Goal: Task Accomplishment & Management: Complete application form

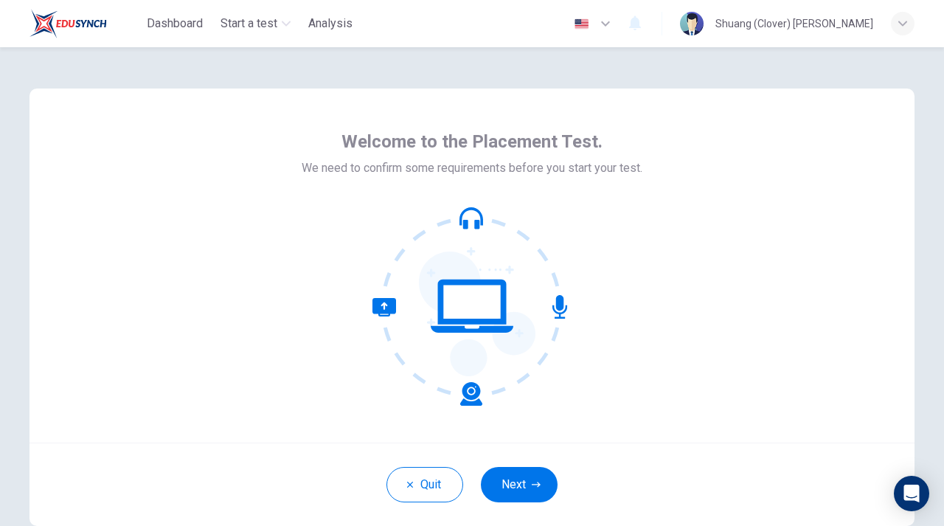
scroll to position [89, 0]
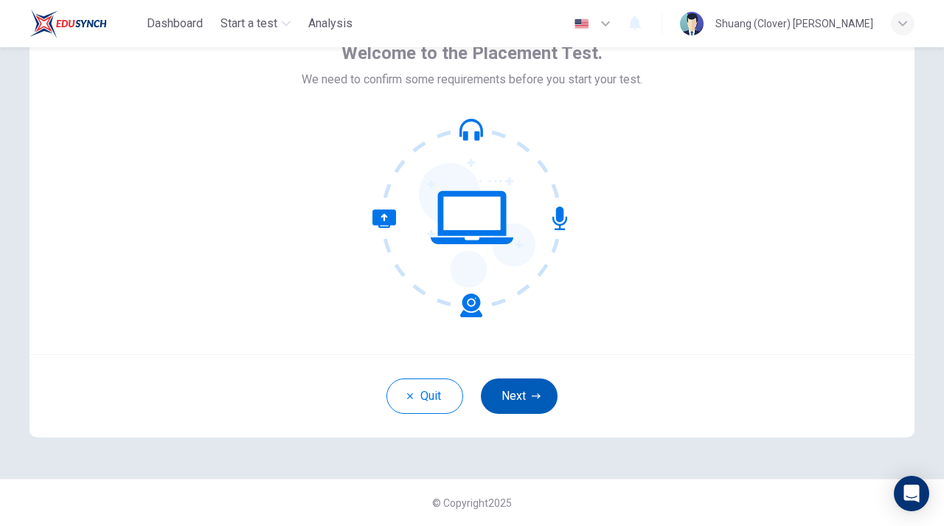
click at [529, 405] on button "Next" at bounding box center [519, 395] width 77 height 35
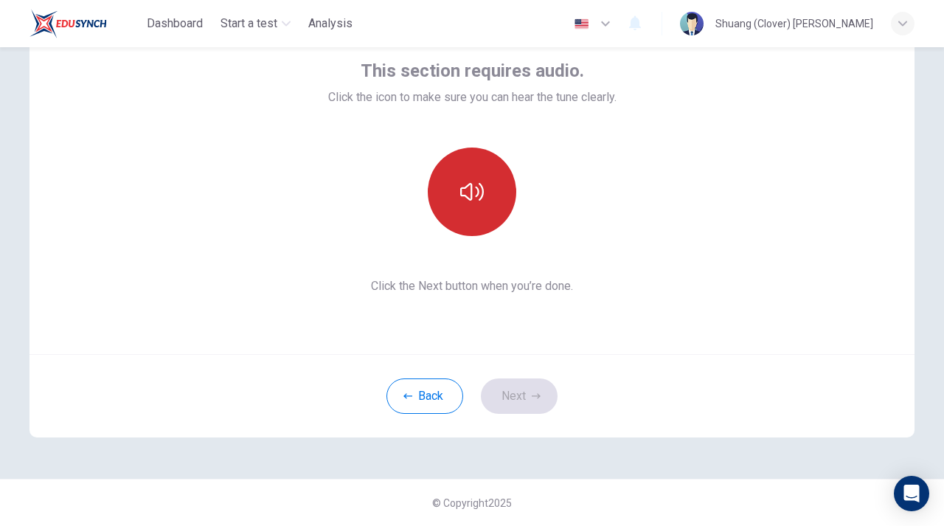
click at [489, 190] on button "button" at bounding box center [472, 192] width 89 height 89
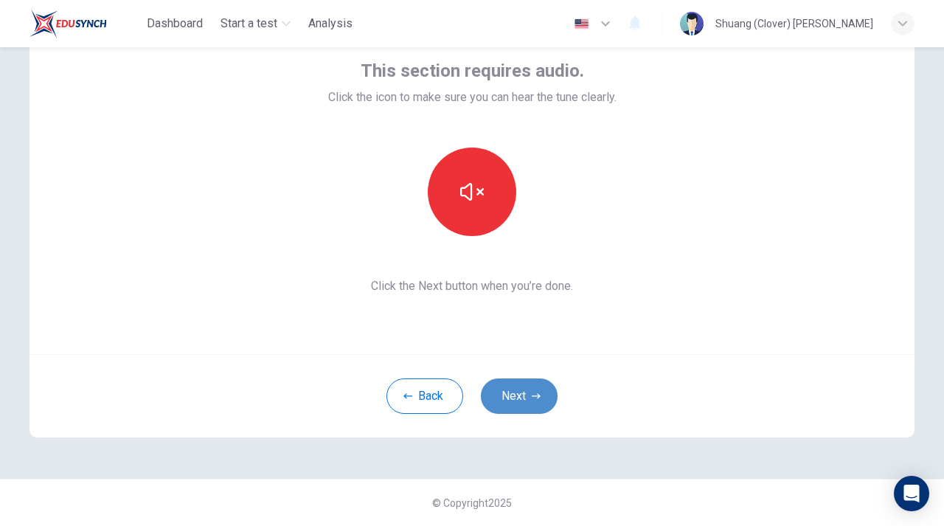
click at [538, 384] on button "Next" at bounding box center [519, 395] width 77 height 35
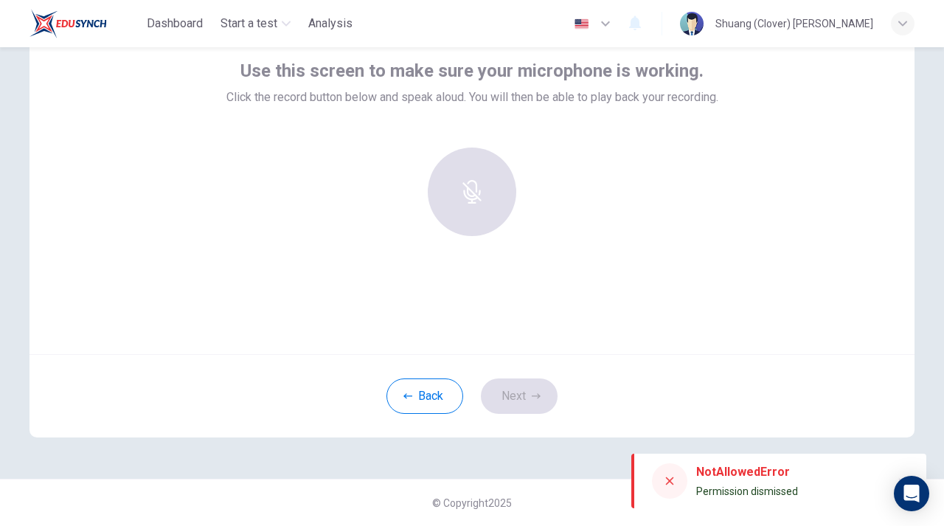
click at [644, 415] on div "Back Next" at bounding box center [472, 395] width 885 height 83
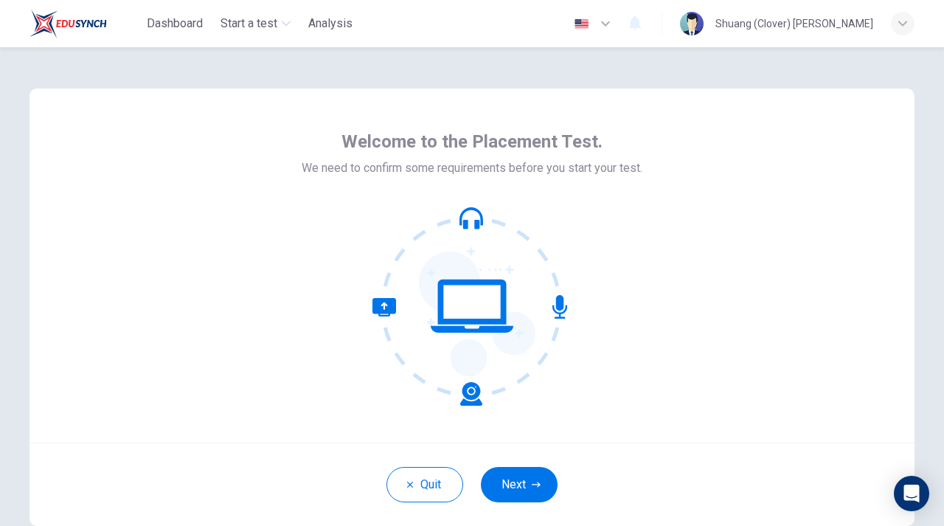
scroll to position [40, 0]
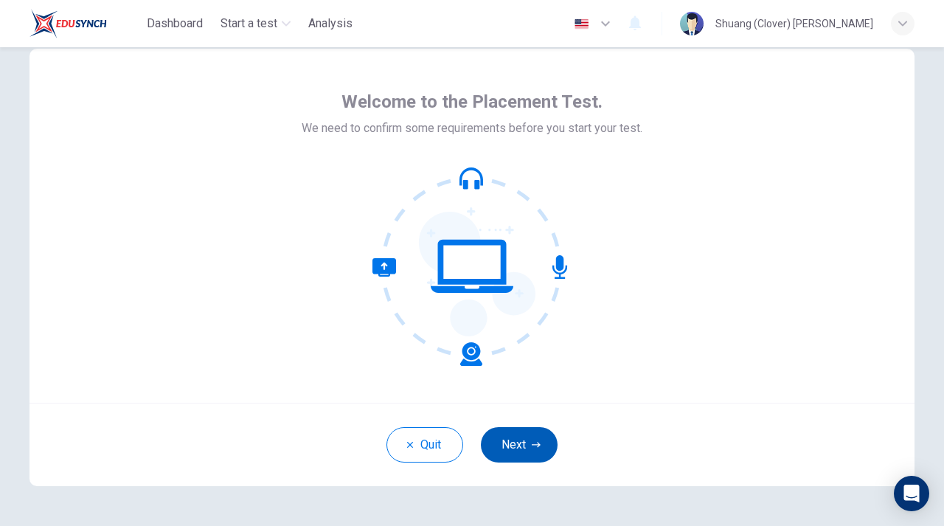
click at [518, 441] on button "Next" at bounding box center [519, 444] width 77 height 35
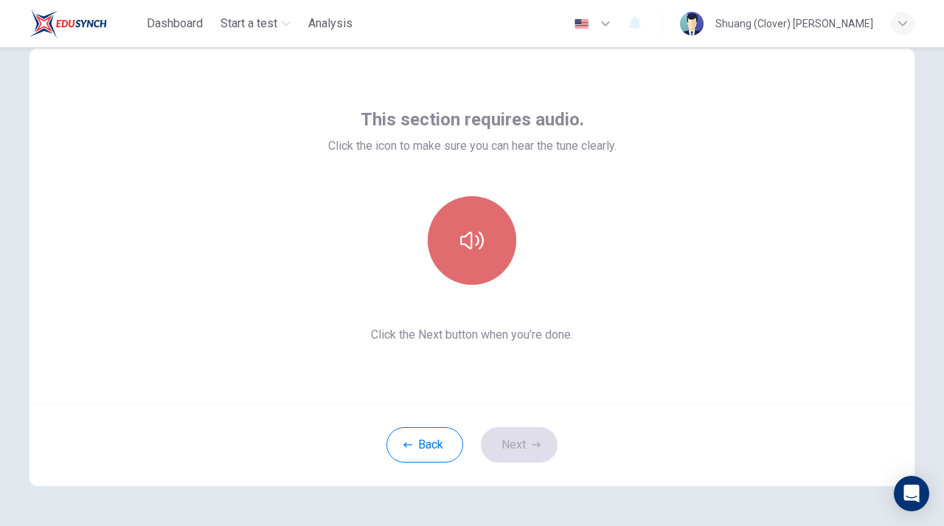
click at [482, 210] on button "button" at bounding box center [472, 240] width 89 height 89
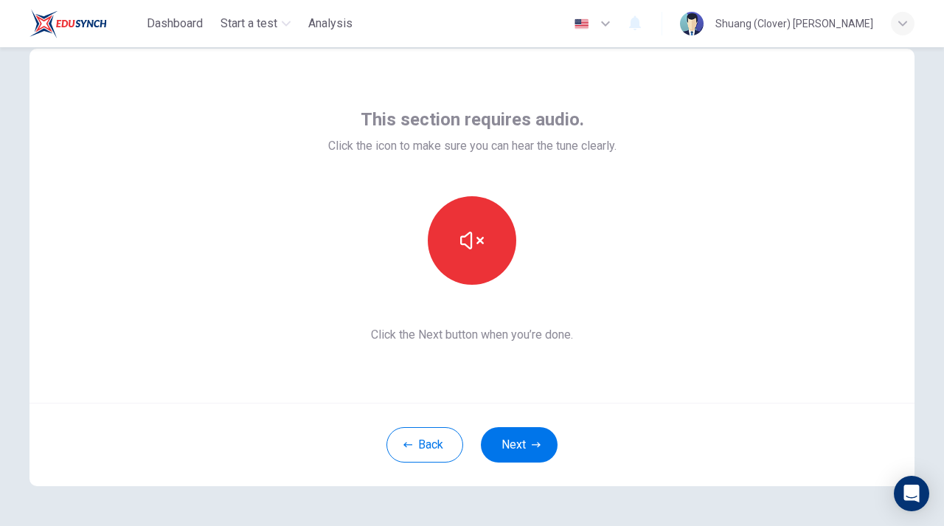
click at [490, 342] on span "Click the Next button when you’re done." at bounding box center [472, 335] width 288 height 18
click at [509, 362] on div "This section requires audio. Click the icon to make sure you can hear the tune …" at bounding box center [472, 226] width 885 height 354
click at [508, 333] on span "Click the Next button when you’re done." at bounding box center [472, 335] width 288 height 18
click at [530, 443] on button "Next" at bounding box center [519, 444] width 77 height 35
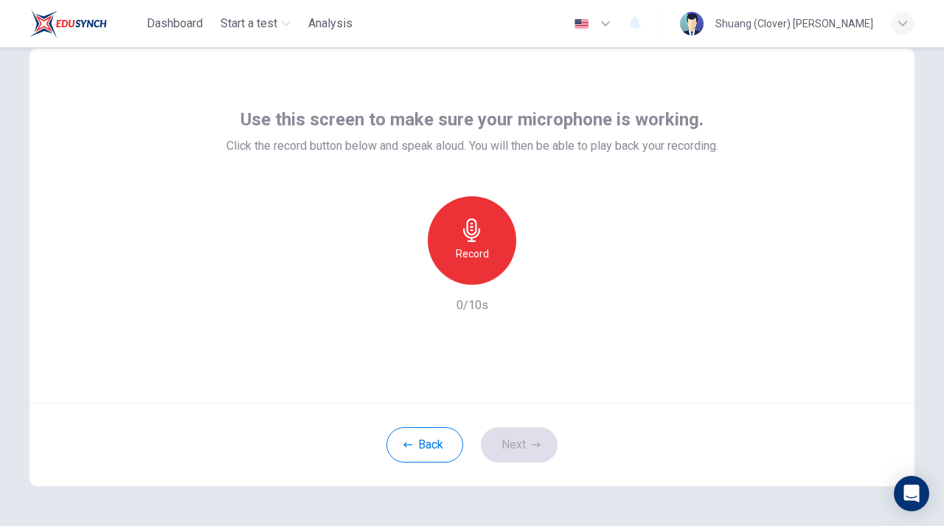
click at [476, 240] on icon "button" at bounding box center [472, 230] width 24 height 24
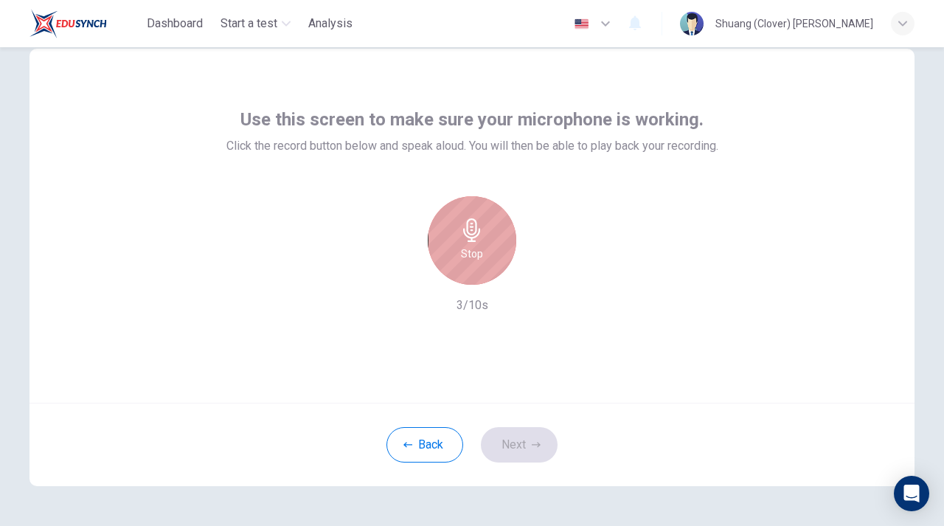
click at [475, 229] on icon "button" at bounding box center [472, 230] width 24 height 24
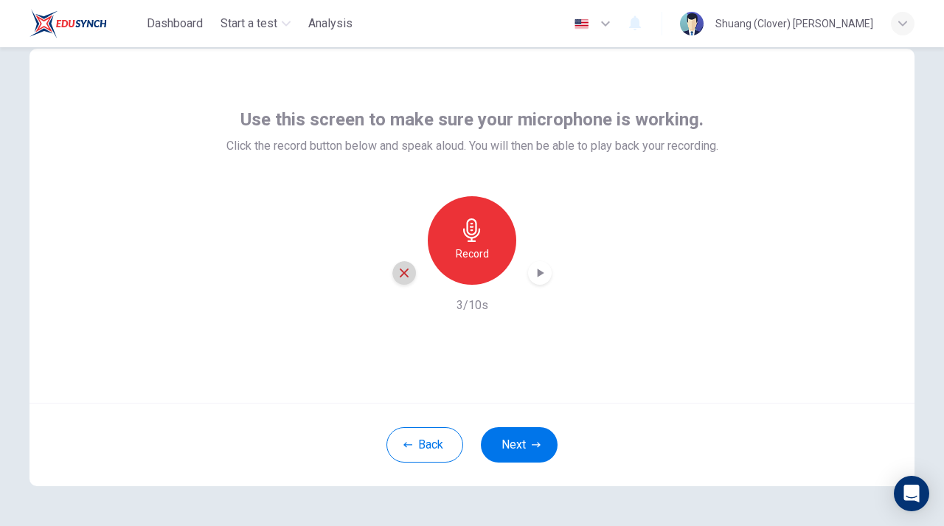
click at [403, 271] on icon "button" at bounding box center [404, 272] width 13 height 13
click at [472, 225] on icon "button" at bounding box center [472, 230] width 24 height 24
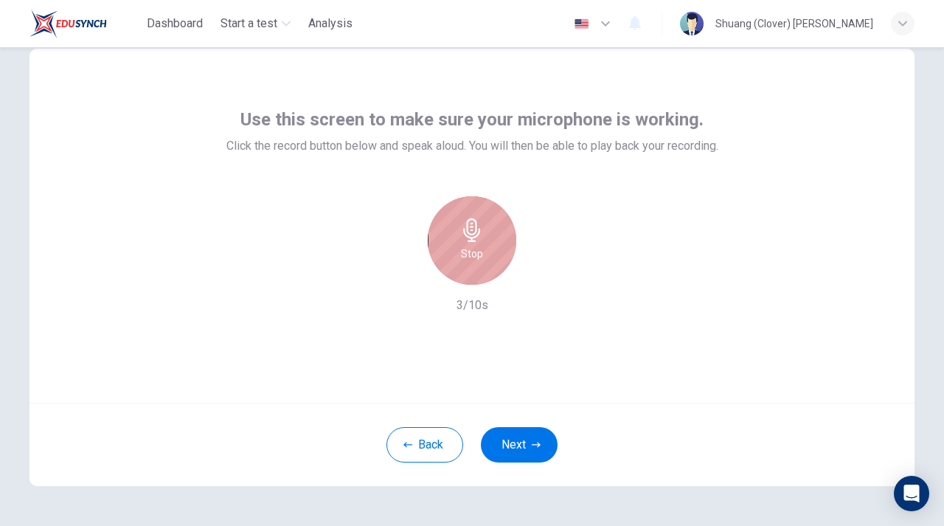
click at [471, 230] on icon "button" at bounding box center [471, 230] width 17 height 24
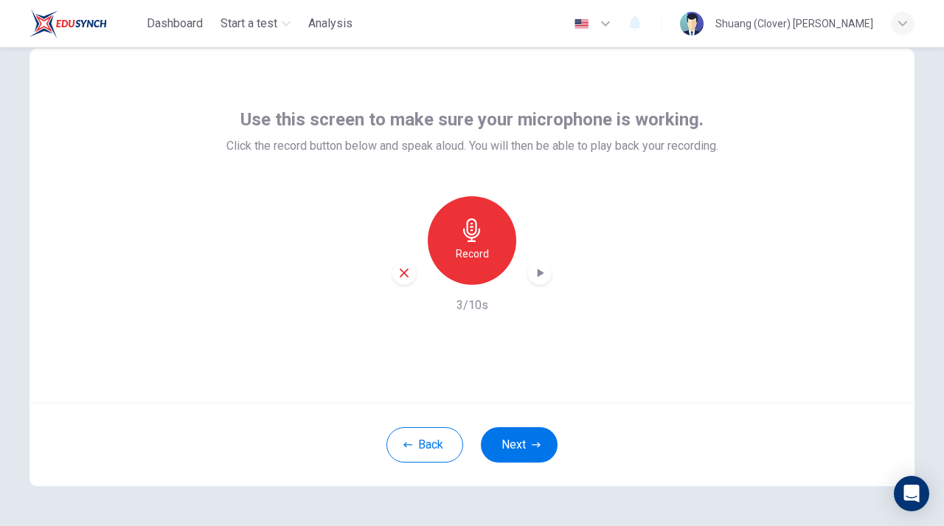
click at [401, 274] on icon "button" at bounding box center [404, 272] width 13 height 13
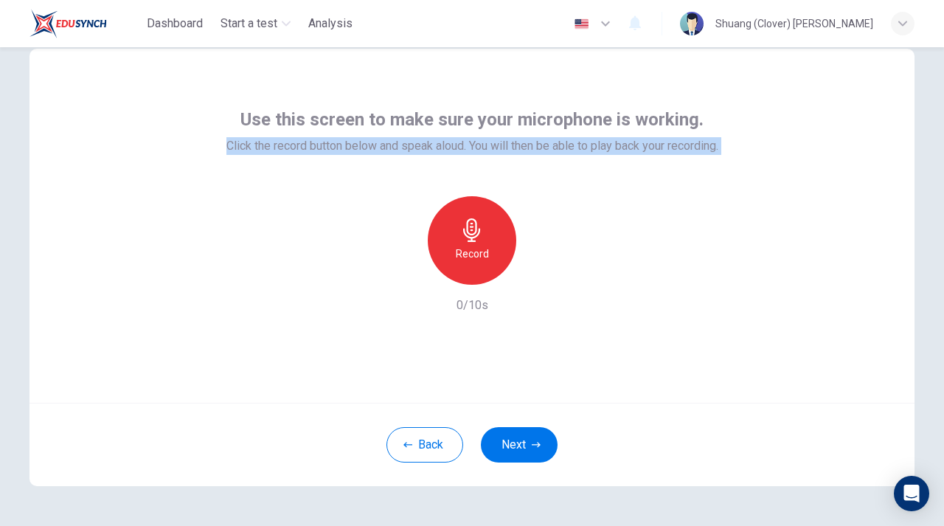
drag, startPoint x: 247, startPoint y: 134, endPoint x: 690, endPoint y: 224, distance: 452.4
click at [690, 224] on div "Use this screen to make sure your microphone is working. Click the record butto…" at bounding box center [472, 211] width 492 height 207
click at [690, 224] on div "Record 0/10s" at bounding box center [472, 255] width 492 height 118
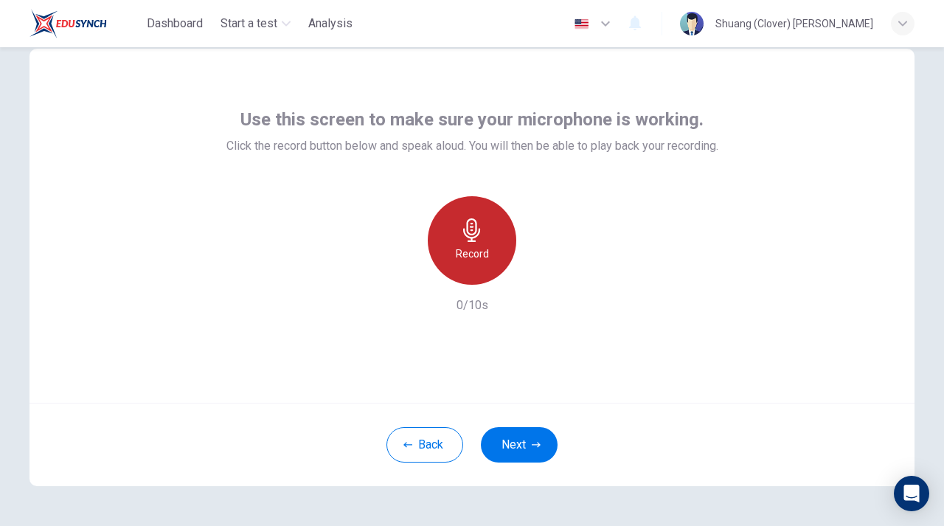
click at [491, 238] on div "Record" at bounding box center [472, 240] width 89 height 89
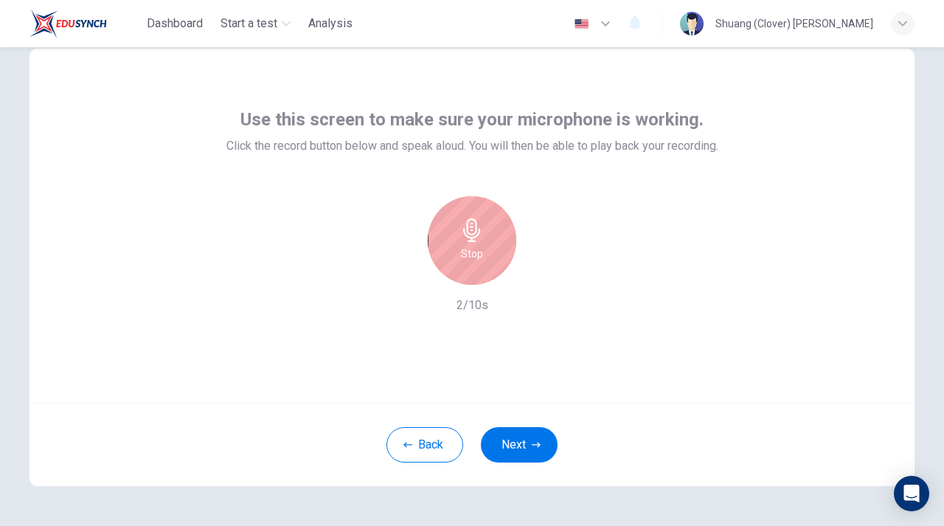
click at [474, 245] on h6 "Stop" at bounding box center [472, 254] width 22 height 18
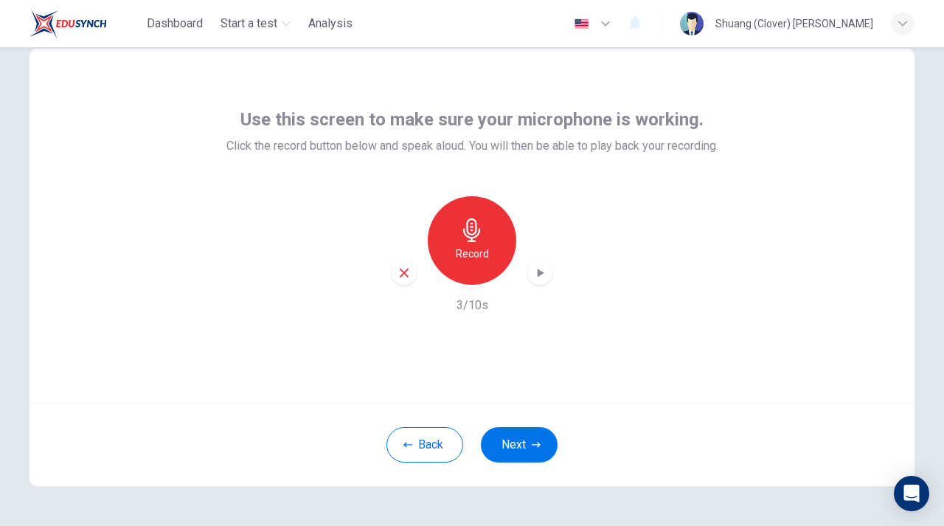
click at [406, 264] on div "button" at bounding box center [404, 273] width 24 height 24
click at [439, 442] on button "Back" at bounding box center [425, 444] width 77 height 35
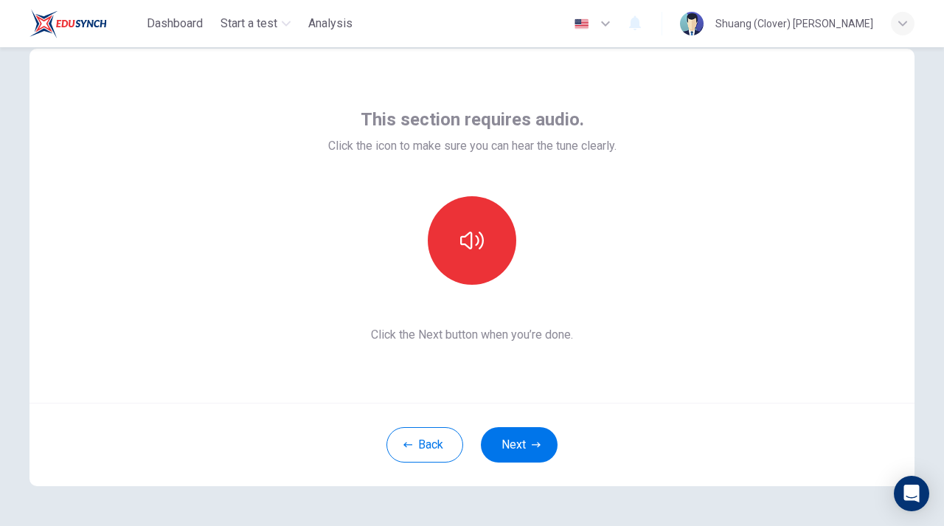
click at [499, 160] on div "This section requires audio. Click the icon to make sure you can hear the tune …" at bounding box center [472, 226] width 288 height 236
click at [494, 239] on button "button" at bounding box center [472, 240] width 89 height 89
click at [527, 446] on button "Next" at bounding box center [519, 444] width 77 height 35
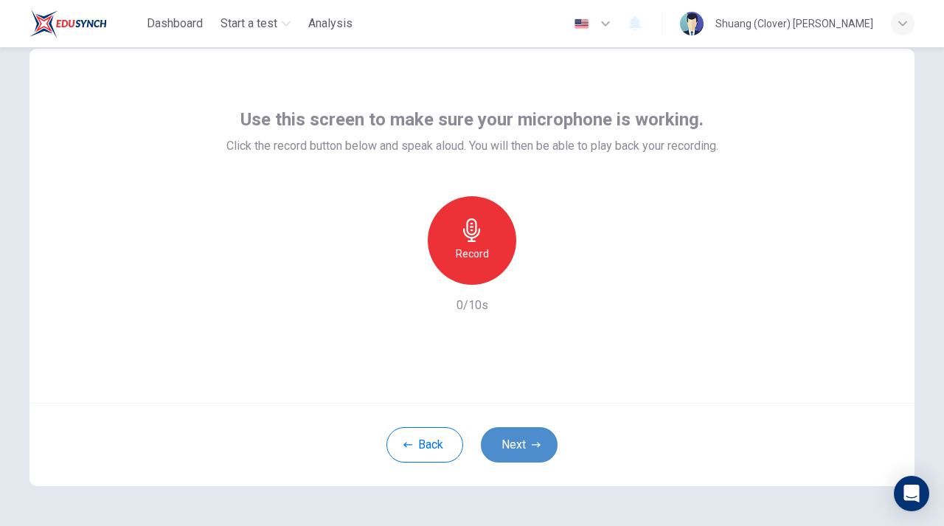
click at [527, 446] on button "Next" at bounding box center [519, 444] width 77 height 35
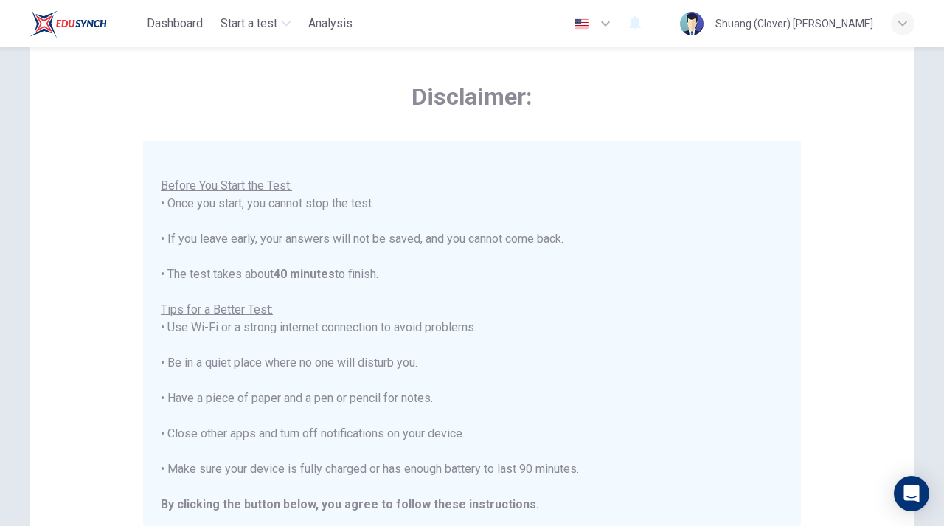
scroll to position [59, 0]
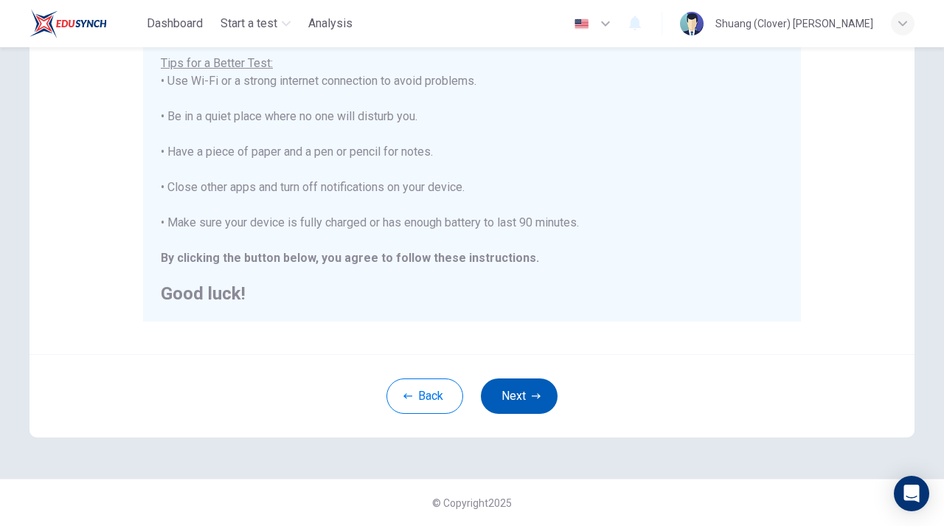
click at [517, 406] on button "Next" at bounding box center [519, 395] width 77 height 35
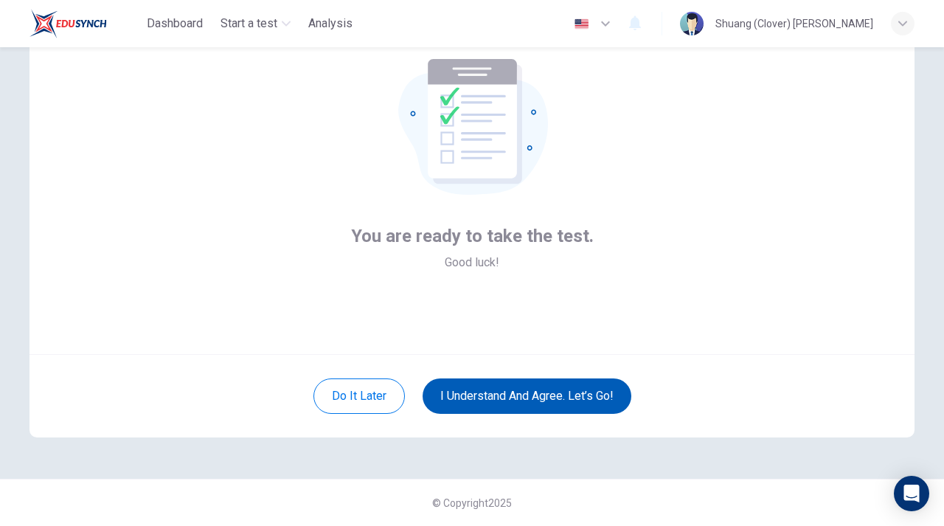
scroll to position [89, 0]
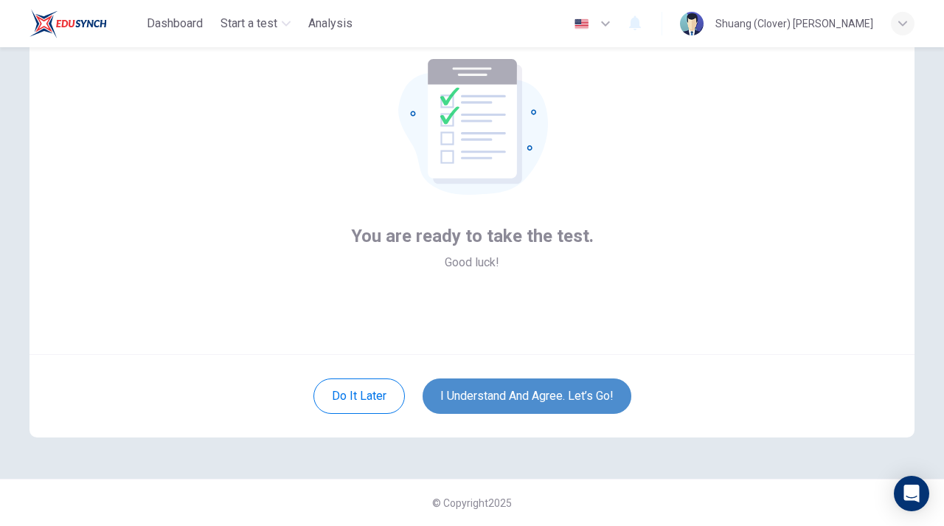
click at [551, 395] on button "I understand and agree. Let’s go!" at bounding box center [527, 395] width 209 height 35
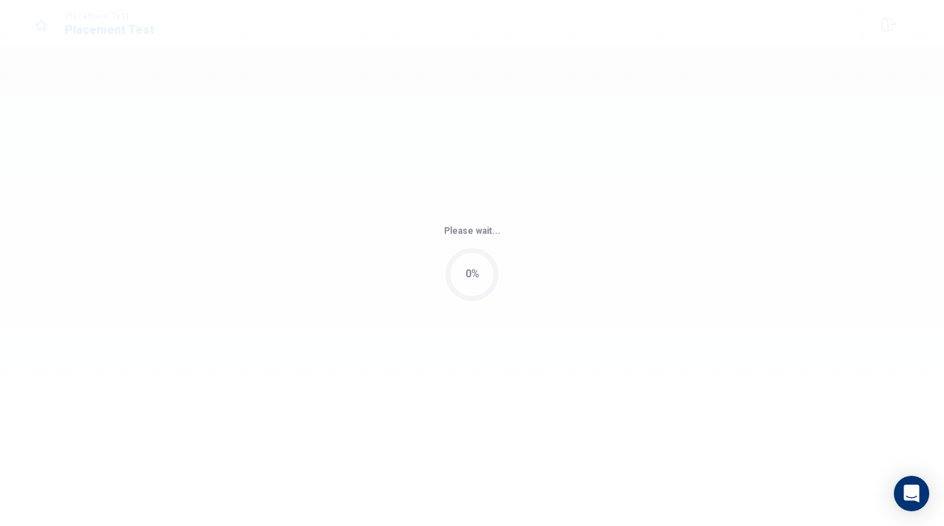
click at [541, 390] on div "Please wait... 0%" at bounding box center [472, 263] width 944 height 526
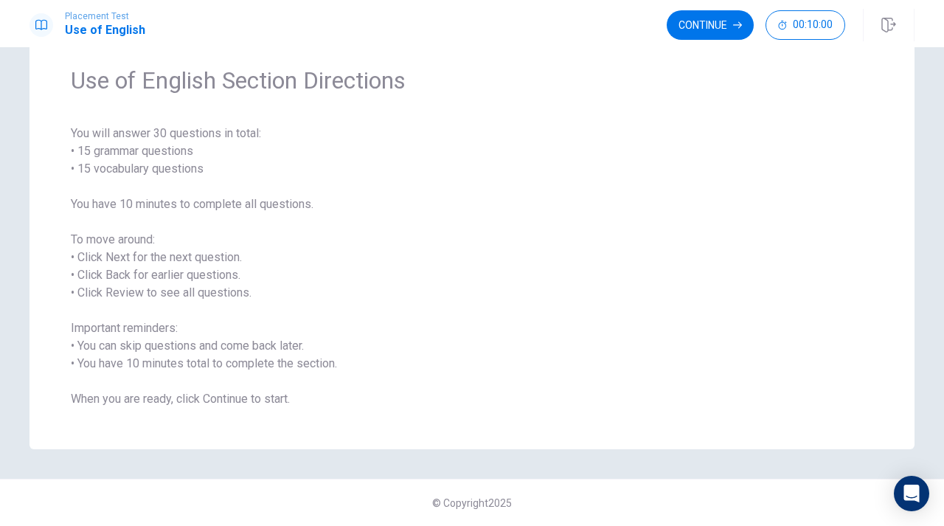
scroll to position [52, 0]
click at [170, 253] on span "You will answer 30 questions in total: • 15 grammar questions • 15 vocabulary q…" at bounding box center [472, 266] width 803 height 283
click at [168, 263] on span "You will answer 30 questions in total: • 15 grammar questions • 15 vocabulary q…" at bounding box center [472, 266] width 803 height 283
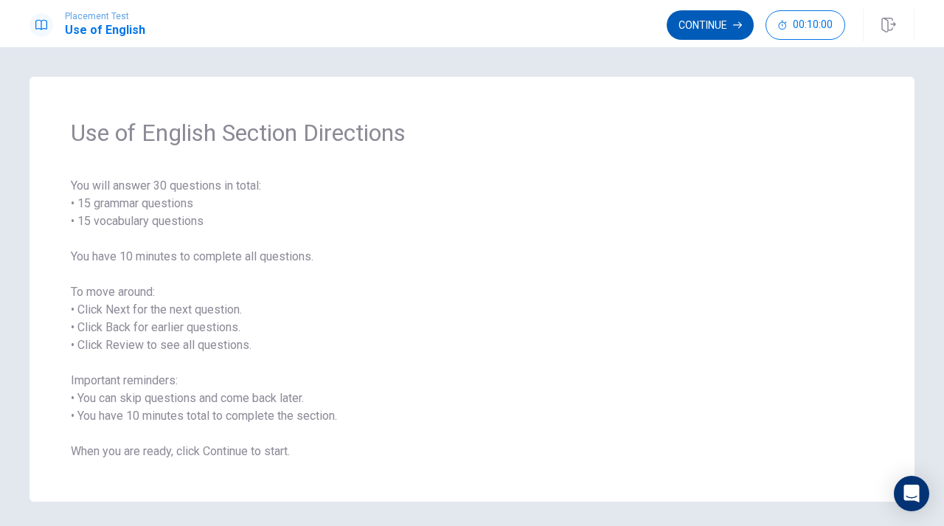
click at [709, 18] on button "Continue" at bounding box center [710, 25] width 87 height 30
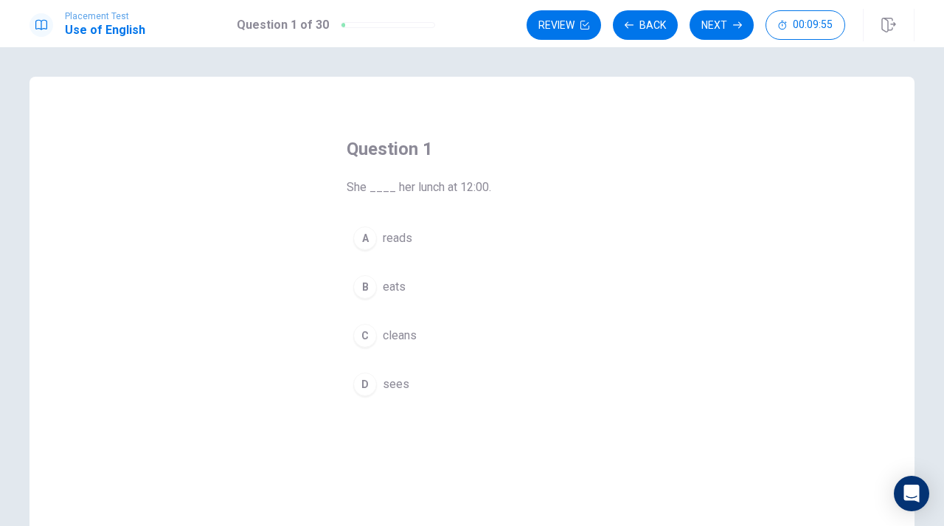
click at [370, 294] on div "B" at bounding box center [365, 287] width 24 height 24
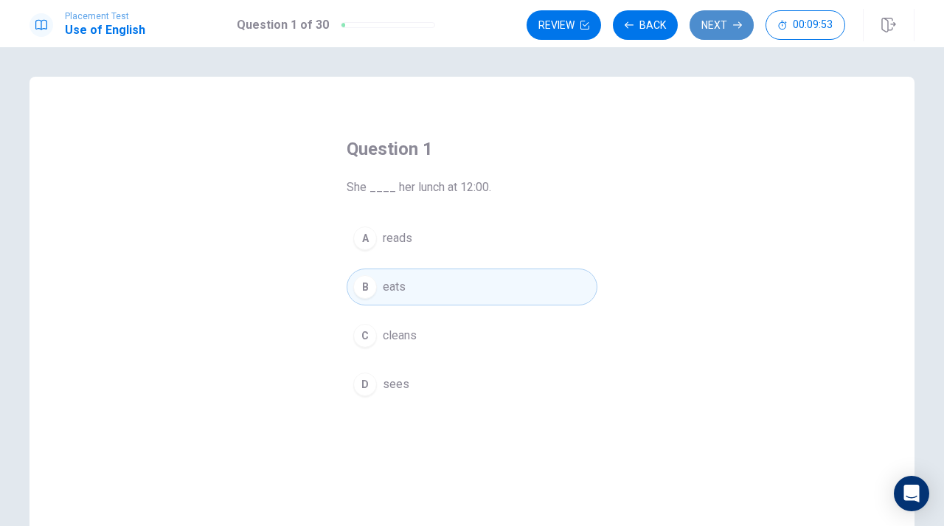
click at [723, 24] on button "Next" at bounding box center [722, 25] width 64 height 30
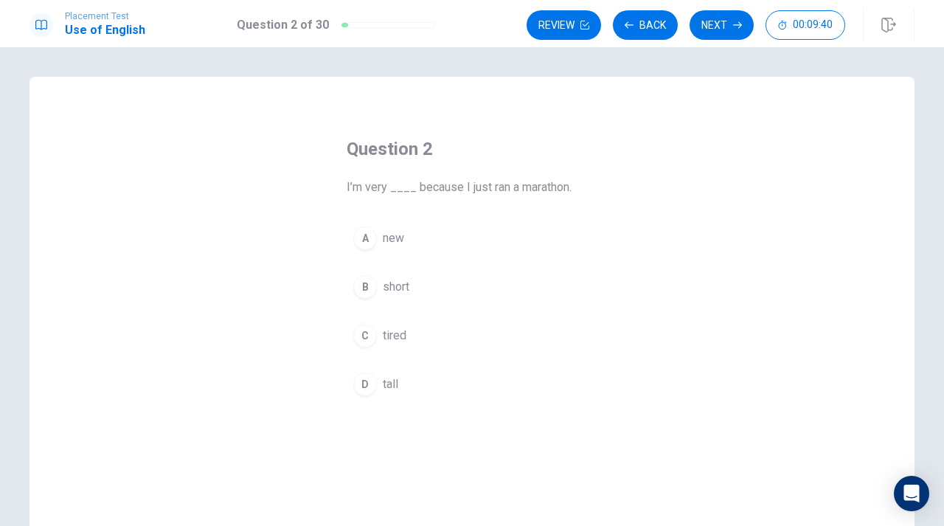
click at [365, 391] on div "D" at bounding box center [365, 385] width 24 height 24
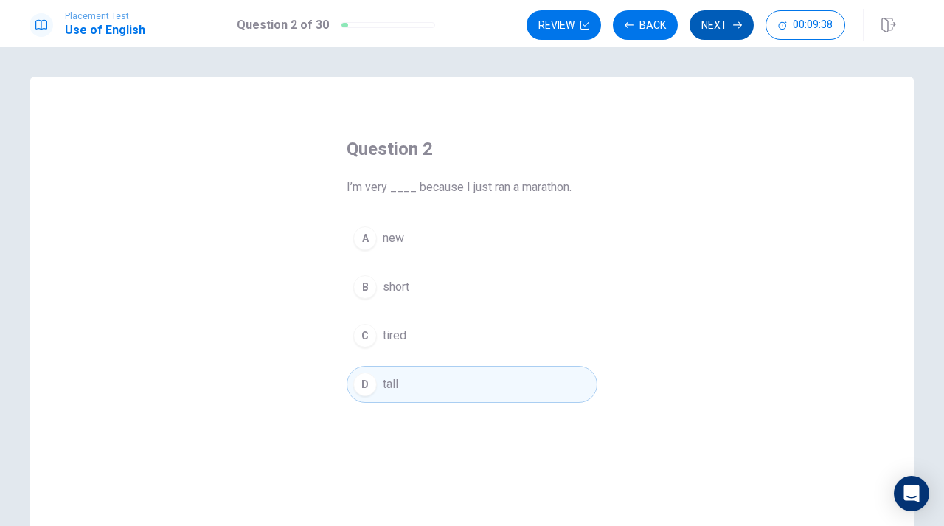
click at [700, 24] on button "Next" at bounding box center [722, 25] width 64 height 30
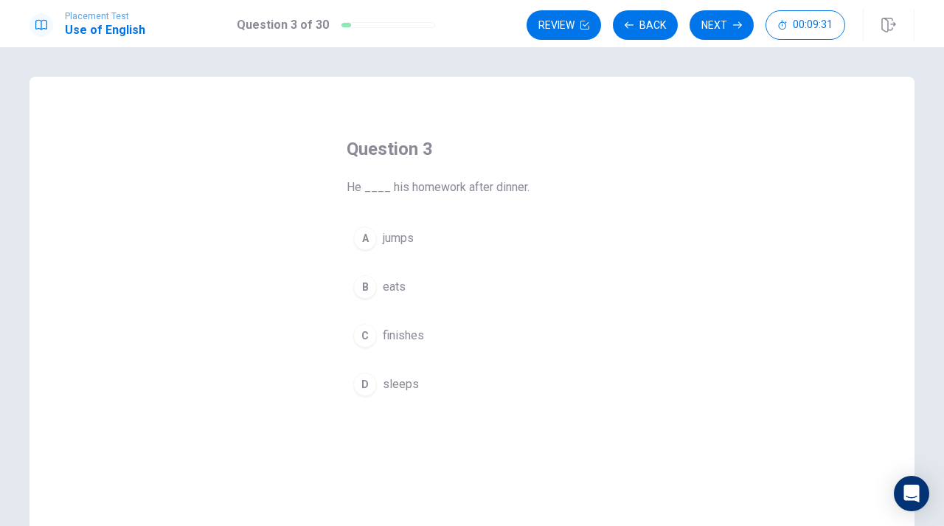
click at [372, 337] on div "C" at bounding box center [365, 336] width 24 height 24
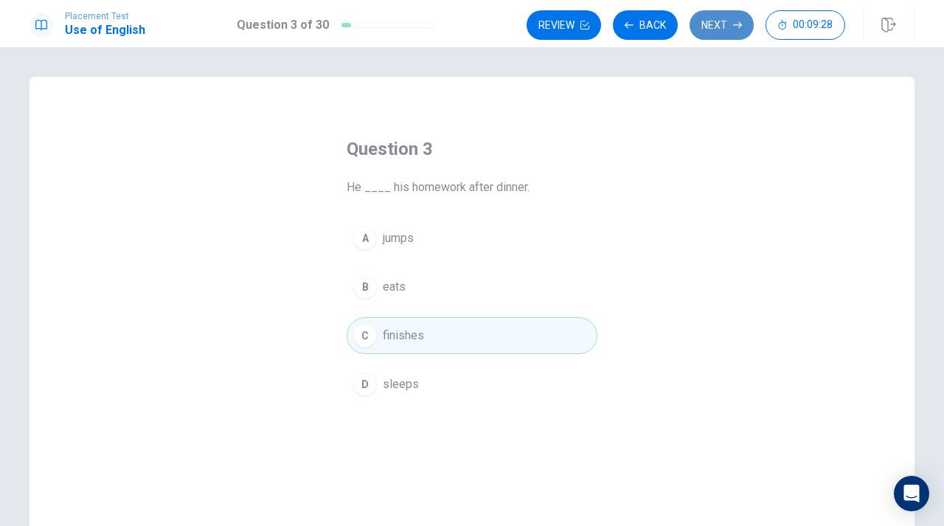
click at [701, 22] on button "Next" at bounding box center [722, 25] width 64 height 30
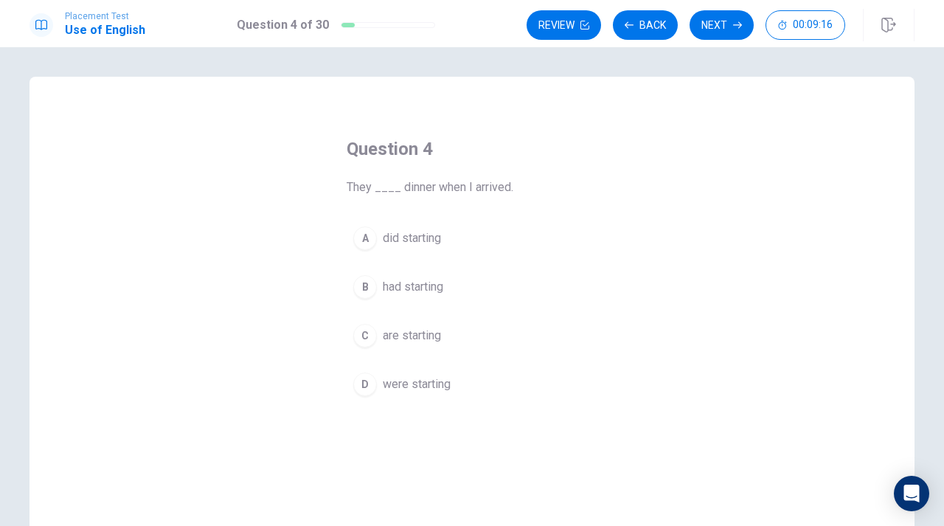
click at [369, 287] on div "B" at bounding box center [365, 287] width 24 height 24
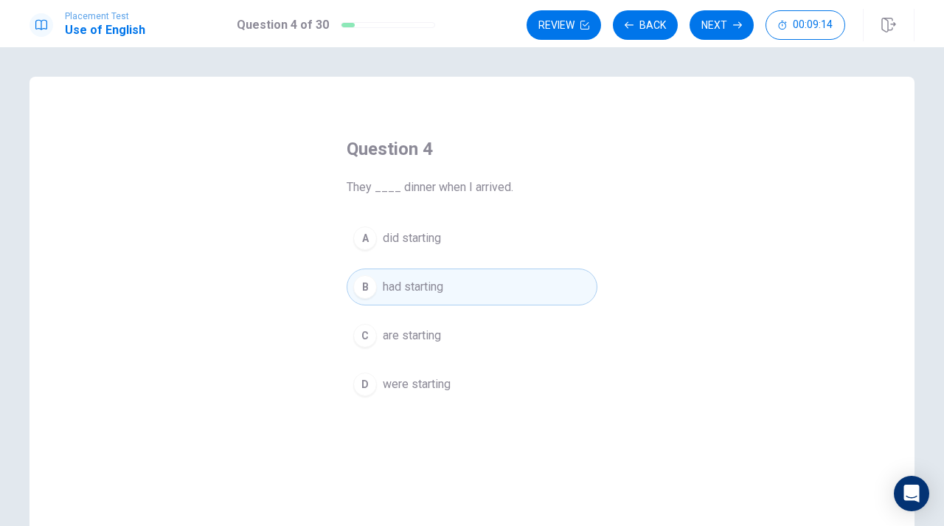
click at [713, 20] on button "Next" at bounding box center [722, 25] width 64 height 30
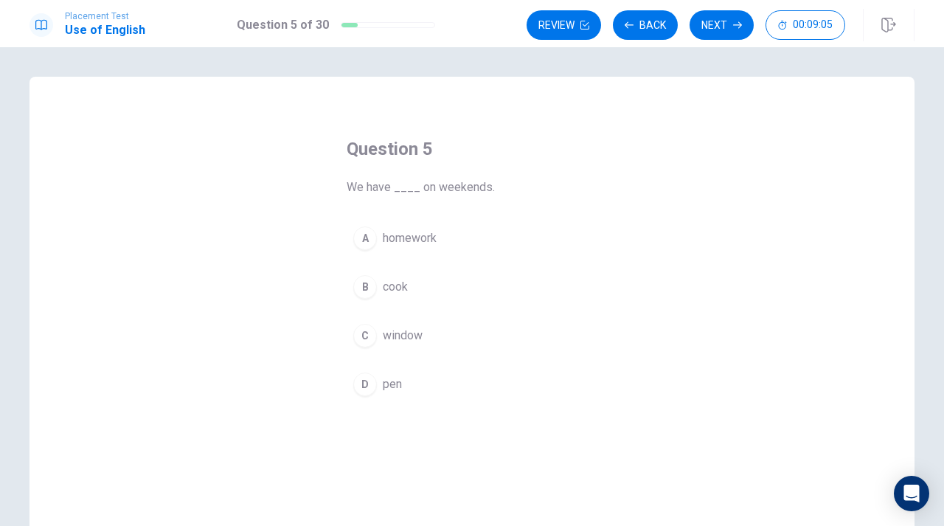
click at [367, 241] on div "A" at bounding box center [365, 238] width 24 height 24
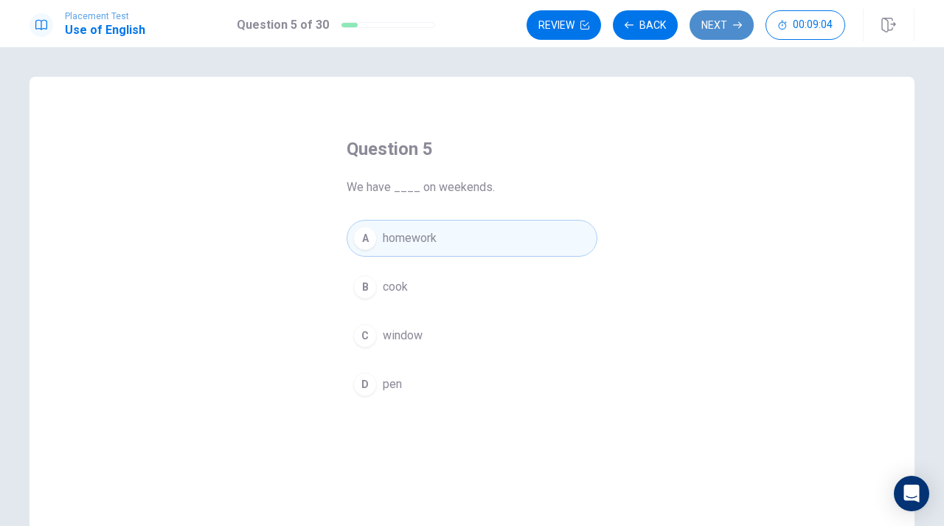
click at [707, 30] on button "Next" at bounding box center [722, 25] width 64 height 30
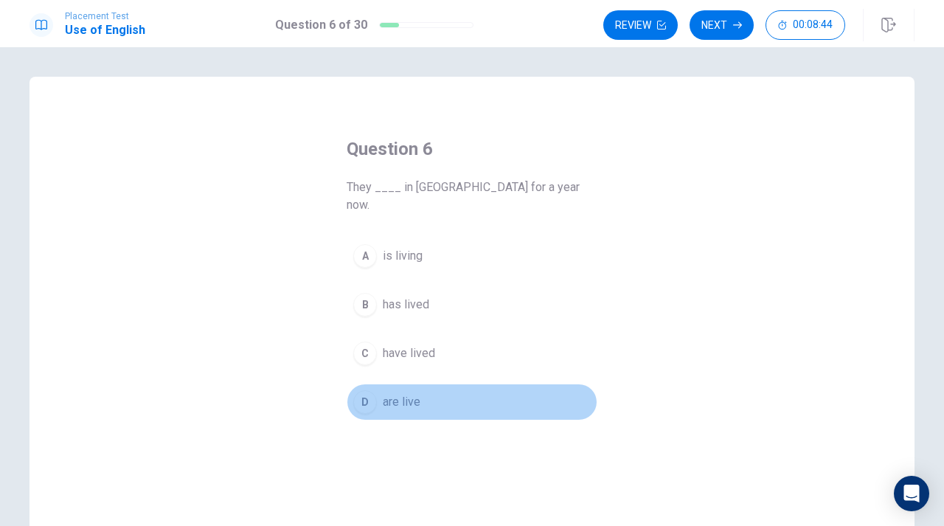
click at [366, 390] on div "D" at bounding box center [365, 402] width 24 height 24
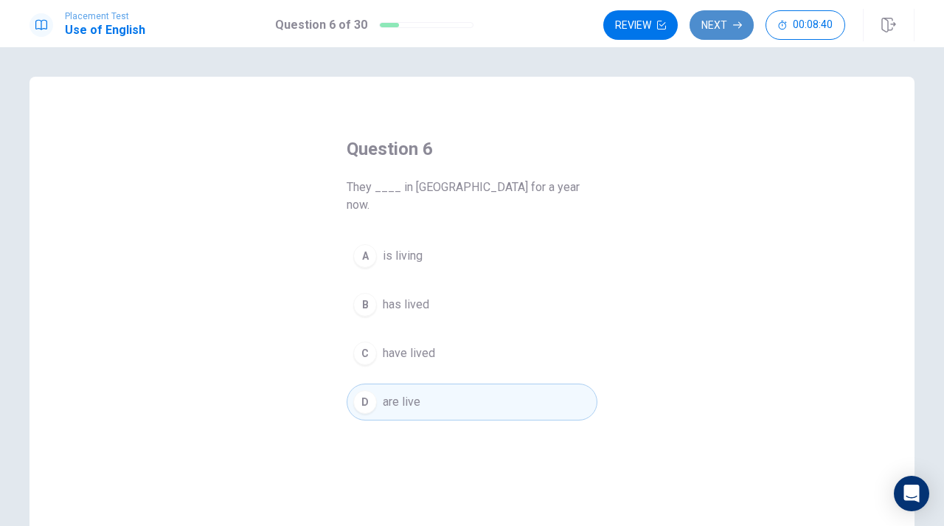
click at [711, 27] on button "Next" at bounding box center [722, 25] width 64 height 30
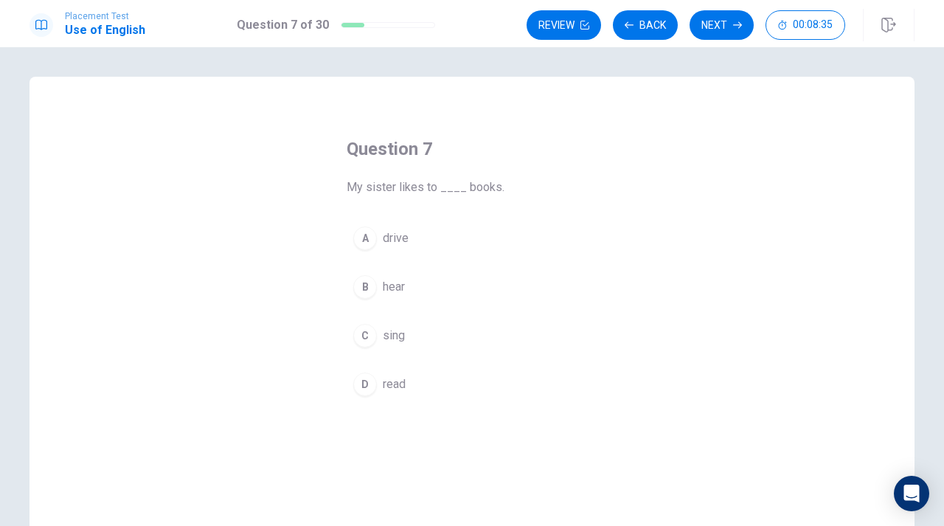
click at [366, 387] on div "D" at bounding box center [365, 385] width 24 height 24
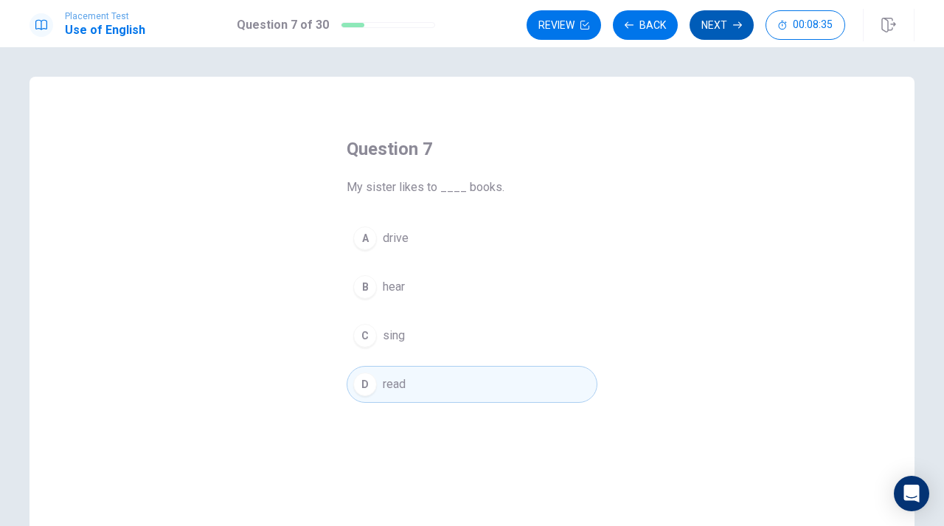
click at [726, 26] on button "Next" at bounding box center [722, 25] width 64 height 30
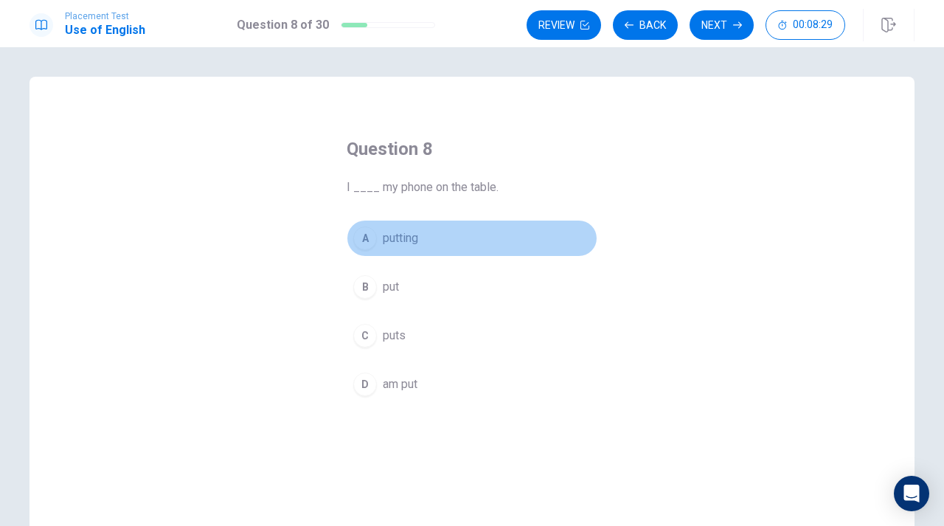
click at [362, 237] on div "A" at bounding box center [365, 238] width 24 height 24
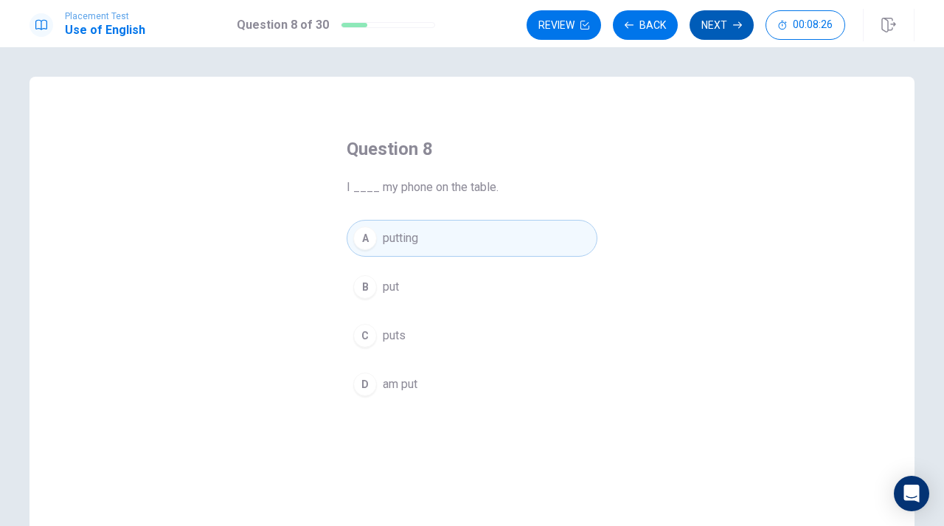
click at [725, 36] on button "Next" at bounding box center [722, 25] width 64 height 30
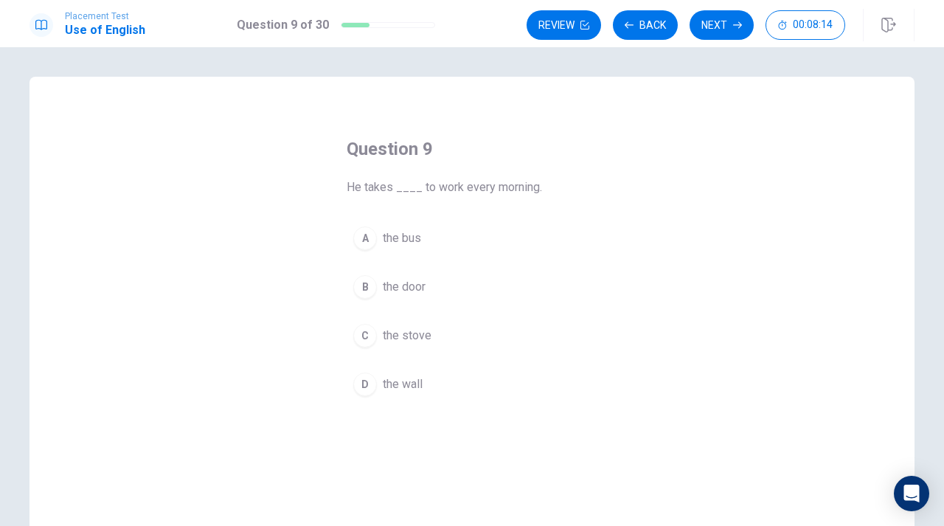
click at [373, 239] on div "A" at bounding box center [365, 238] width 24 height 24
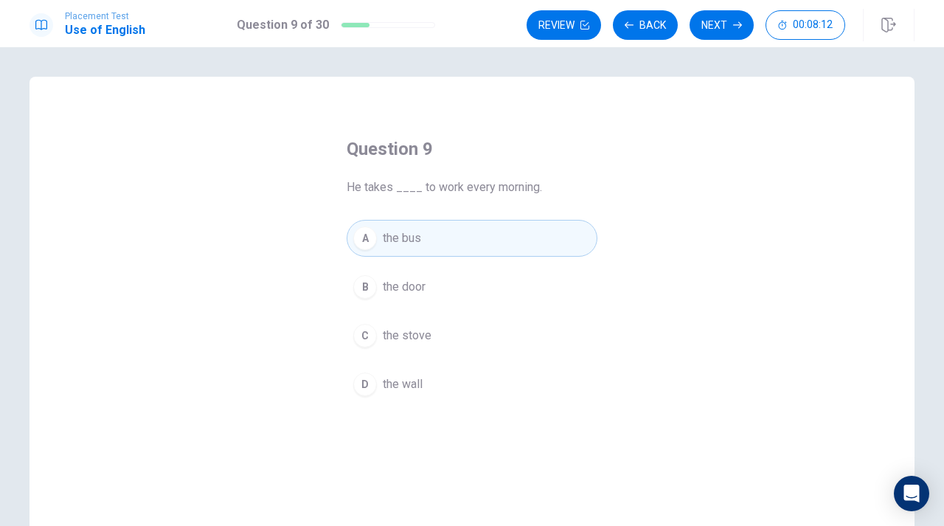
click at [702, 48] on div "Question 9 He takes ____ to work every morning. A the bus B the door C the stov…" at bounding box center [472, 286] width 944 height 479
click at [713, 29] on button "Next" at bounding box center [722, 25] width 64 height 30
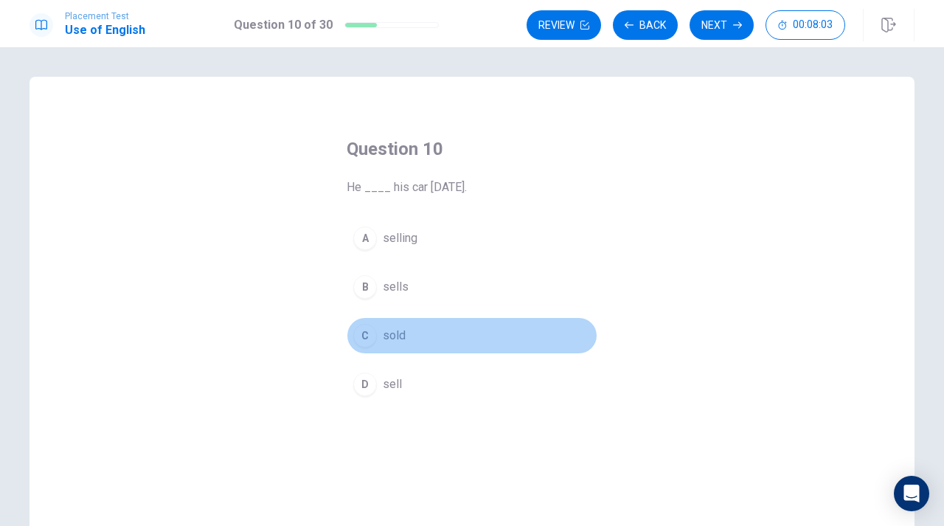
click at [381, 339] on button "C sold" at bounding box center [472, 335] width 251 height 37
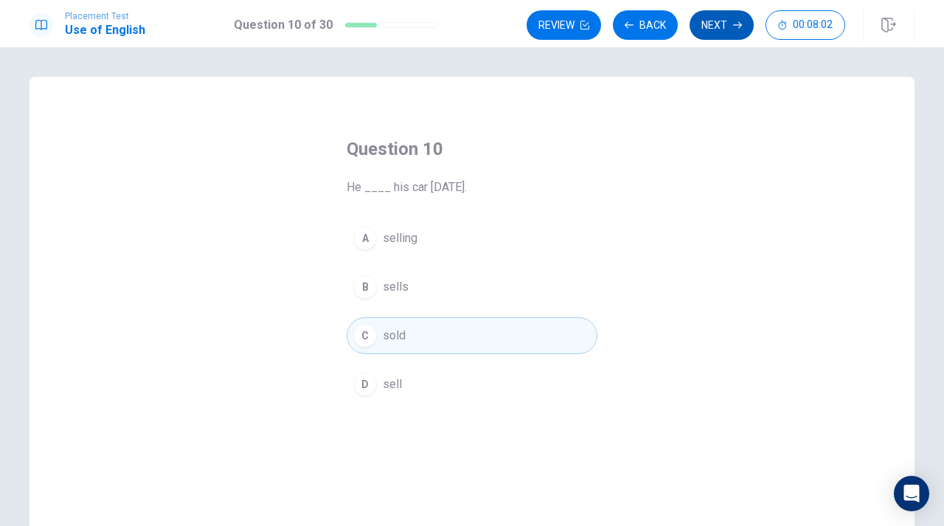
click at [715, 30] on button "Next" at bounding box center [722, 25] width 64 height 30
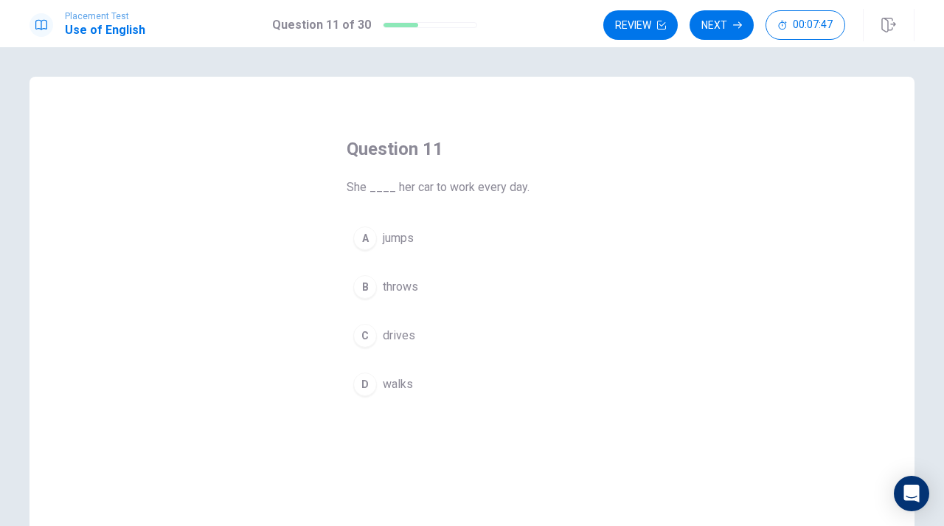
click at [368, 330] on div "C" at bounding box center [365, 336] width 24 height 24
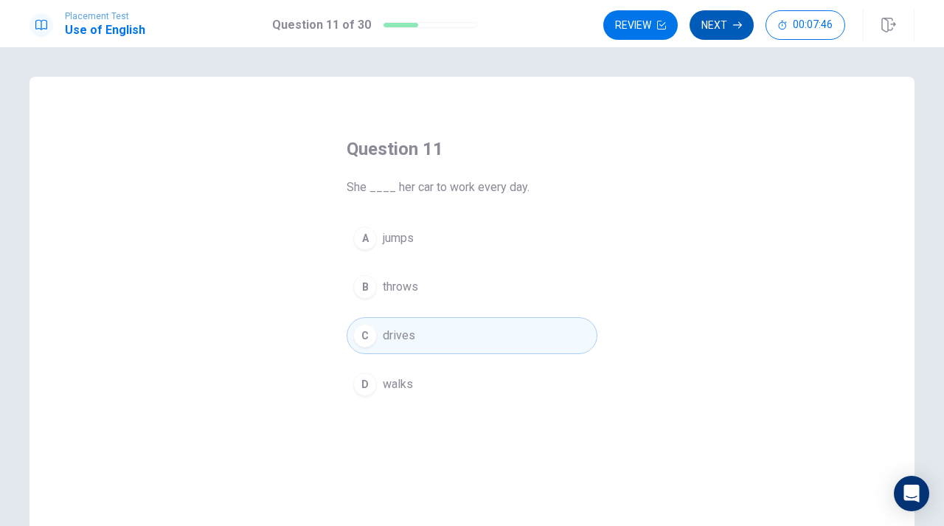
click at [733, 15] on button "Next" at bounding box center [722, 25] width 64 height 30
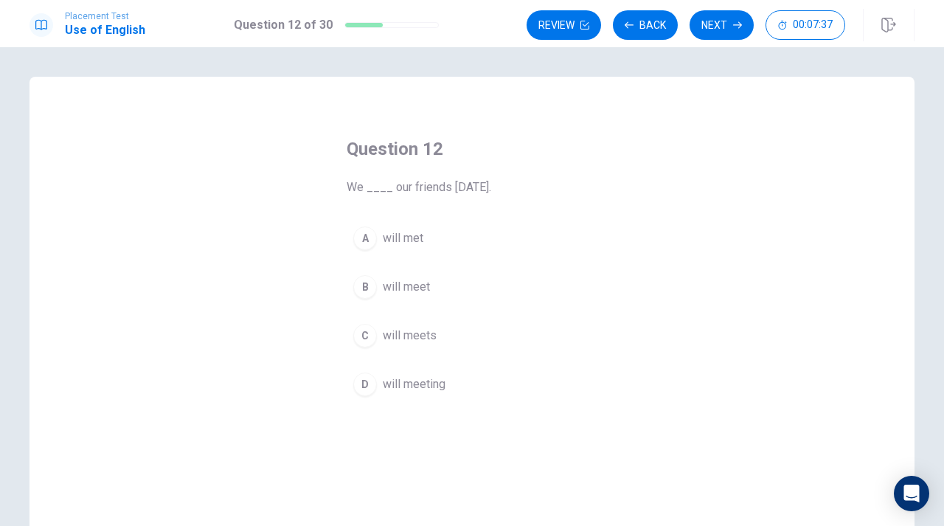
click at [370, 336] on div "C" at bounding box center [365, 336] width 24 height 24
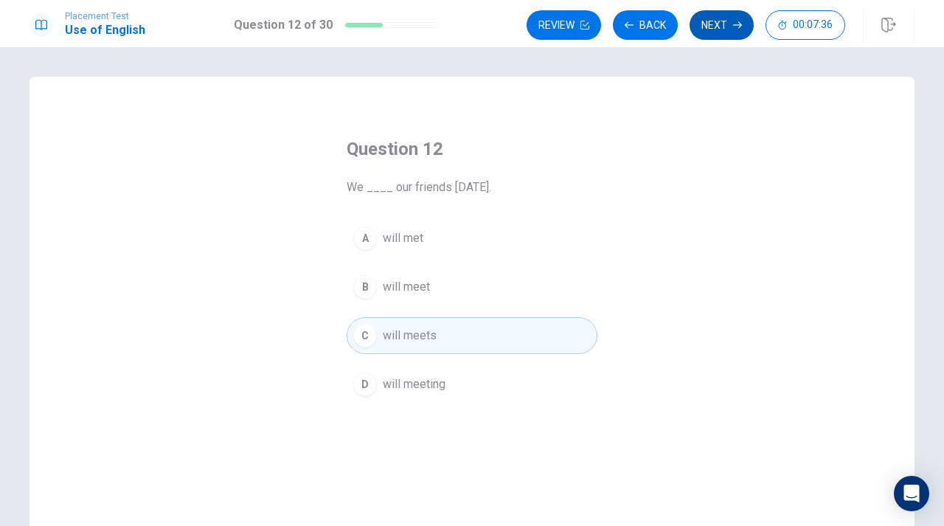
click at [707, 24] on button "Next" at bounding box center [722, 25] width 64 height 30
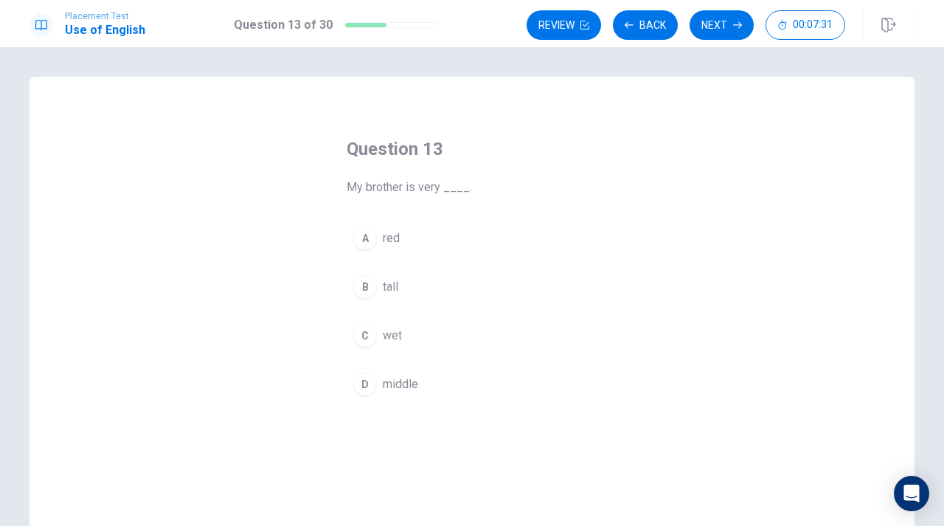
click at [371, 289] on div "B" at bounding box center [365, 287] width 24 height 24
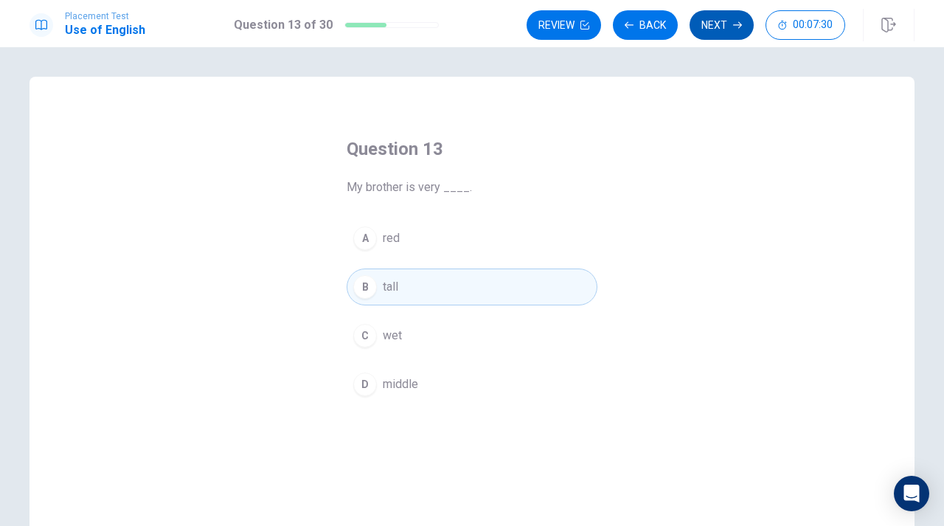
click at [707, 17] on button "Next" at bounding box center [722, 25] width 64 height 30
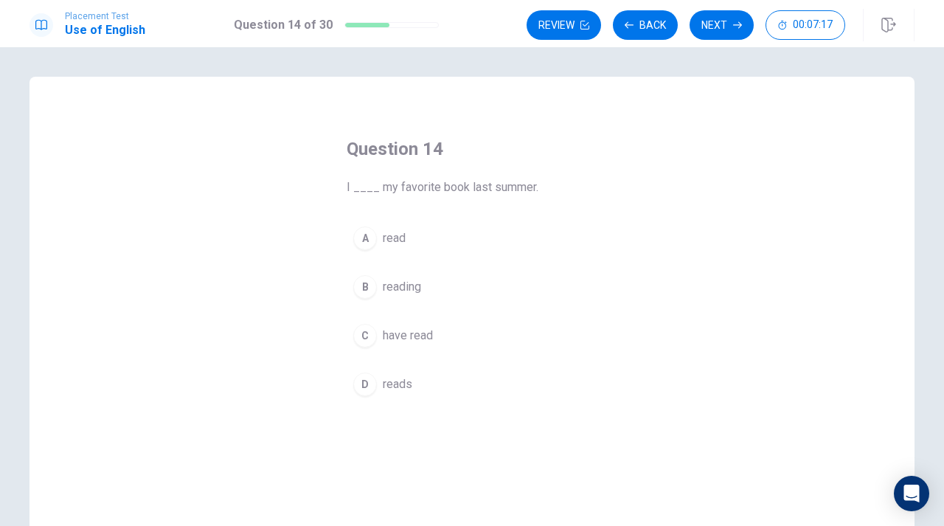
click at [364, 333] on div "C" at bounding box center [365, 336] width 24 height 24
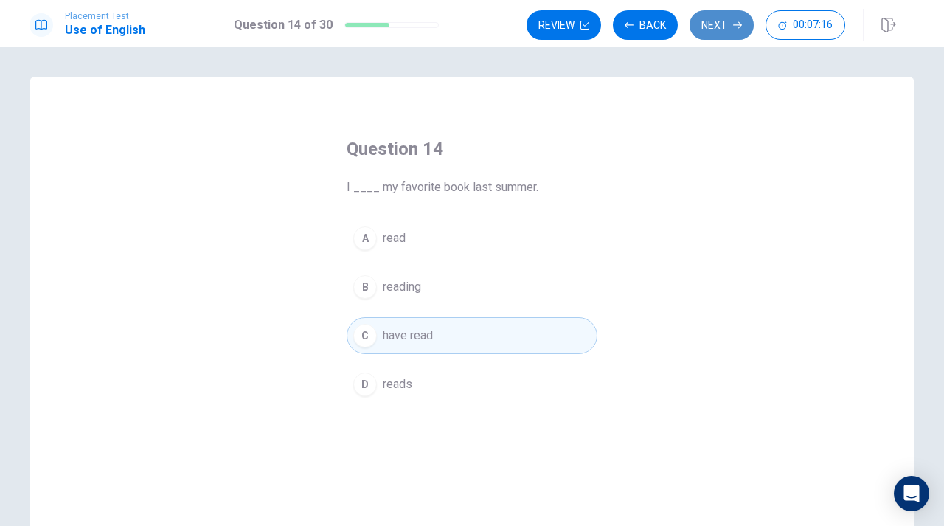
click at [715, 18] on button "Next" at bounding box center [722, 25] width 64 height 30
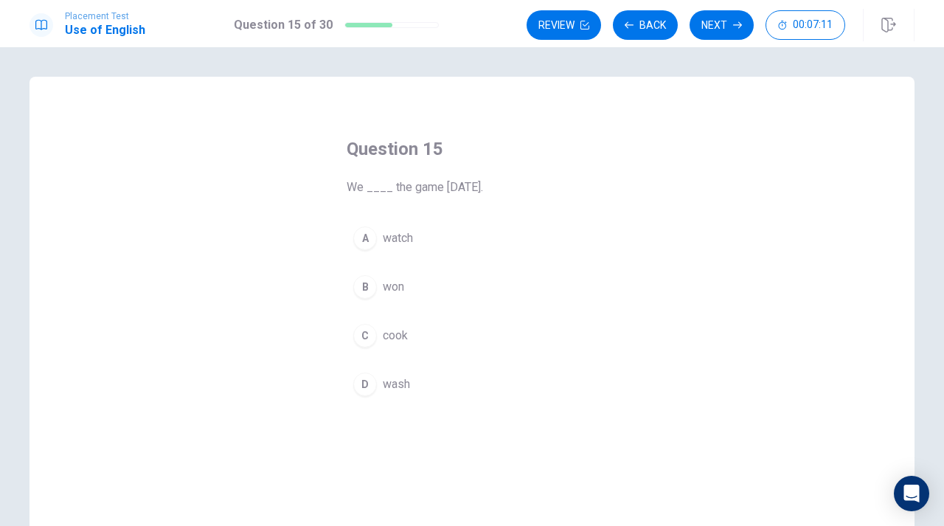
click at [373, 285] on div "B" at bounding box center [365, 287] width 24 height 24
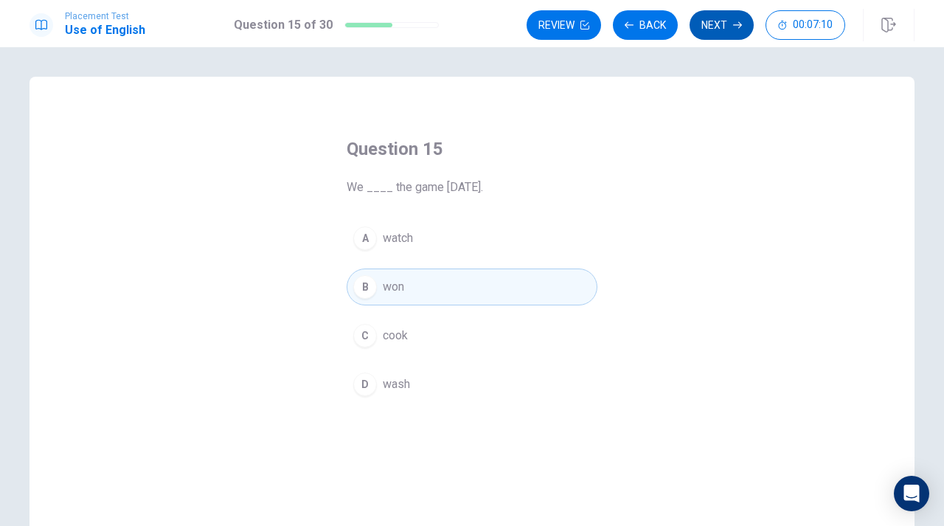
click at [718, 19] on button "Next" at bounding box center [722, 25] width 64 height 30
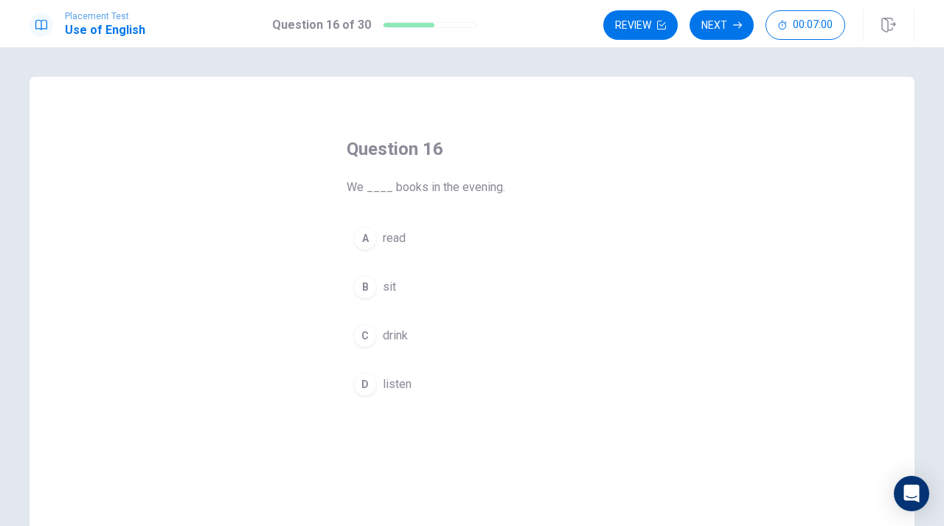
click at [373, 239] on div "A" at bounding box center [365, 238] width 24 height 24
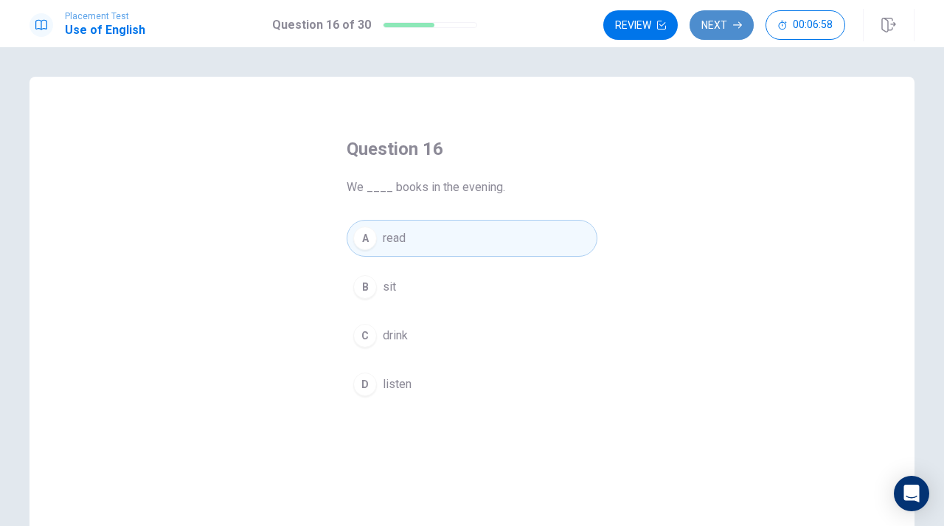
click at [716, 13] on button "Next" at bounding box center [722, 25] width 64 height 30
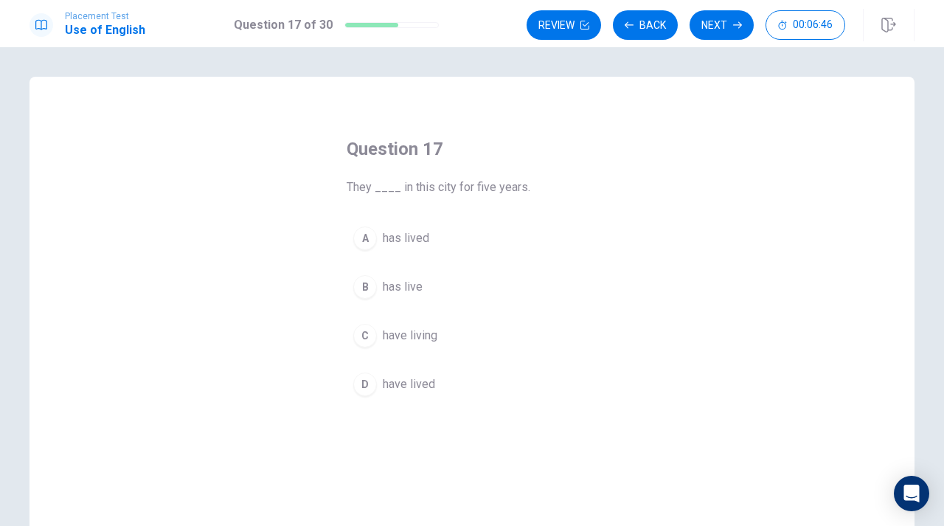
click at [393, 247] on button "A has lived" at bounding box center [472, 238] width 251 height 37
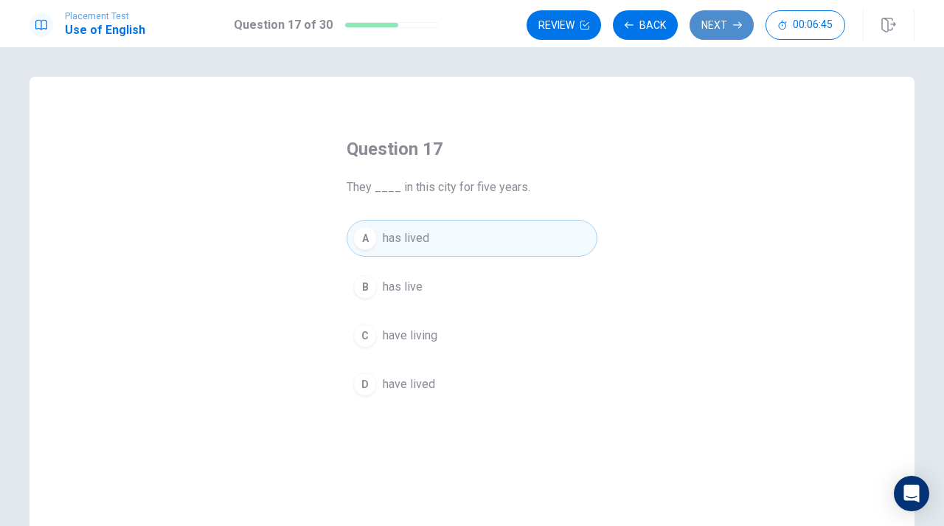
click at [730, 14] on button "Next" at bounding box center [722, 25] width 64 height 30
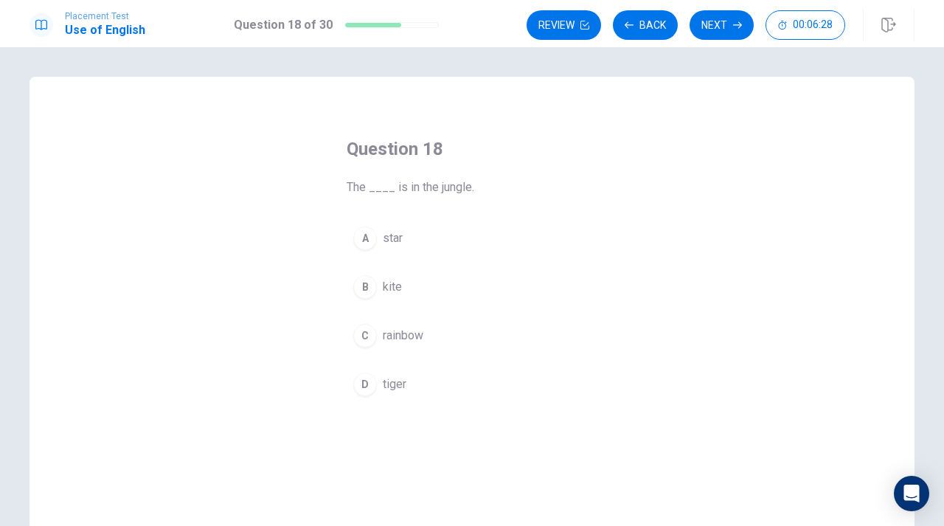
drag, startPoint x: 352, startPoint y: 195, endPoint x: 450, endPoint y: 201, distance: 98.3
click at [451, 201] on div "Question 18 The ____ is in the jungle. A star B kite C rainbow D tiger" at bounding box center [472, 270] width 310 height 313
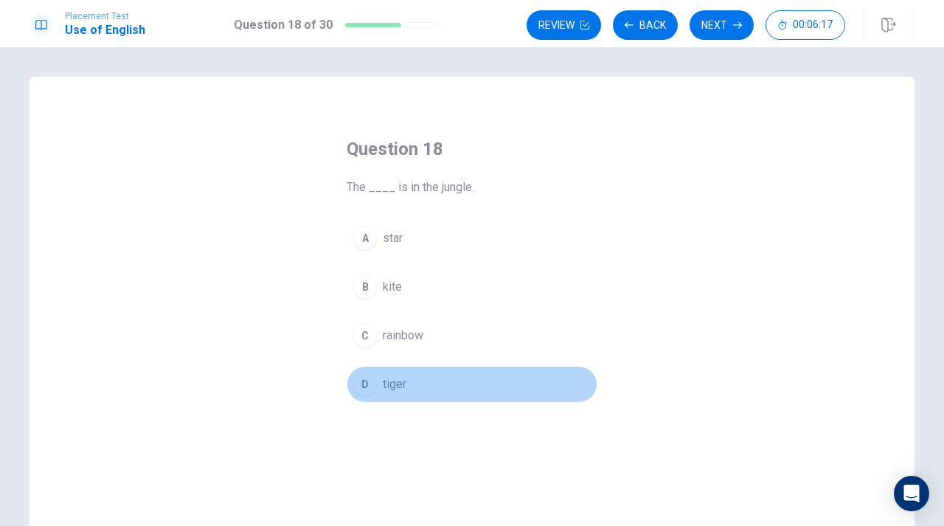
click at [380, 384] on button "D tiger" at bounding box center [472, 384] width 251 height 37
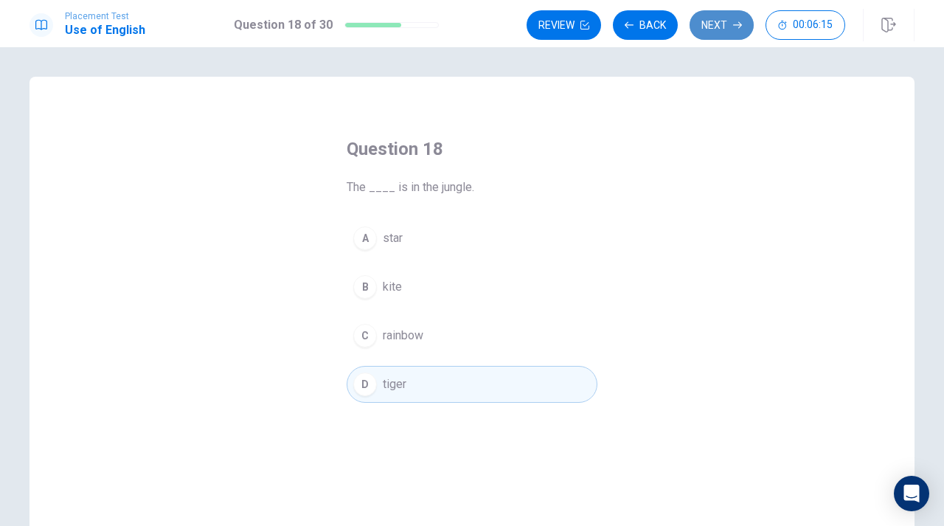
click at [737, 15] on button "Next" at bounding box center [722, 25] width 64 height 30
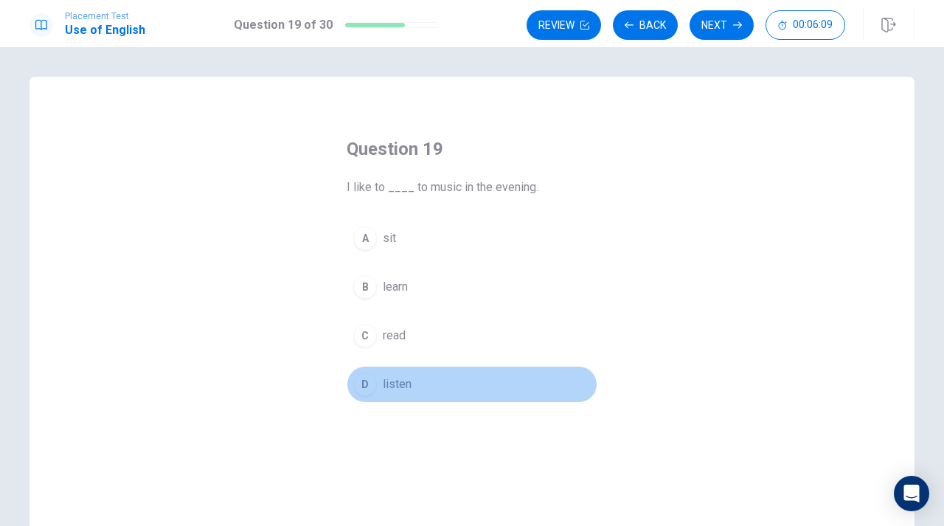
click at [367, 381] on div "D" at bounding box center [365, 385] width 24 height 24
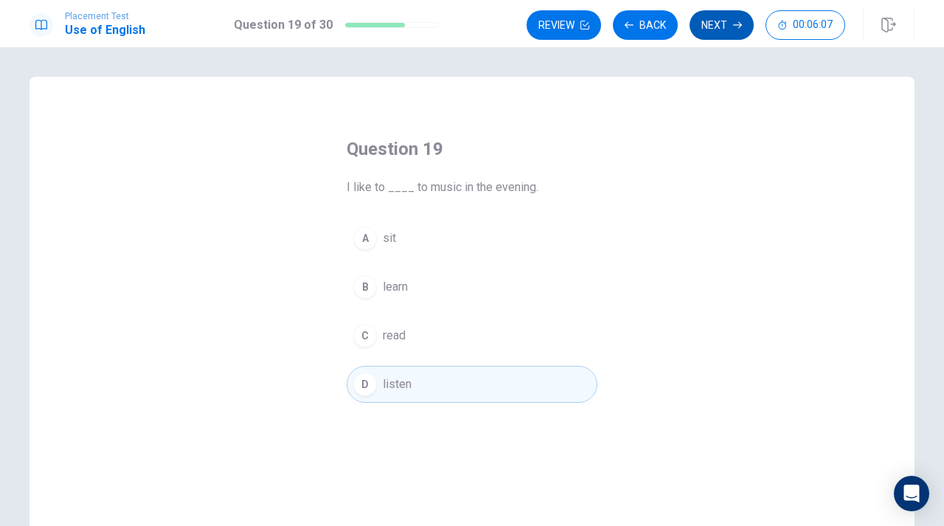
click at [730, 35] on button "Next" at bounding box center [722, 25] width 64 height 30
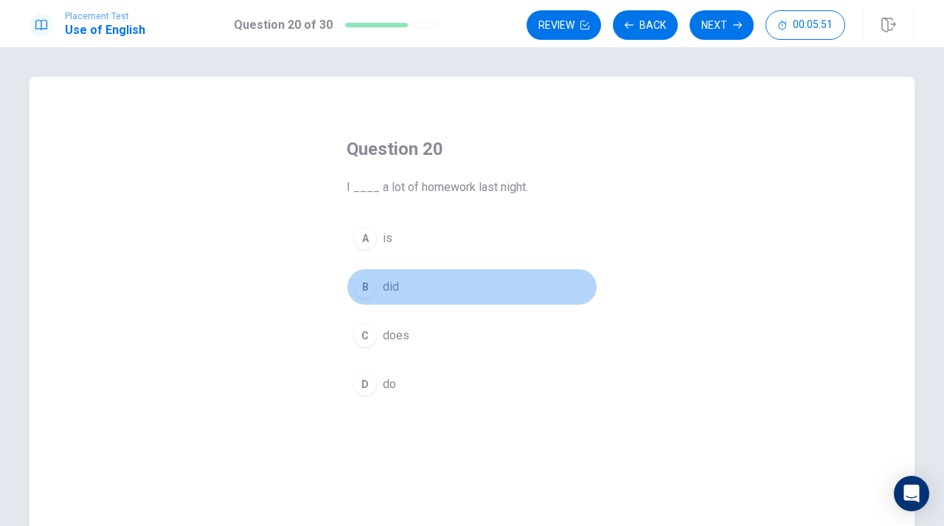
click at [406, 294] on button "B did" at bounding box center [472, 287] width 251 height 37
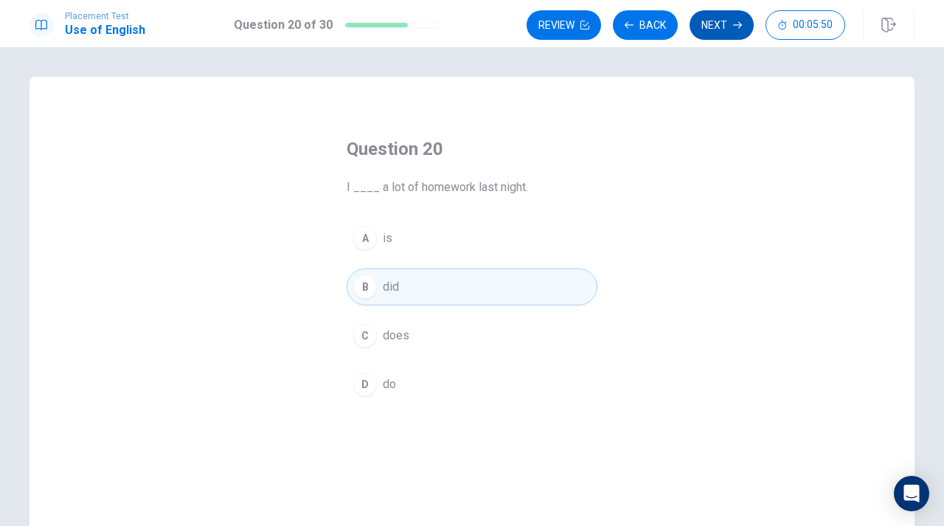
click at [716, 39] on button "Next" at bounding box center [722, 25] width 64 height 30
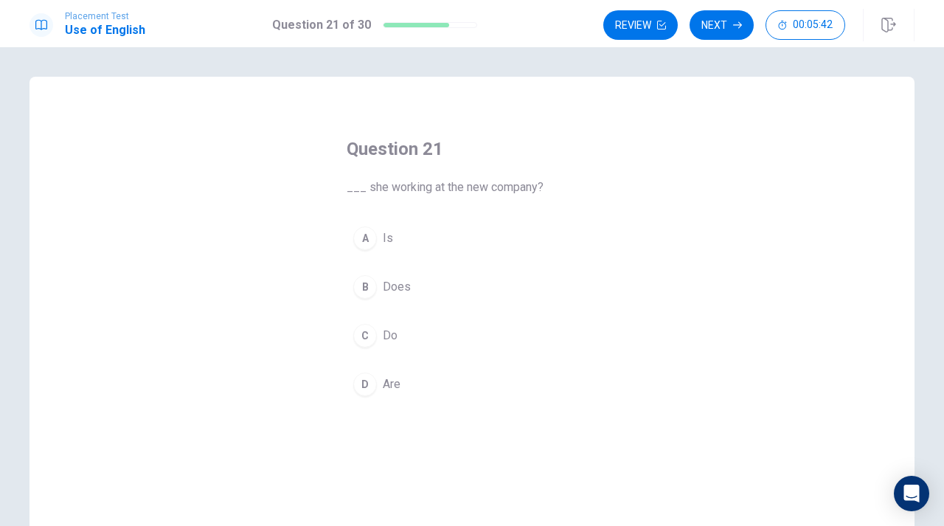
click at [363, 284] on div "B" at bounding box center [365, 287] width 24 height 24
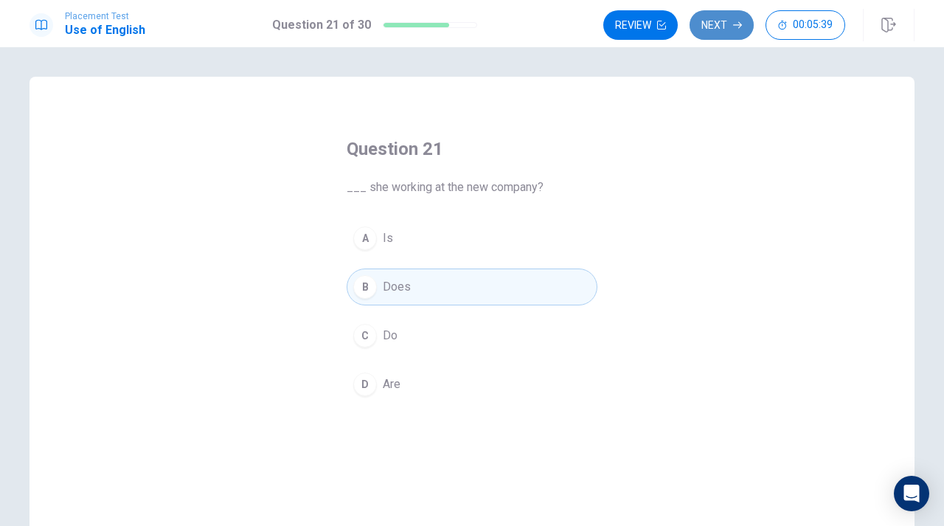
click at [716, 15] on button "Next" at bounding box center [722, 25] width 64 height 30
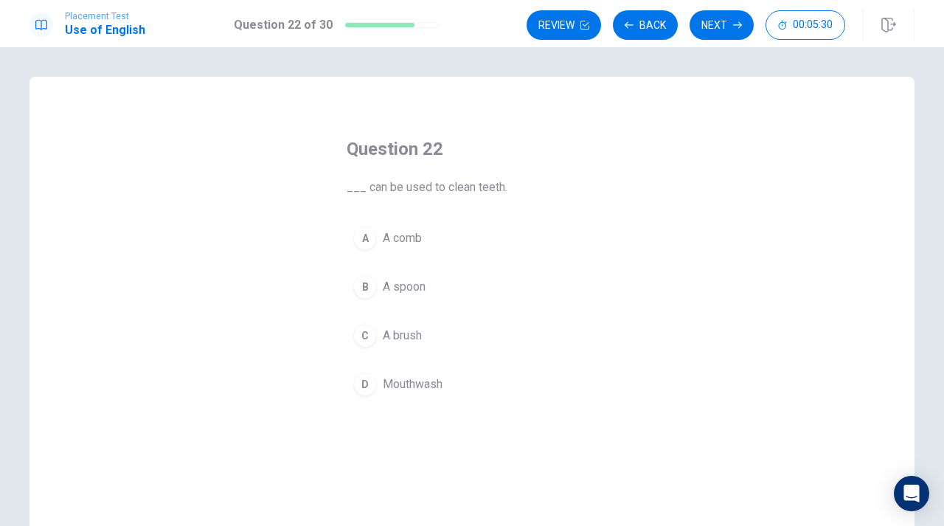
click at [407, 336] on span "A brush" at bounding box center [402, 336] width 39 height 18
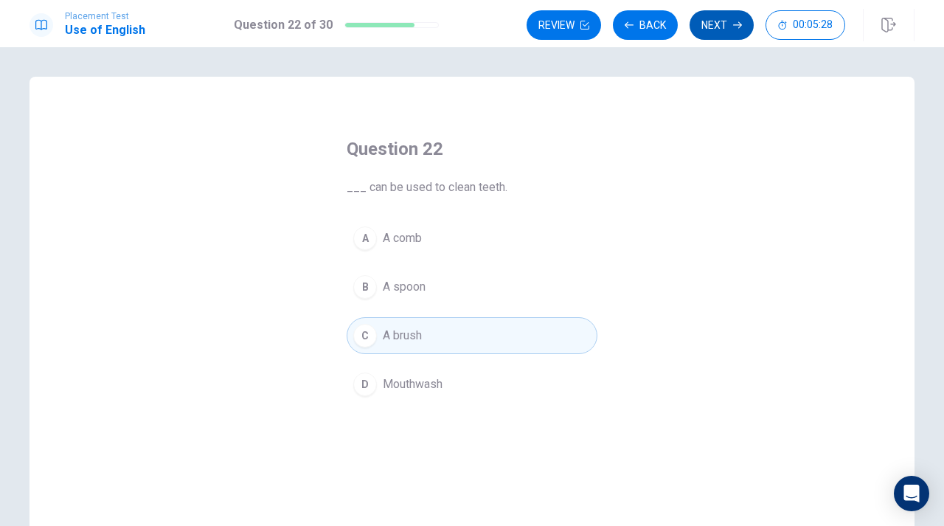
click at [727, 21] on button "Next" at bounding box center [722, 25] width 64 height 30
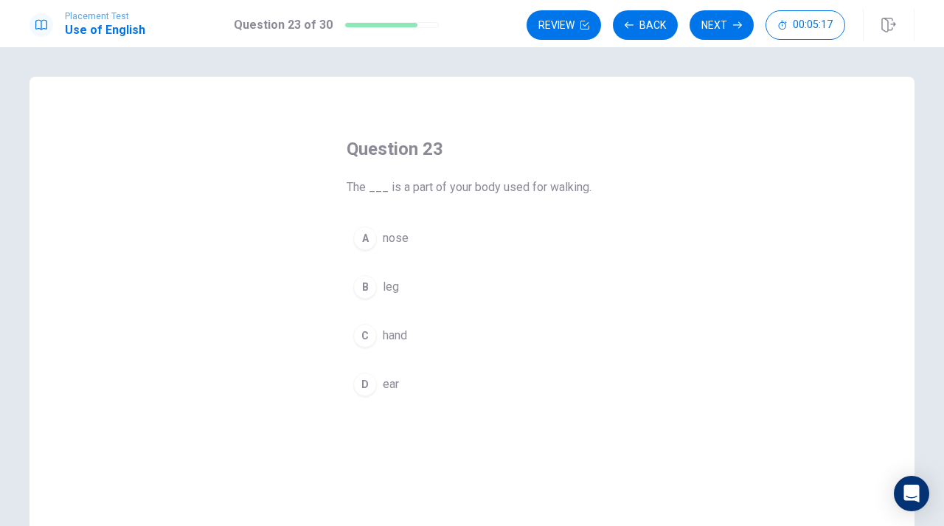
click at [392, 292] on span "leg" at bounding box center [391, 287] width 16 height 18
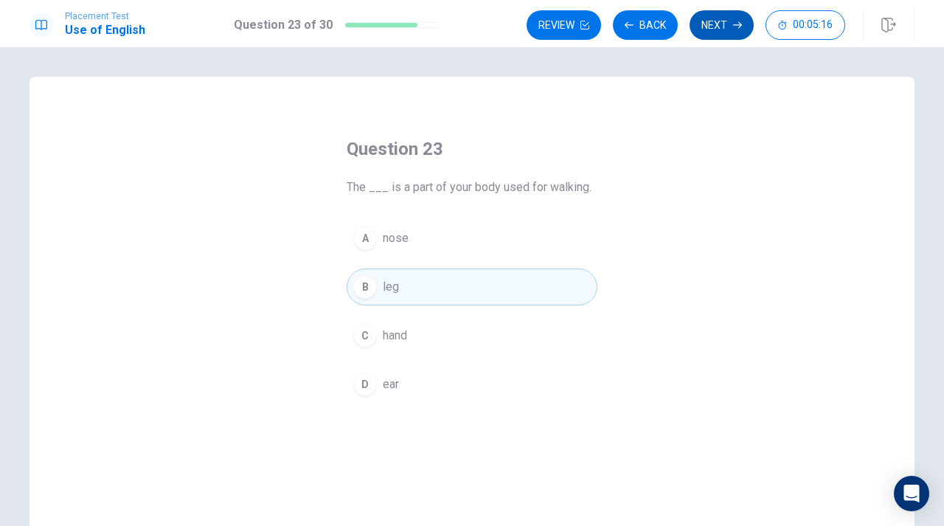
click at [726, 27] on button "Next" at bounding box center [722, 25] width 64 height 30
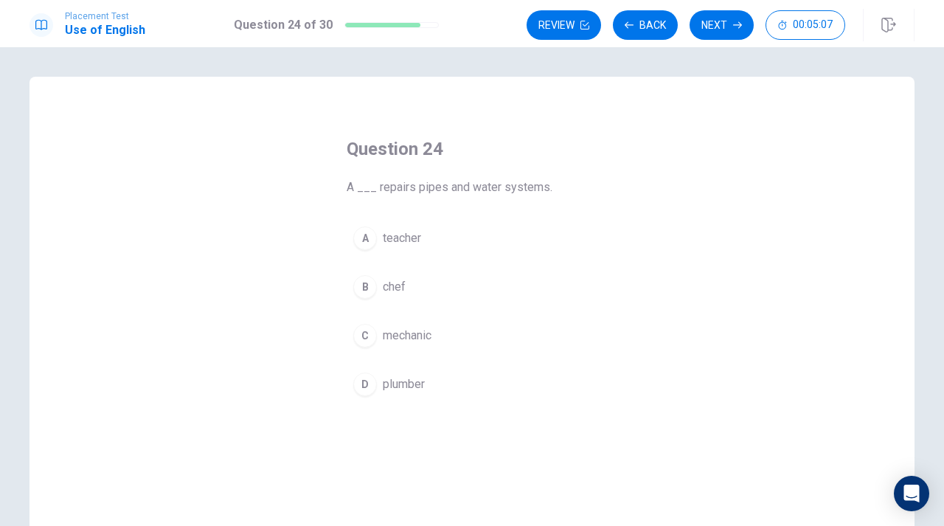
click at [402, 287] on span "chef" at bounding box center [394, 287] width 23 height 18
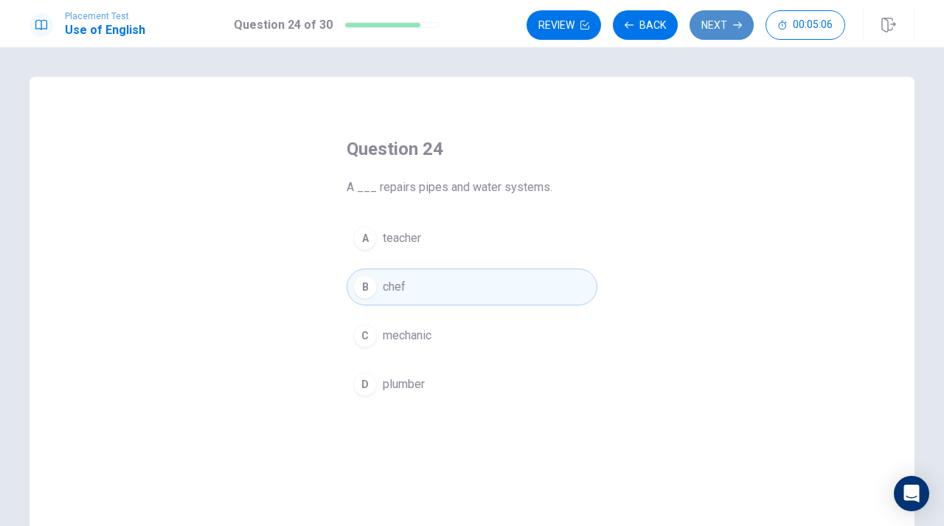
click at [720, 24] on button "Next" at bounding box center [722, 25] width 64 height 30
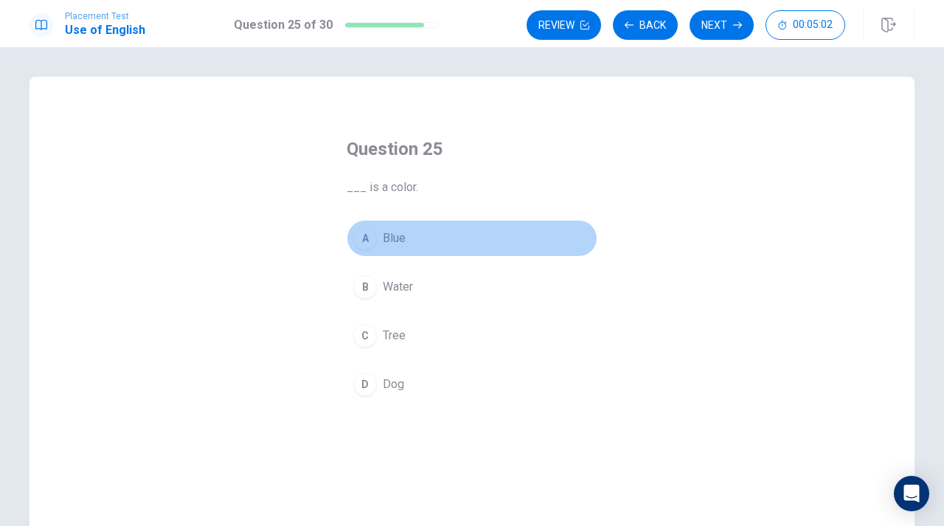
click at [423, 236] on button "A Blue" at bounding box center [472, 238] width 251 height 37
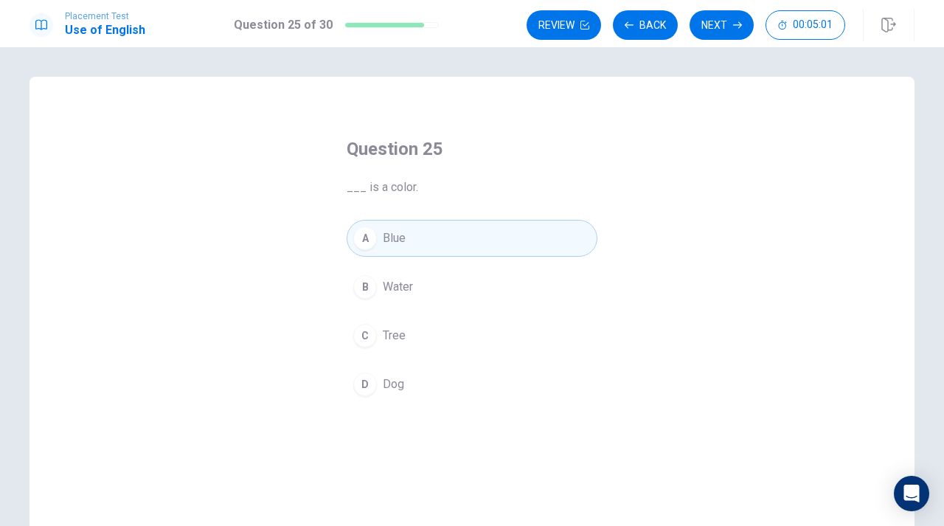
scroll to position [76, 0]
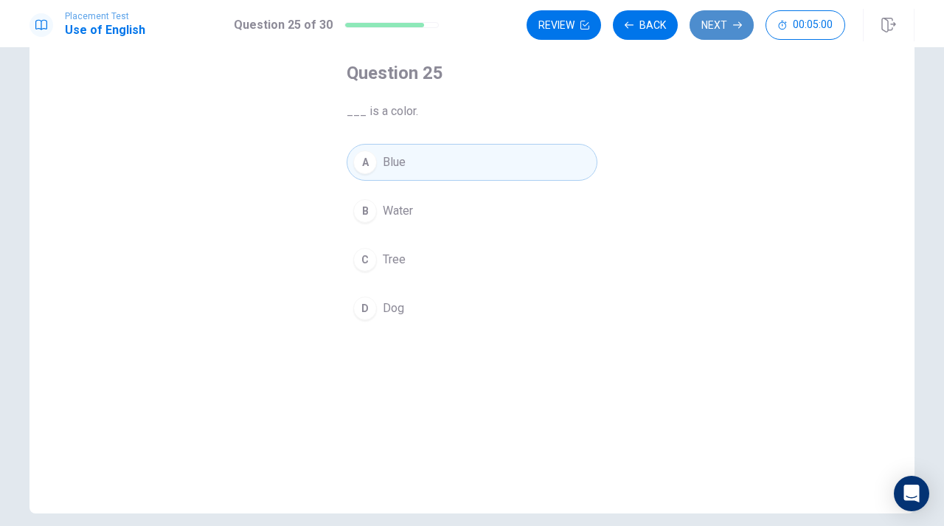
click at [740, 17] on button "Next" at bounding box center [722, 25] width 64 height 30
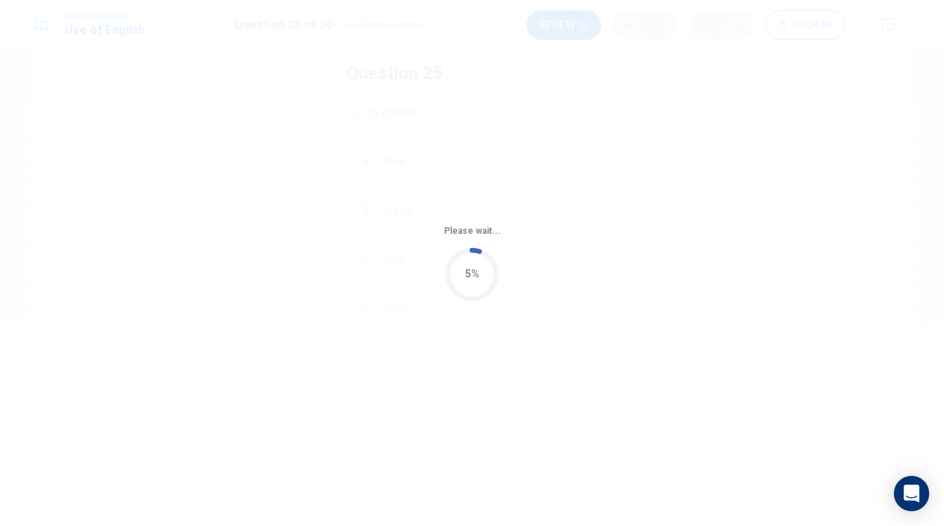
scroll to position [0, 0]
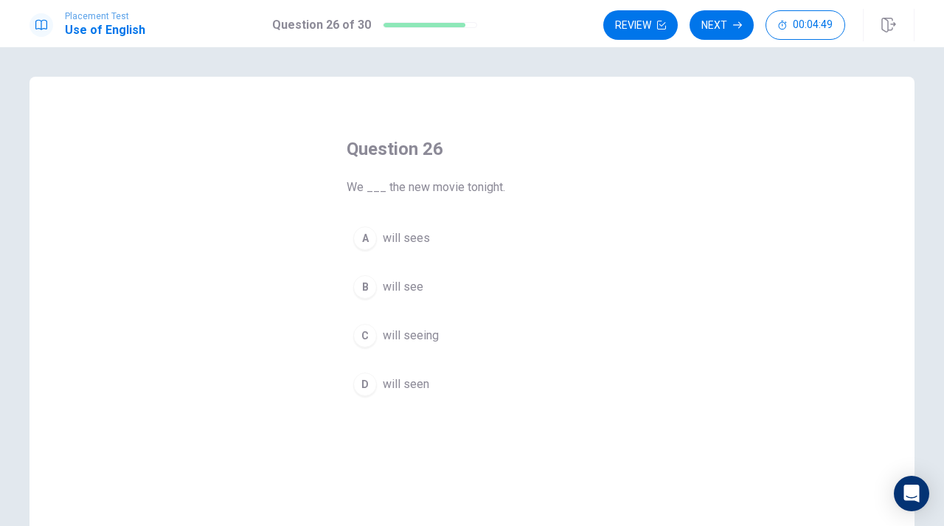
click at [423, 280] on button "B will see" at bounding box center [472, 287] width 251 height 37
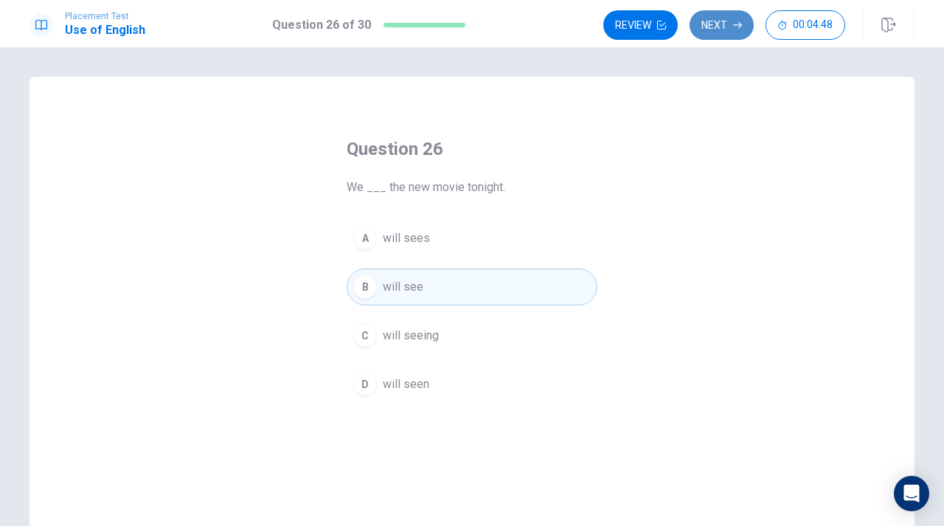
click at [730, 26] on button "Next" at bounding box center [722, 25] width 64 height 30
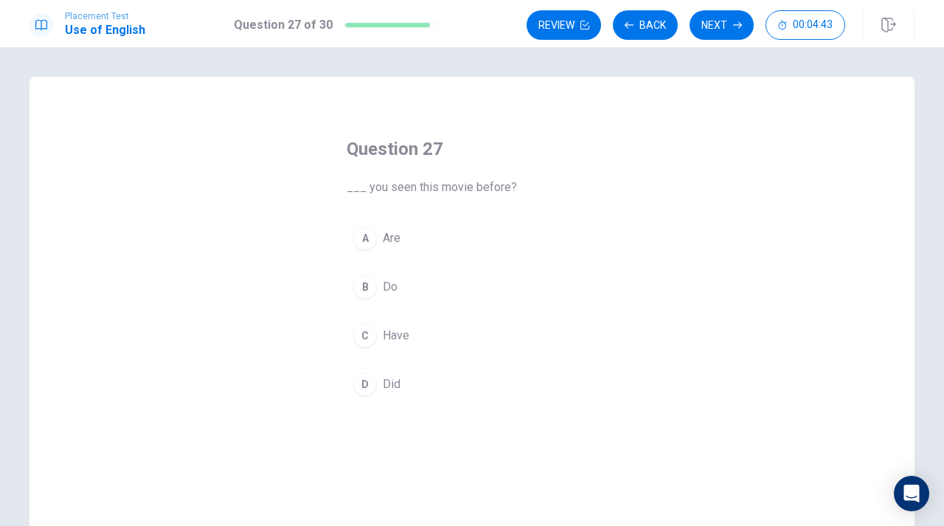
click at [429, 262] on div "A Are B Do C Have D Did" at bounding box center [472, 311] width 251 height 183
click at [497, 210] on div "Question 27 ___ you seen this movie before? A Are B Do C Have D Did" at bounding box center [472, 270] width 310 height 313
click at [491, 238] on button "A Are" at bounding box center [472, 238] width 251 height 37
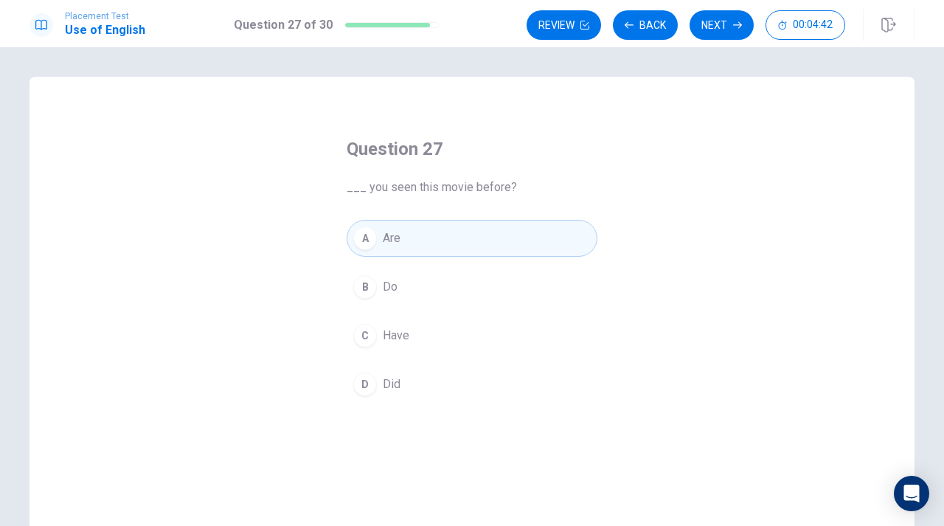
click at [478, 274] on button "B Do" at bounding box center [472, 287] width 251 height 37
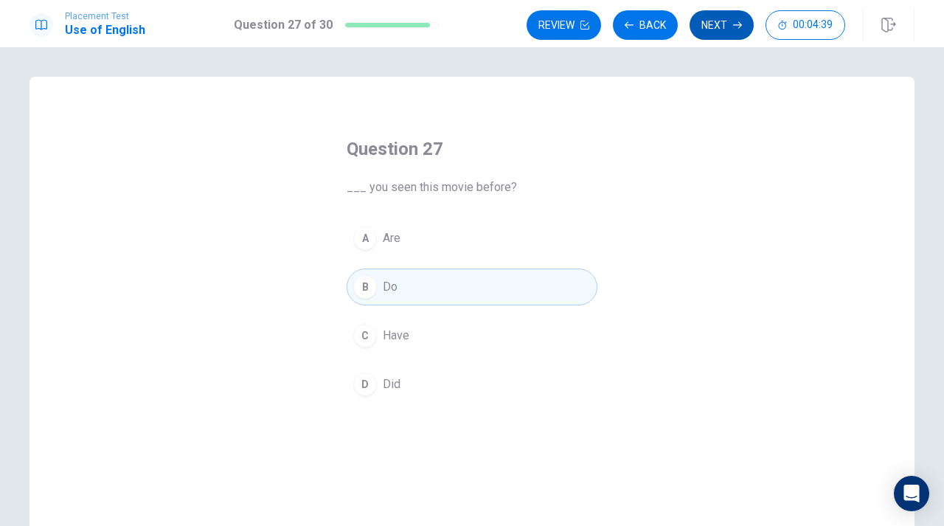
click at [710, 21] on button "Next" at bounding box center [722, 25] width 64 height 30
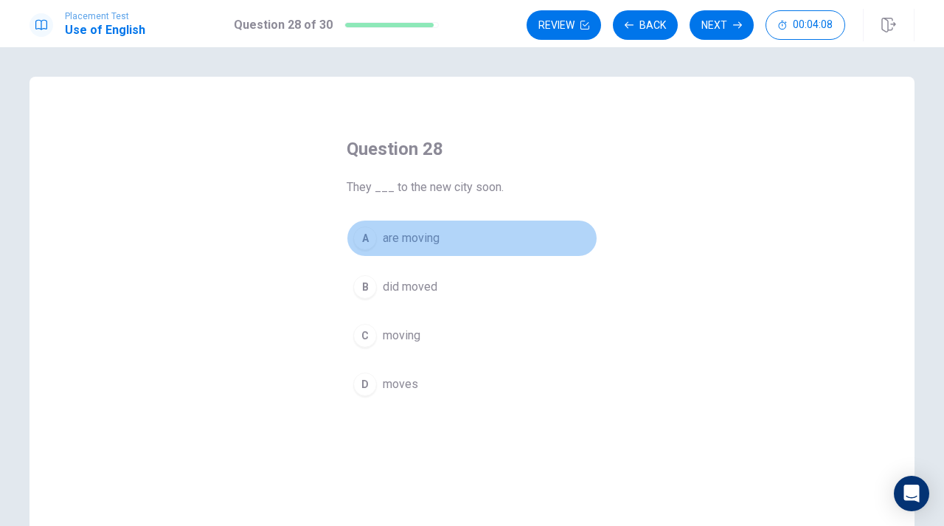
click at [470, 244] on button "A are moving" at bounding box center [472, 238] width 251 height 37
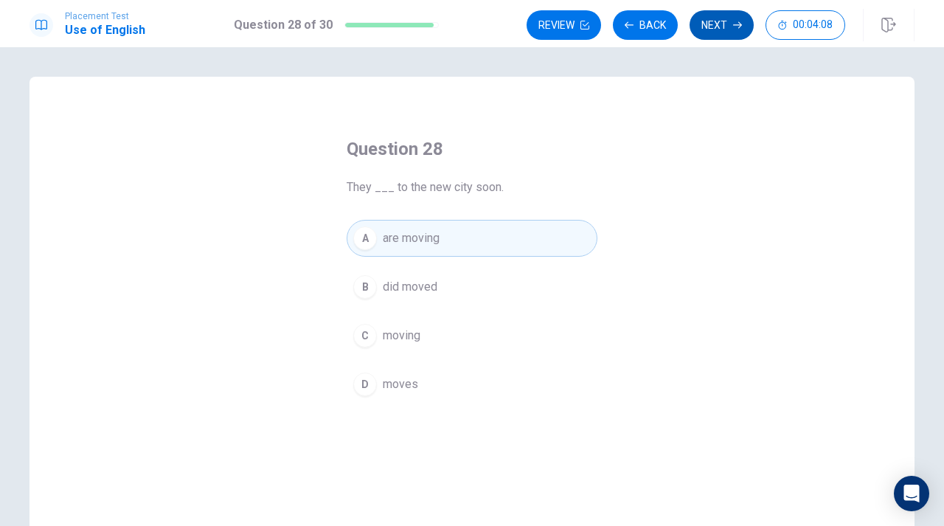
click at [712, 20] on button "Next" at bounding box center [722, 25] width 64 height 30
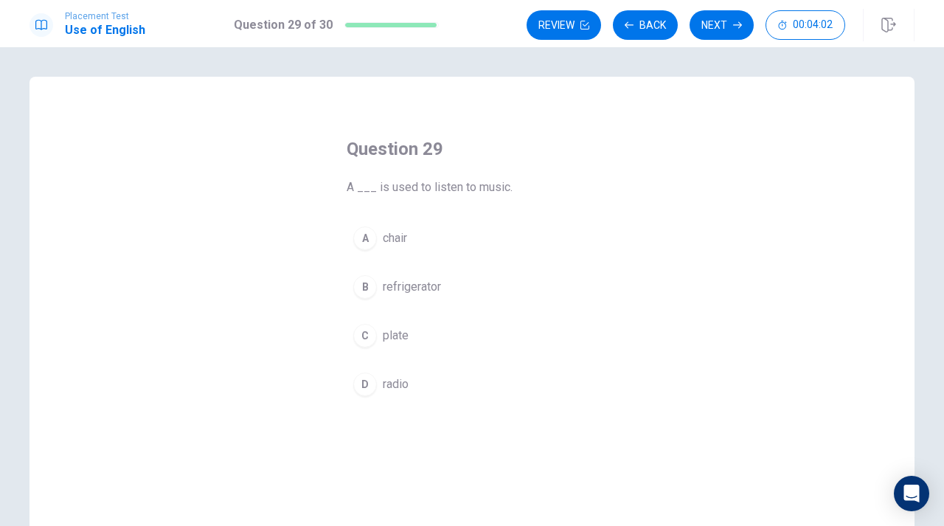
click at [432, 387] on button "D radio" at bounding box center [472, 384] width 251 height 37
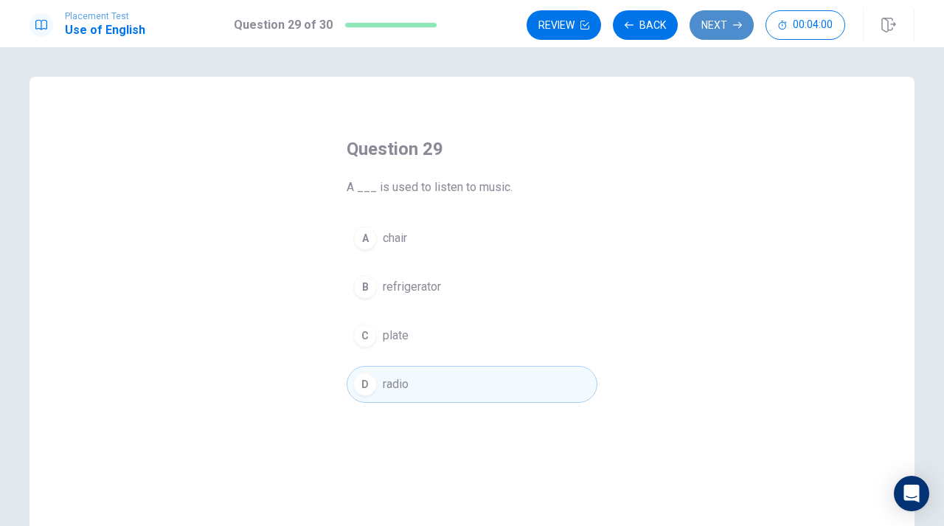
click at [721, 38] on button "Next" at bounding box center [722, 25] width 64 height 30
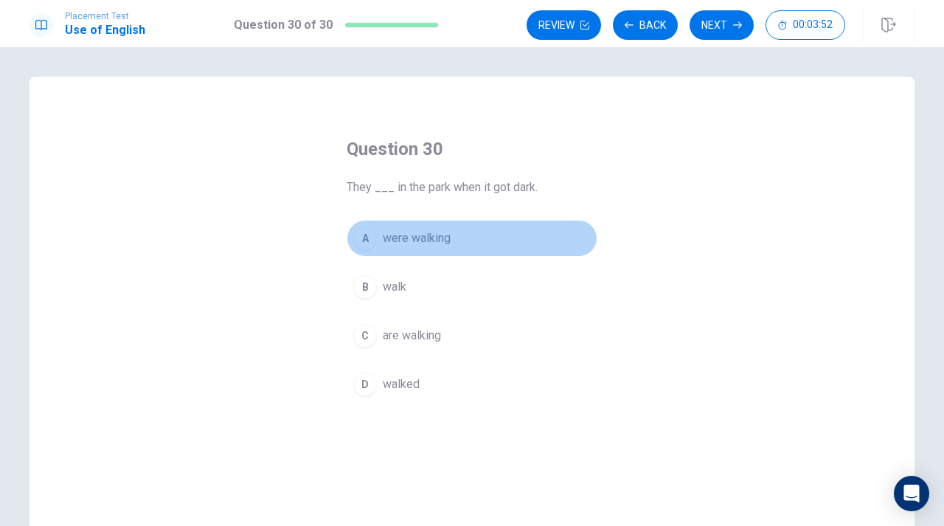
click at [424, 240] on span "were walking" at bounding box center [417, 238] width 68 height 18
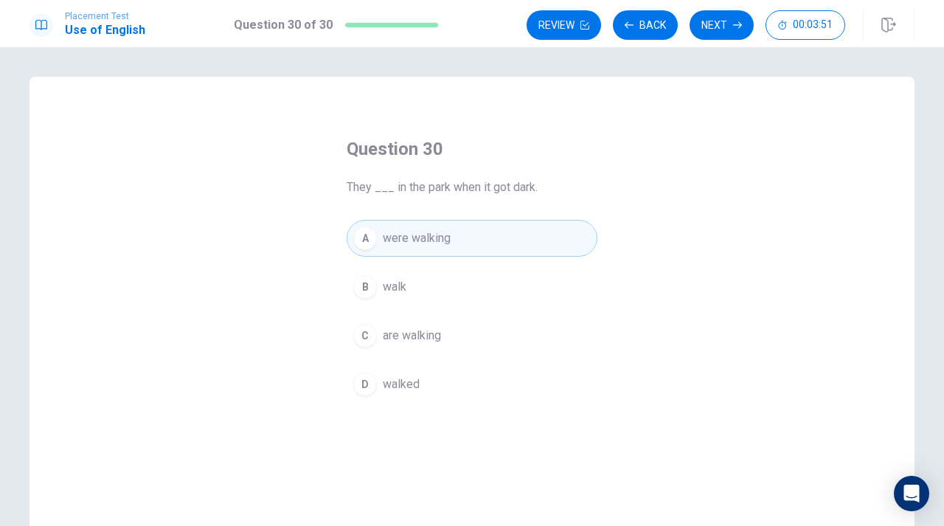
click at [451, 281] on button "B walk" at bounding box center [472, 287] width 251 height 37
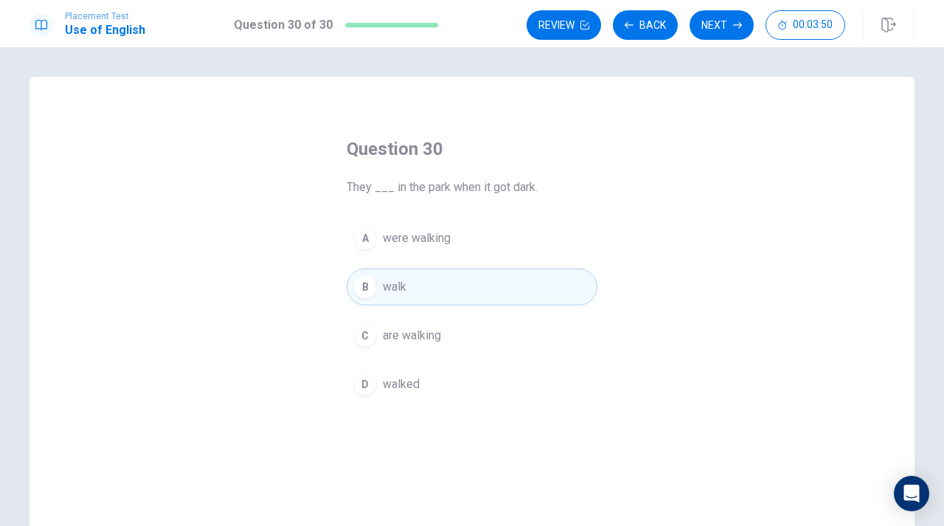
click at [473, 336] on button "C are walking" at bounding box center [472, 335] width 251 height 37
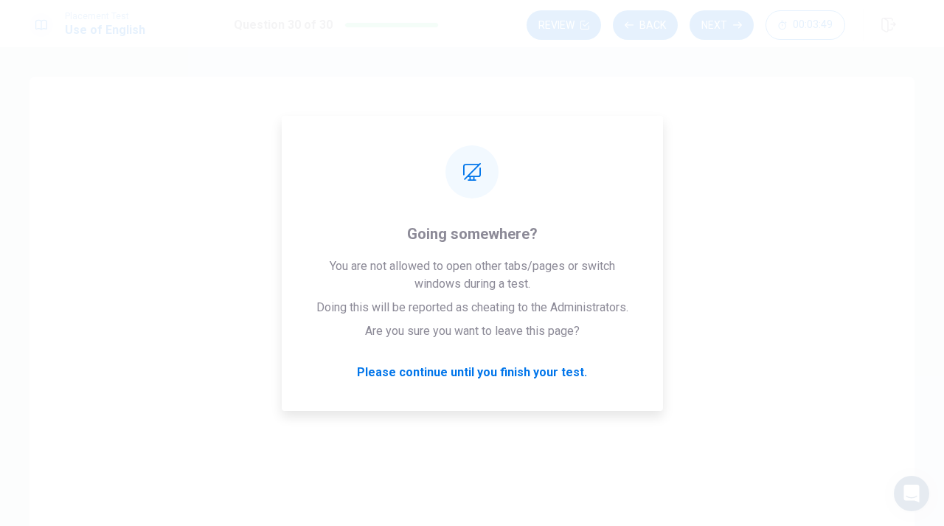
click at [716, 48] on div "Question 30 They ___ in the park when it got dark. A were walking B walk C are …" at bounding box center [472, 286] width 944 height 479
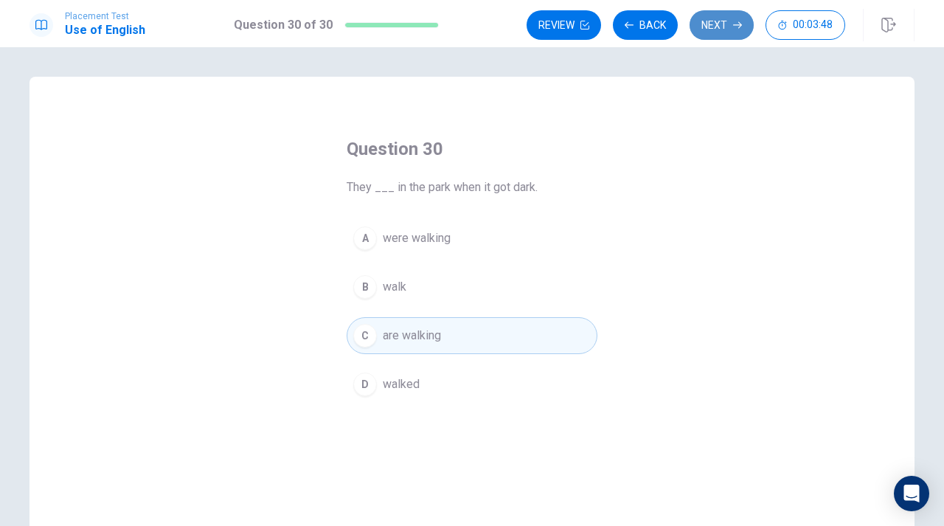
click at [718, 15] on button "Next" at bounding box center [722, 25] width 64 height 30
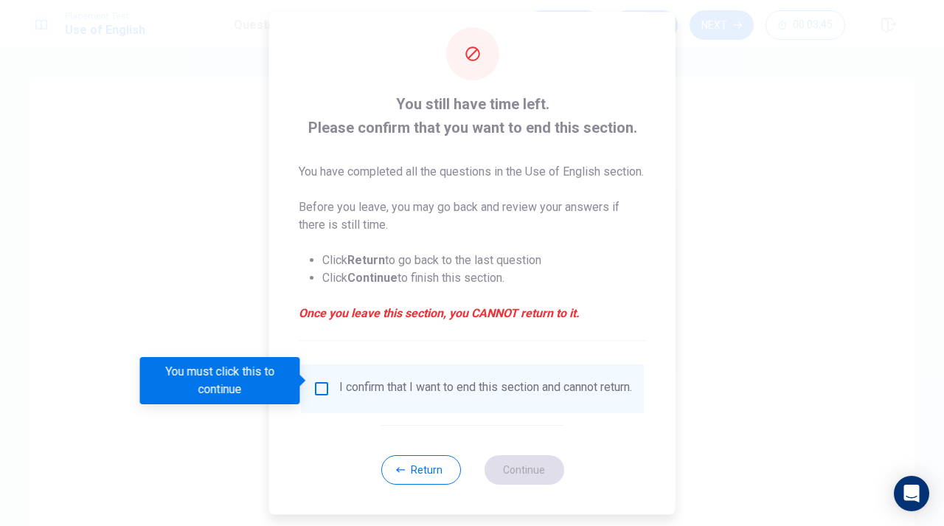
scroll to position [42, 0]
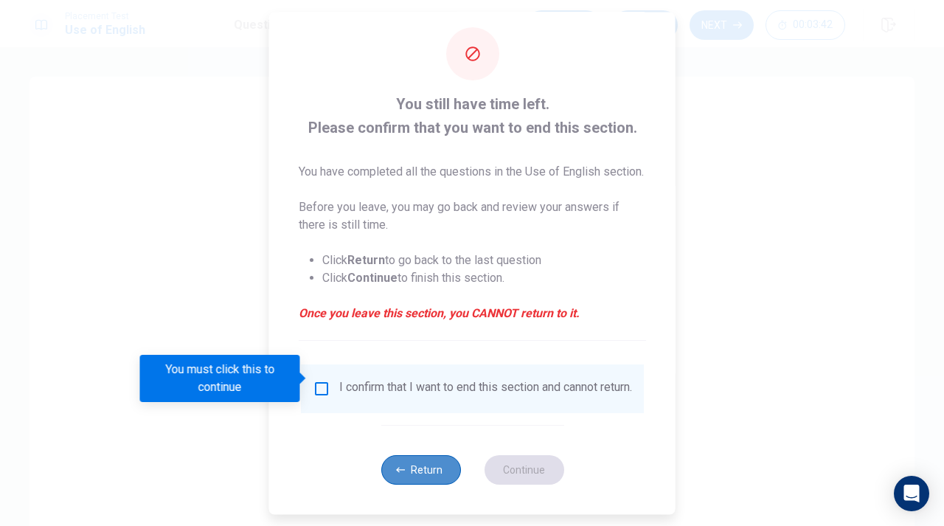
click at [403, 472] on icon "button" at bounding box center [400, 469] width 9 height 9
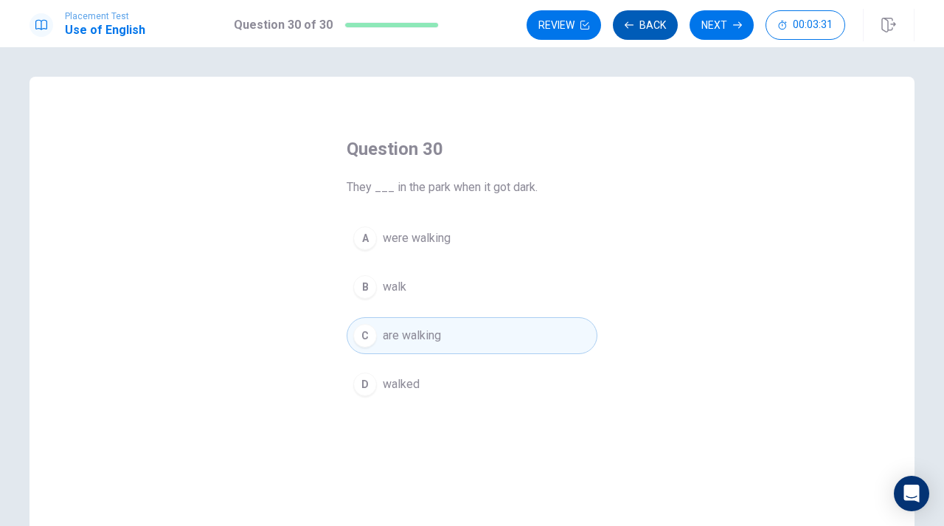
click at [637, 27] on button "Back" at bounding box center [645, 25] width 65 height 30
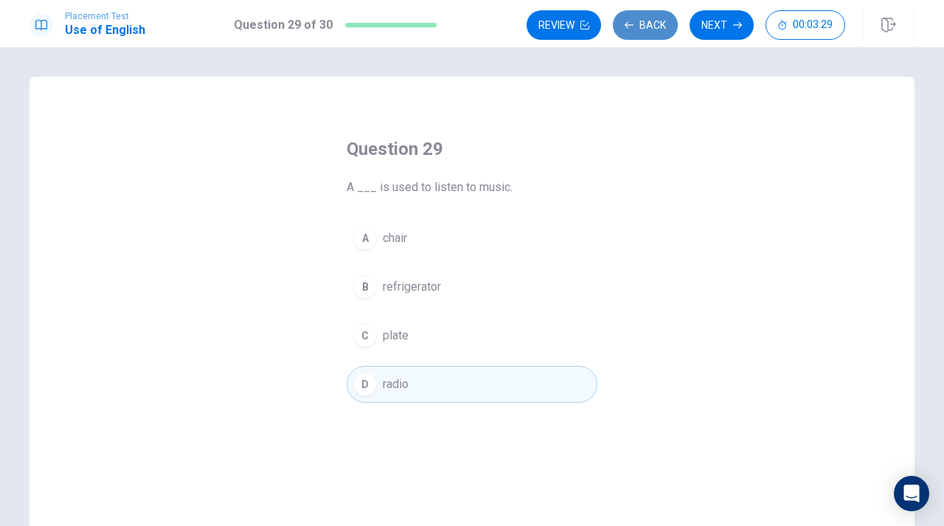
click at [638, 26] on button "Back" at bounding box center [645, 25] width 65 height 30
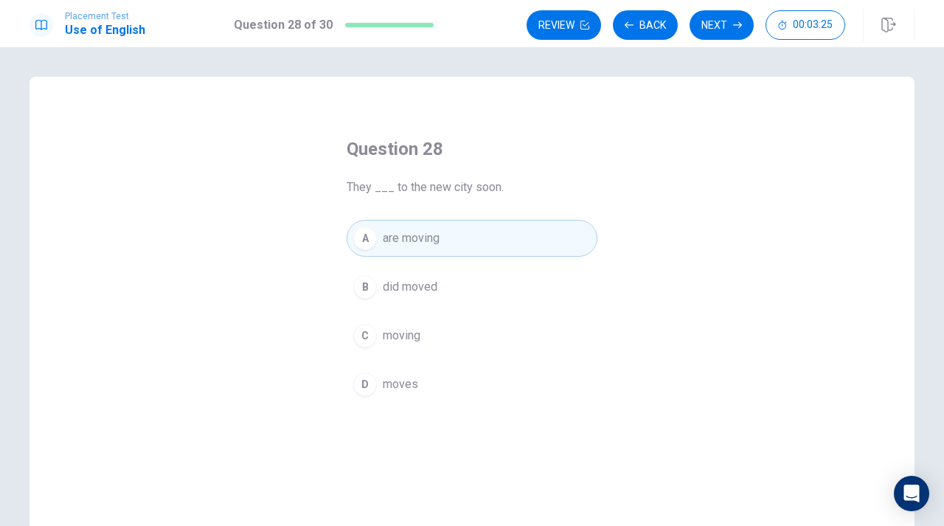
click at [943, 96] on div "Question 28 They ___ to the new city soon. A are moving B did moved C moving D …" at bounding box center [472, 286] width 944 height 479
click at [650, 21] on button "Back" at bounding box center [645, 25] width 65 height 30
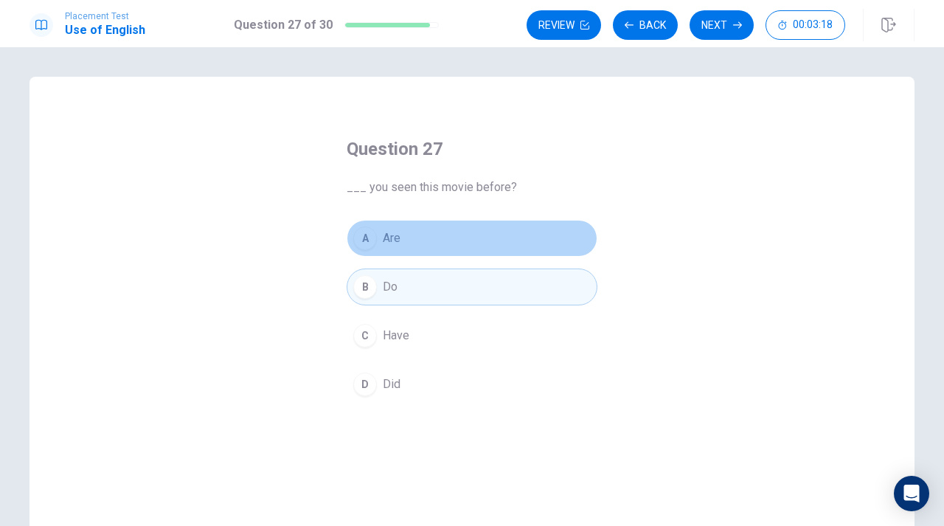
click at [417, 243] on button "A Are" at bounding box center [472, 238] width 251 height 37
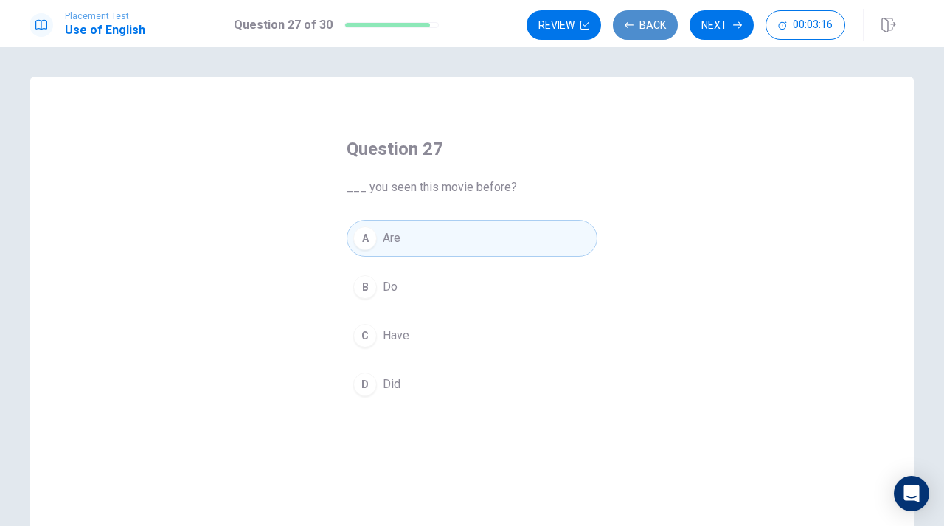
click at [644, 21] on button "Back" at bounding box center [645, 25] width 65 height 30
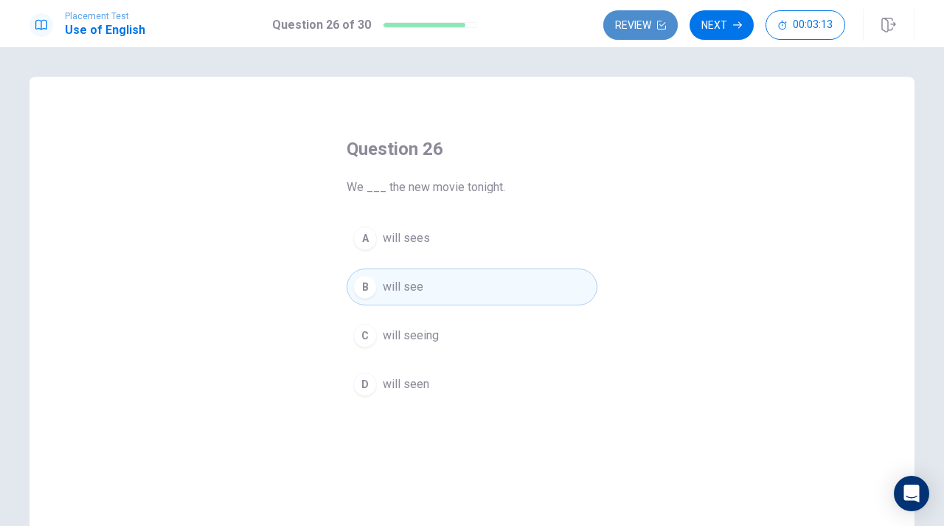
click at [643, 21] on button "Review" at bounding box center [640, 25] width 75 height 30
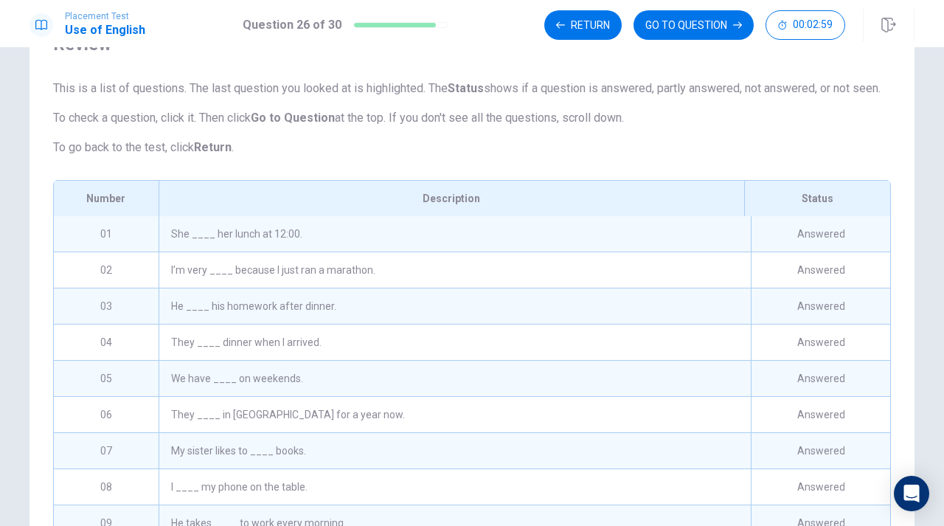
scroll to position [0, 0]
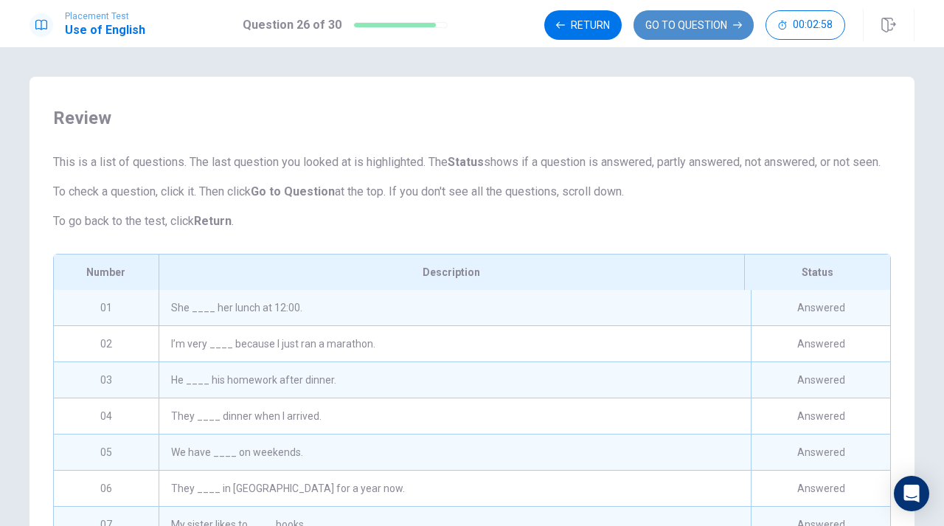
click at [721, 22] on button "GO TO QUESTION" at bounding box center [694, 25] width 120 height 30
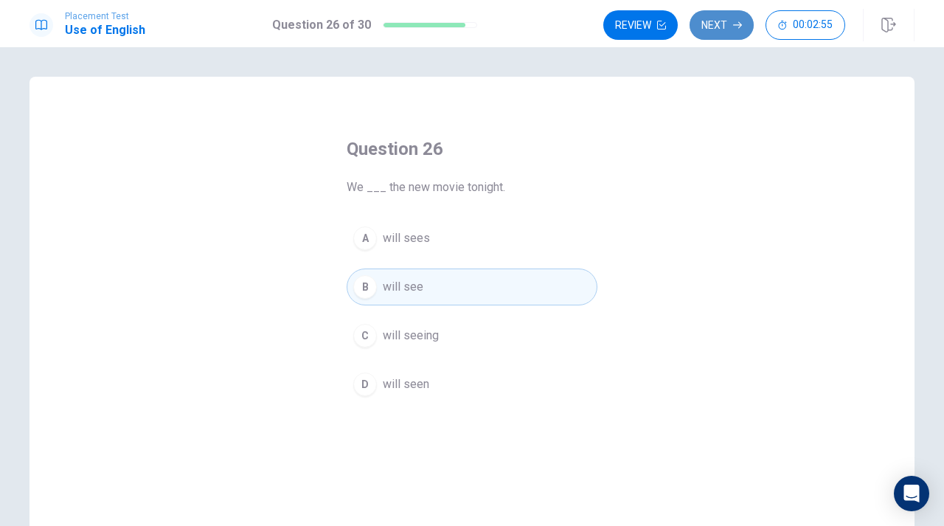
click at [720, 18] on button "Next" at bounding box center [722, 25] width 64 height 30
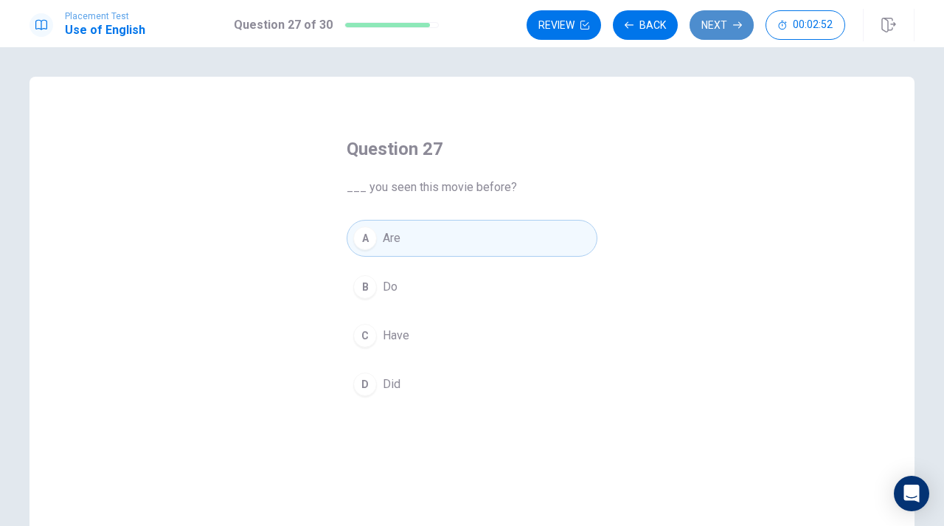
click at [718, 15] on button "Next" at bounding box center [722, 25] width 64 height 30
click at [708, 28] on button "Next" at bounding box center [722, 25] width 64 height 30
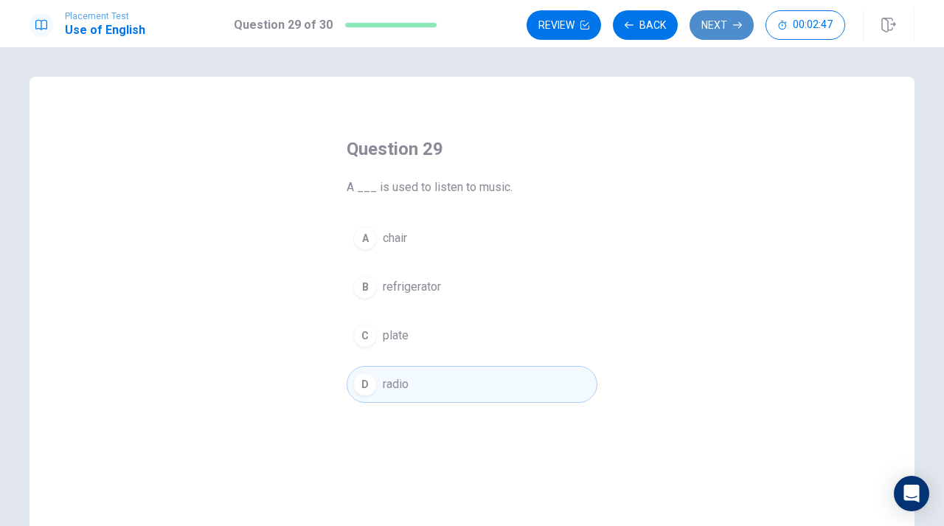
click at [708, 25] on button "Next" at bounding box center [722, 25] width 64 height 30
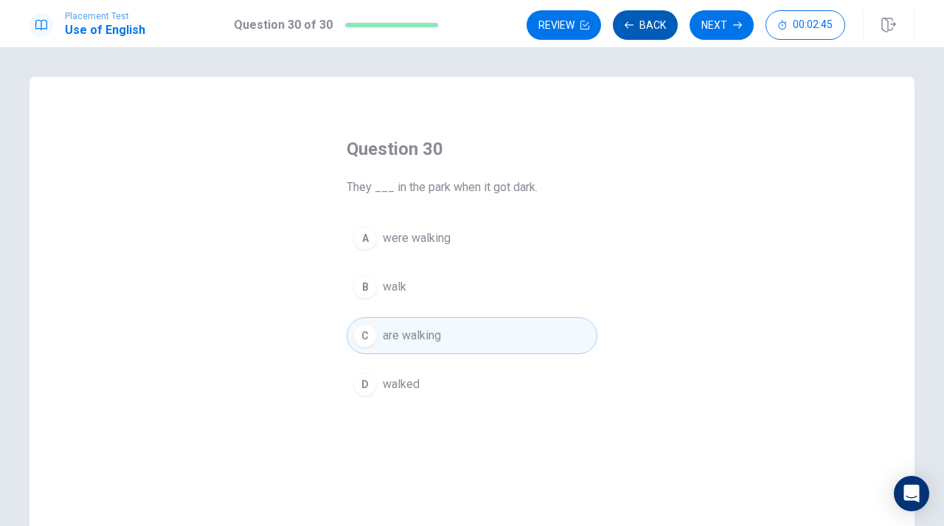
click at [639, 26] on button "Back" at bounding box center [645, 25] width 65 height 30
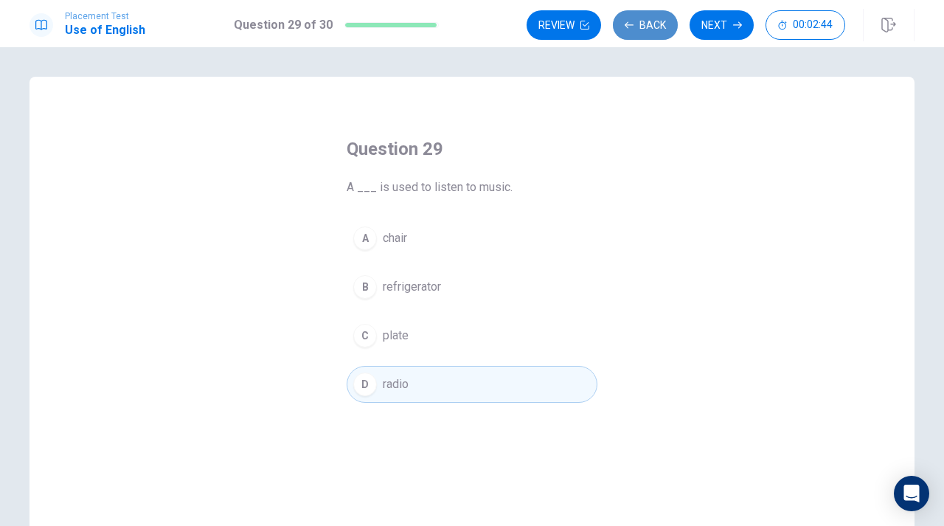
click at [638, 26] on button "Back" at bounding box center [645, 25] width 65 height 30
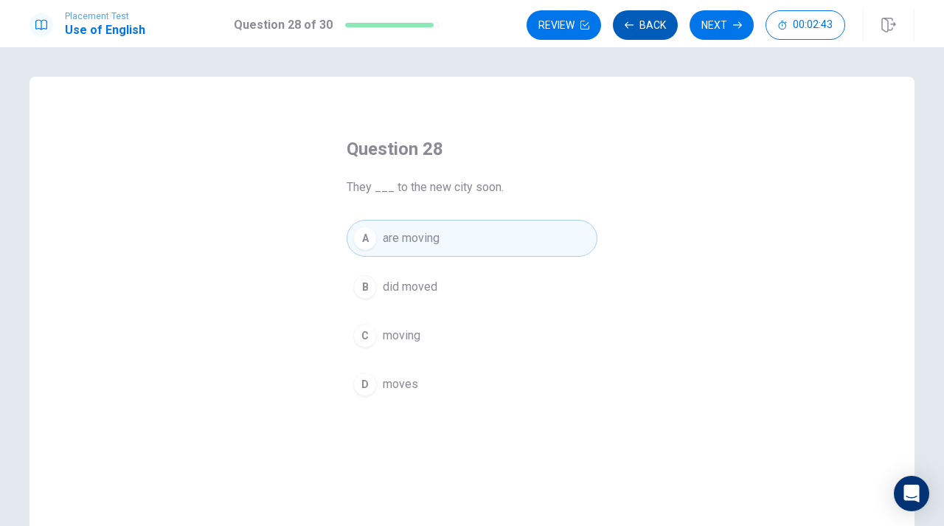
click at [638, 26] on button "Back" at bounding box center [645, 25] width 65 height 30
click at [637, 24] on button "Back" at bounding box center [645, 25] width 65 height 30
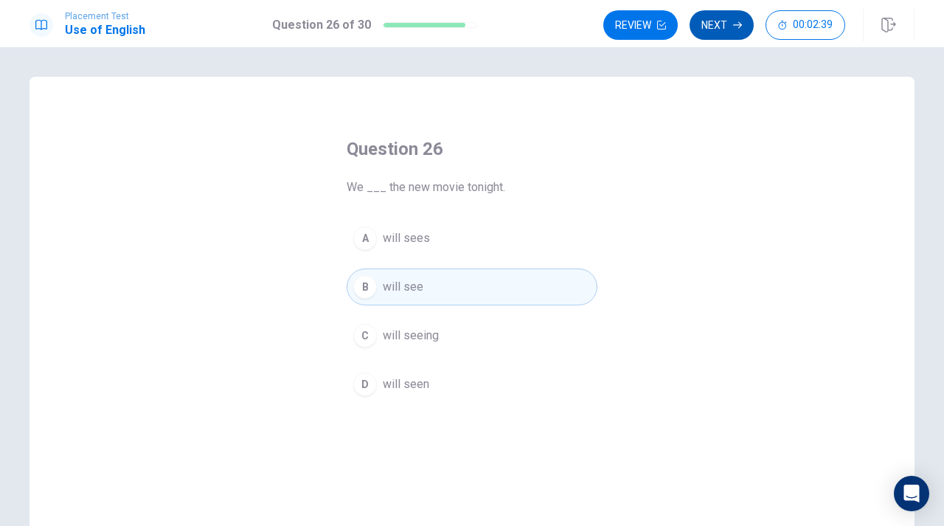
click at [715, 28] on button "Next" at bounding box center [722, 25] width 64 height 30
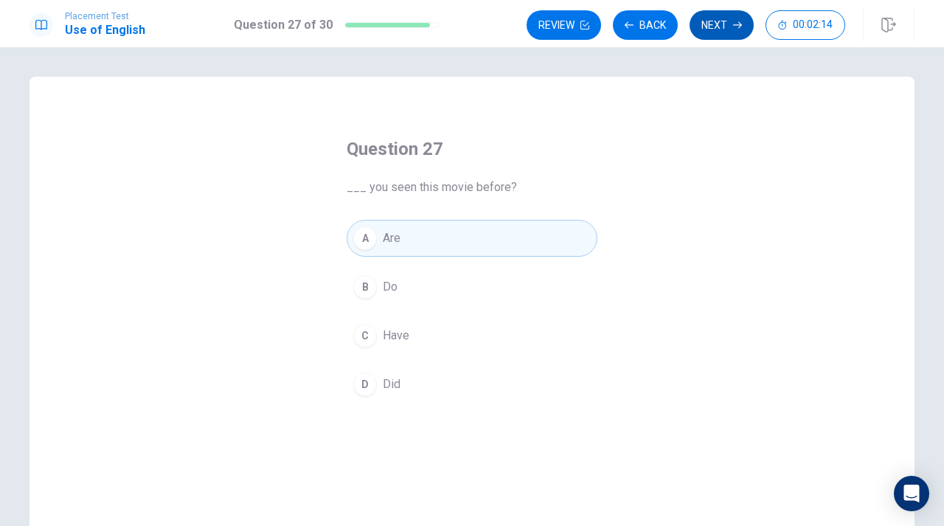
click at [715, 27] on button "Next" at bounding box center [722, 25] width 64 height 30
click at [717, 24] on button "Next" at bounding box center [722, 25] width 64 height 30
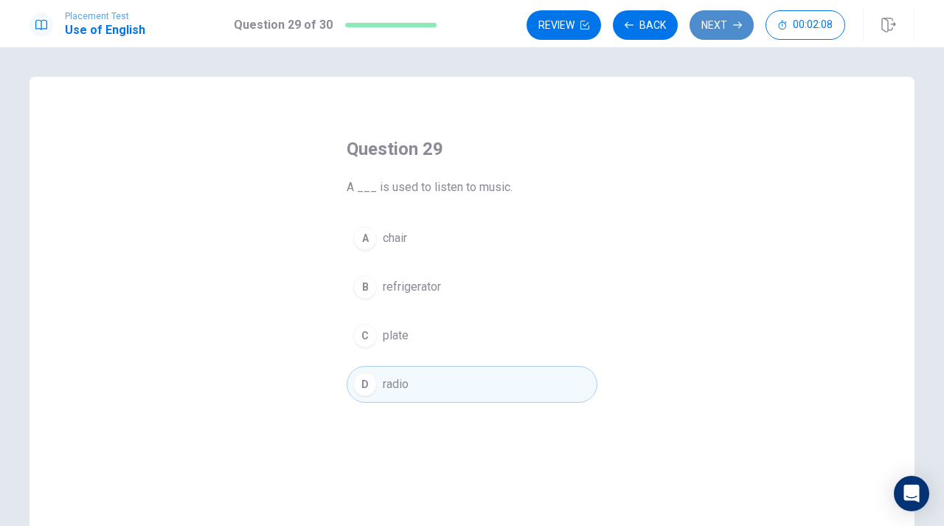
click at [722, 23] on button "Next" at bounding box center [722, 25] width 64 height 30
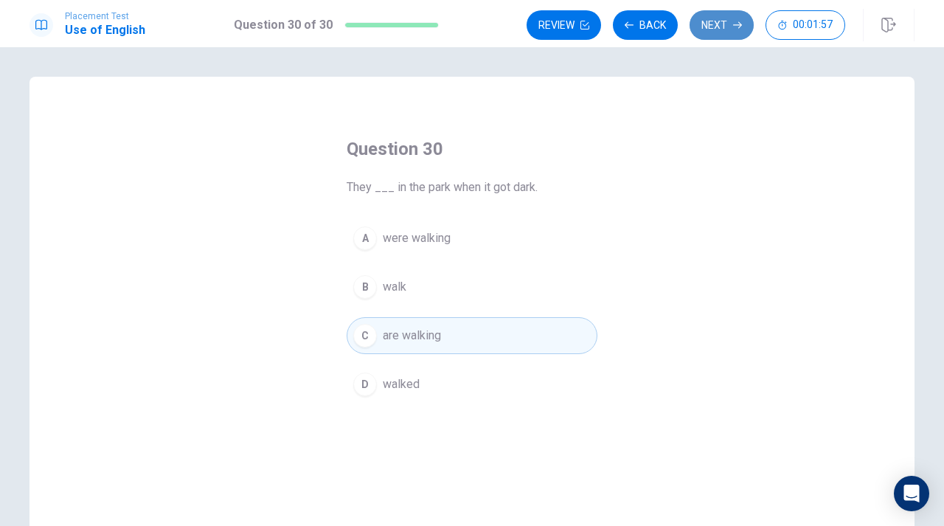
click at [713, 33] on button "Next" at bounding box center [722, 25] width 64 height 30
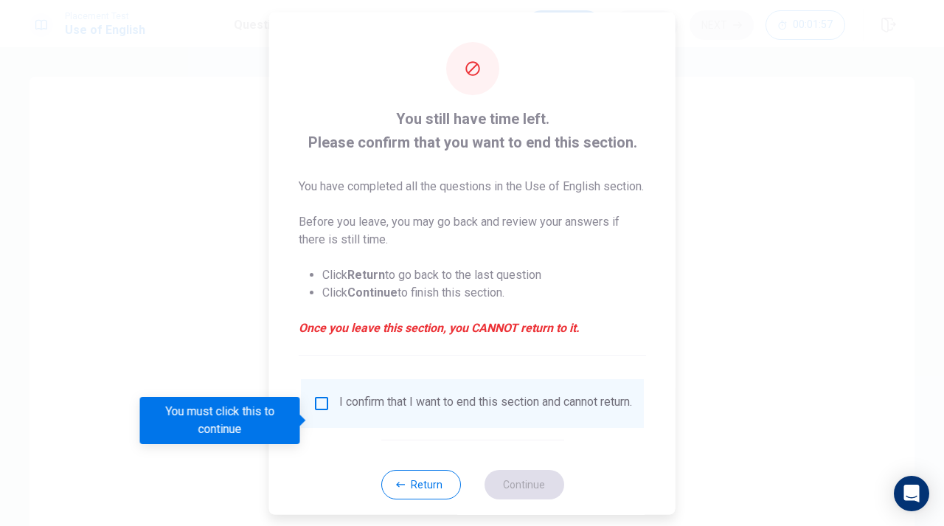
scroll to position [42, 0]
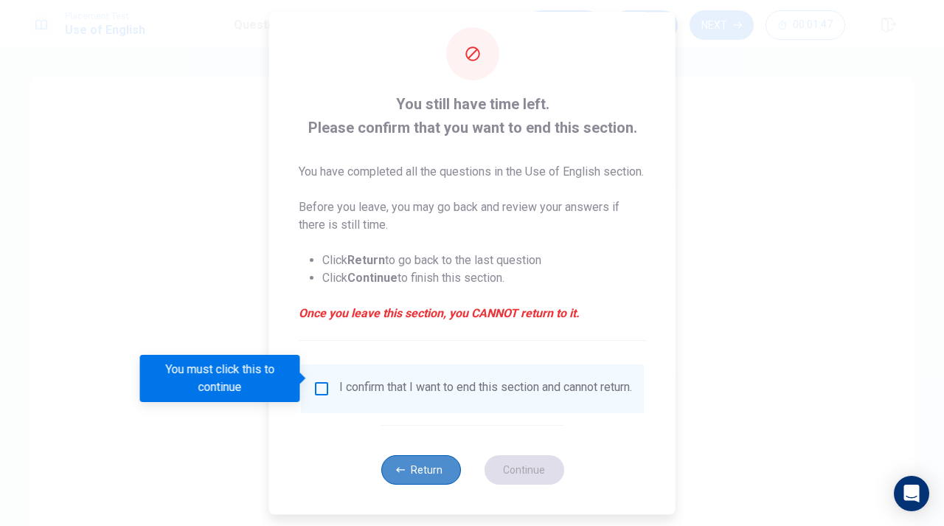
click at [429, 472] on button "Return" at bounding box center [421, 470] width 80 height 30
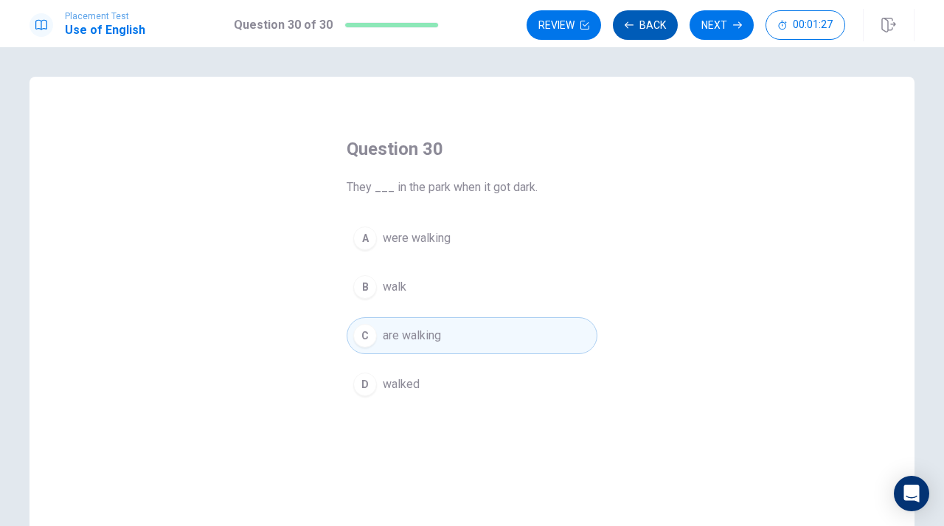
click at [652, 20] on button "Back" at bounding box center [645, 25] width 65 height 30
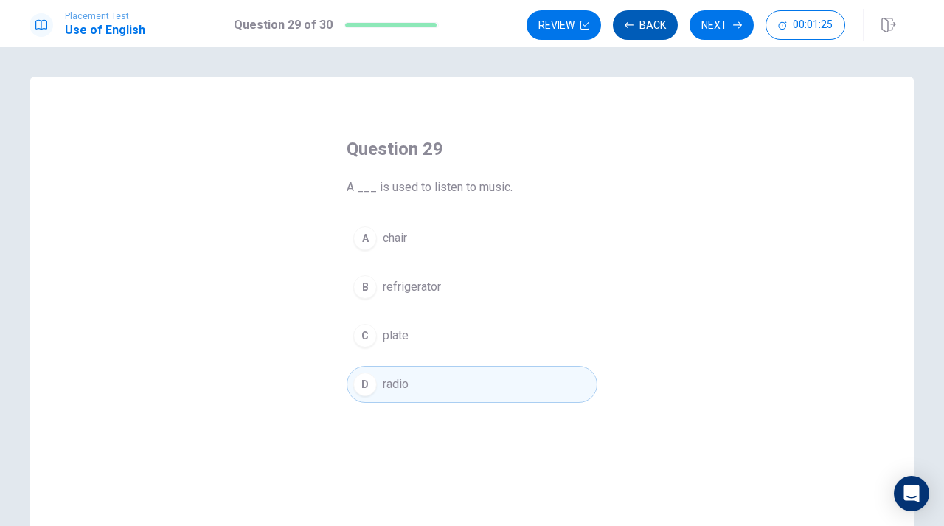
click at [652, 20] on button "Back" at bounding box center [645, 25] width 65 height 30
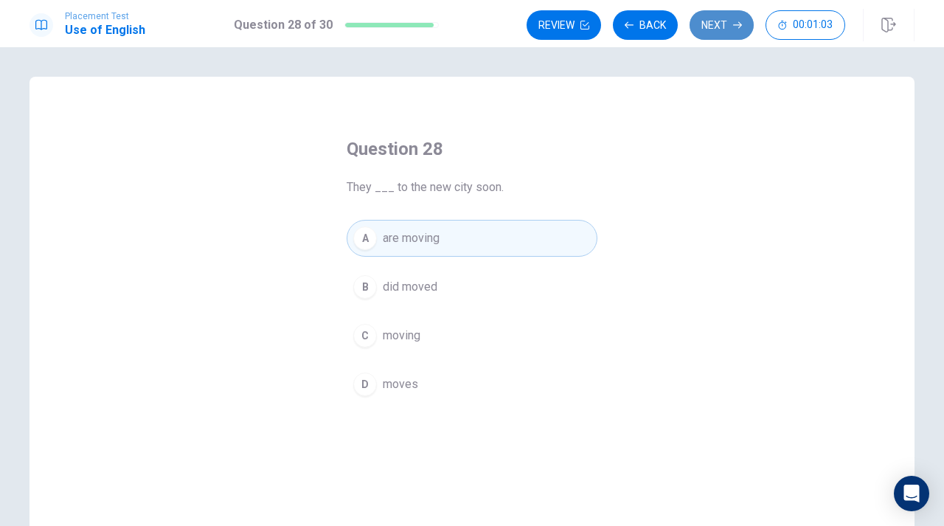
click at [729, 21] on button "Next" at bounding box center [722, 25] width 64 height 30
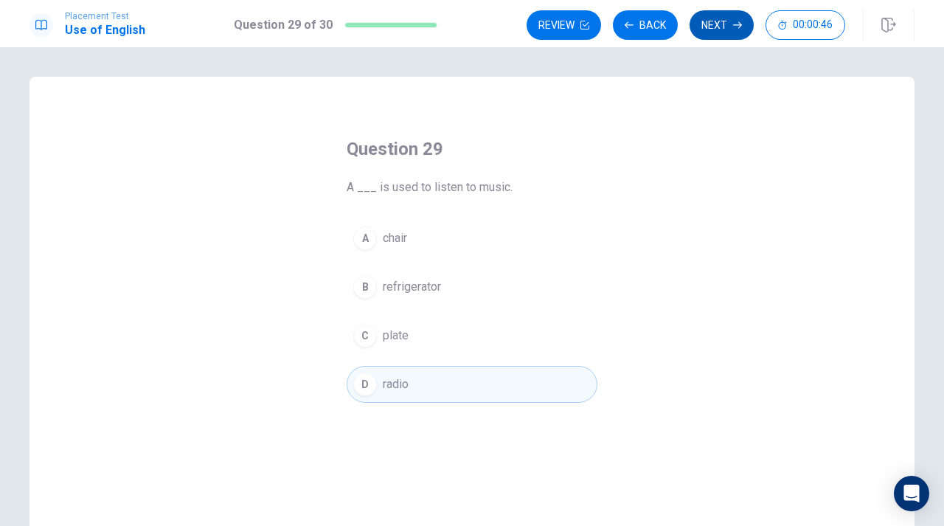
click at [729, 21] on button "Next" at bounding box center [722, 25] width 64 height 30
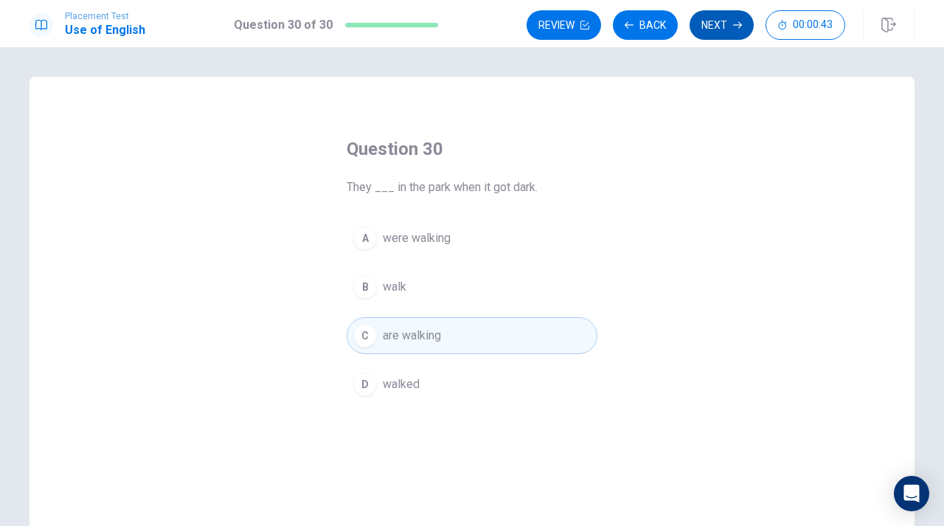
click at [722, 37] on button "Next" at bounding box center [722, 25] width 64 height 30
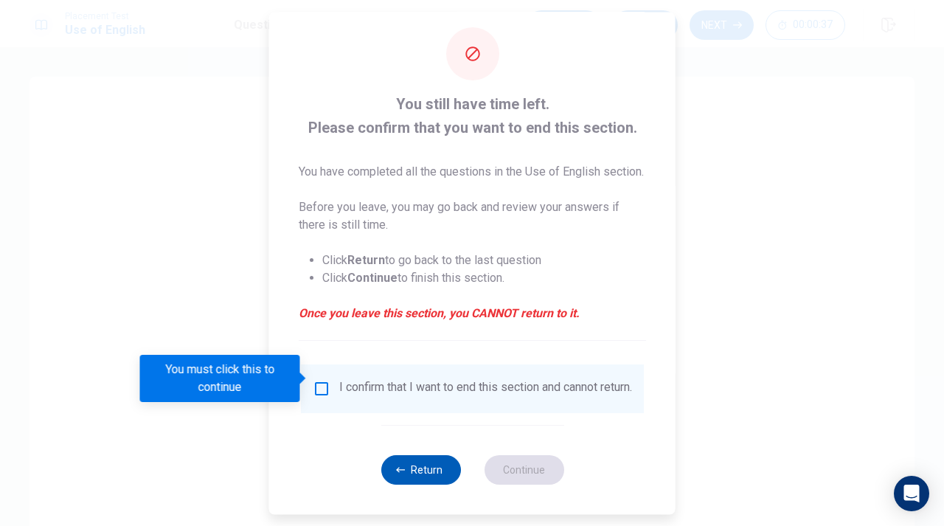
click at [422, 458] on button "Return" at bounding box center [421, 470] width 80 height 30
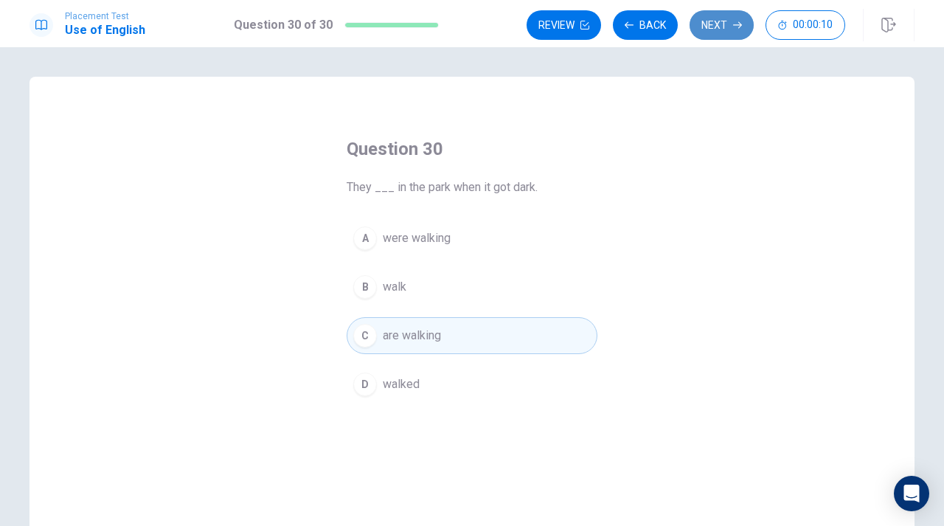
click at [725, 28] on button "Next" at bounding box center [722, 25] width 64 height 30
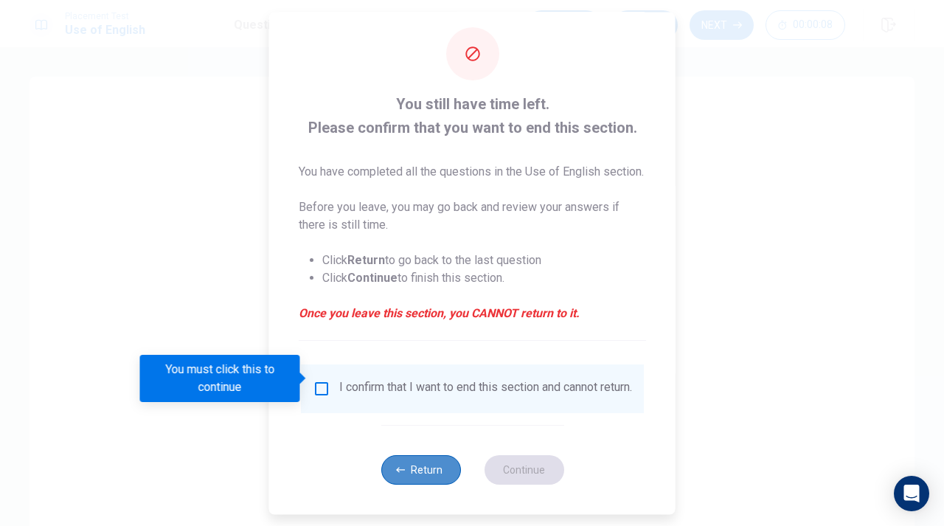
click at [439, 460] on button "Return" at bounding box center [421, 470] width 80 height 30
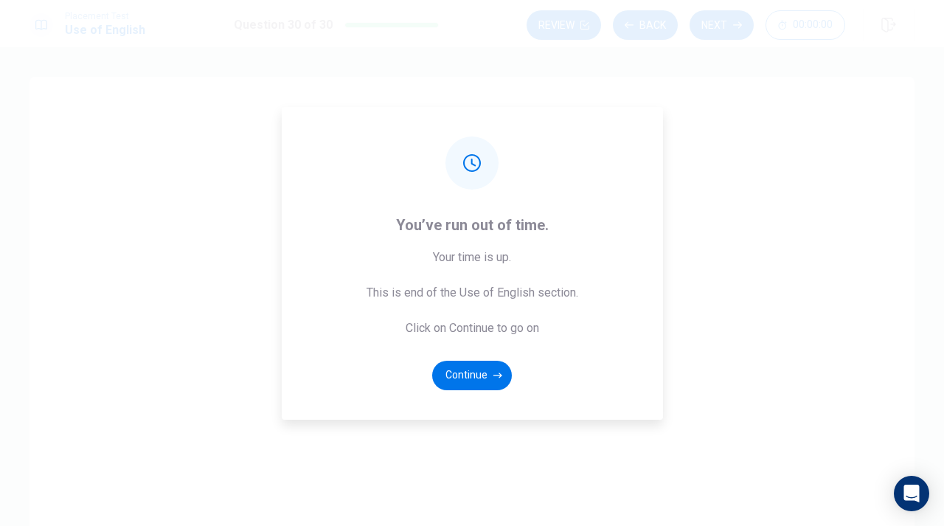
click at [724, 27] on div "You’ve run out of time. Your time is up. This is end of the Use of English sect…" at bounding box center [472, 263] width 944 height 526
click at [472, 379] on button "Continue" at bounding box center [472, 376] width 80 height 30
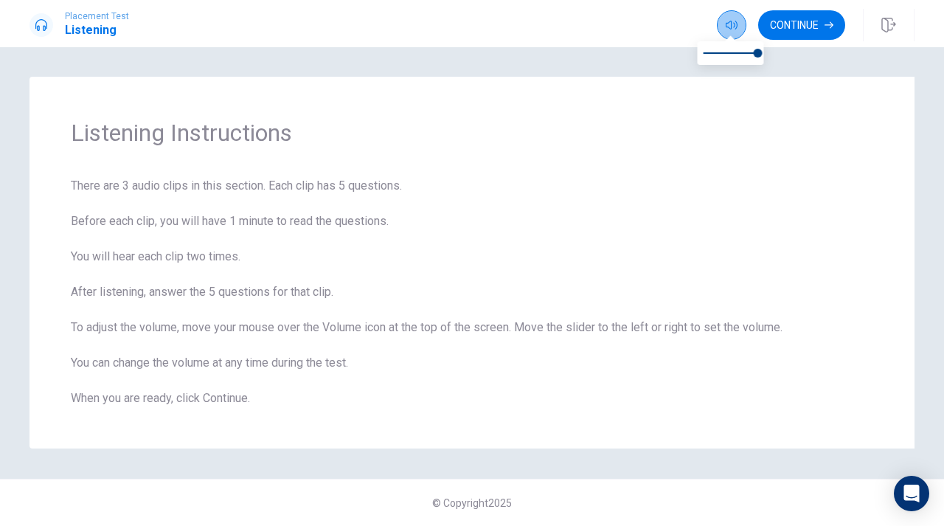
click at [738, 34] on button "button" at bounding box center [732, 25] width 30 height 30
click at [730, 22] on icon "button" at bounding box center [732, 25] width 12 height 9
click at [737, 33] on button "button" at bounding box center [732, 25] width 30 height 30
click at [800, 20] on button "Continue" at bounding box center [801, 25] width 87 height 30
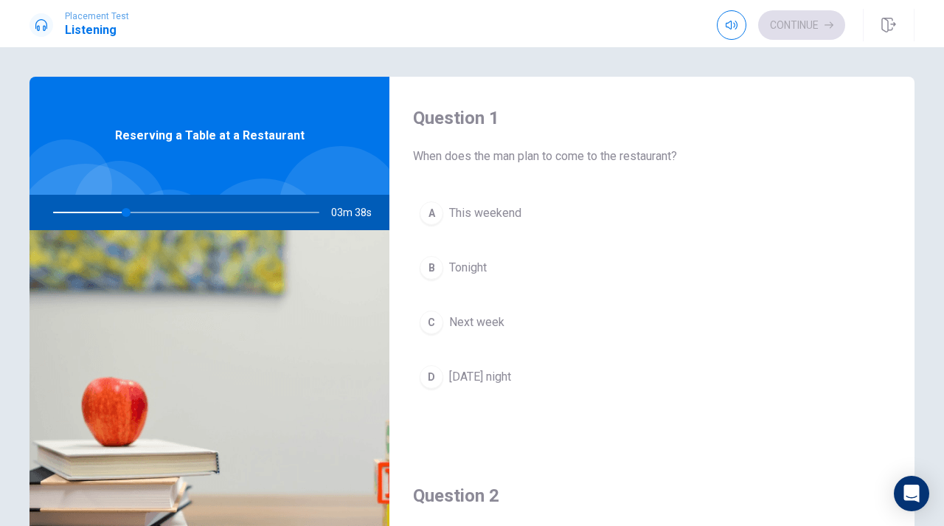
scroll to position [4, 0]
click at [496, 210] on span "This weekend" at bounding box center [485, 210] width 72 height 18
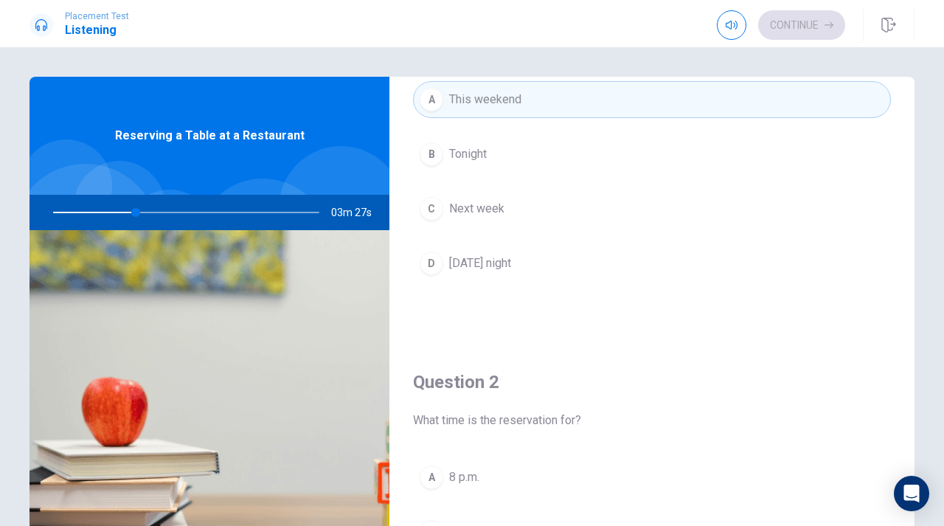
scroll to position [122, 0]
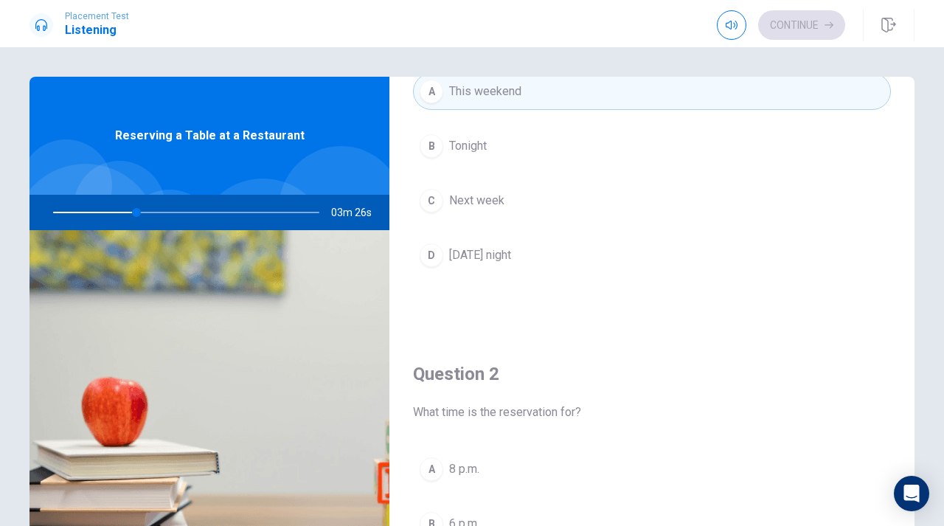
click at [544, 250] on button "D [DATE] night" at bounding box center [652, 255] width 478 height 37
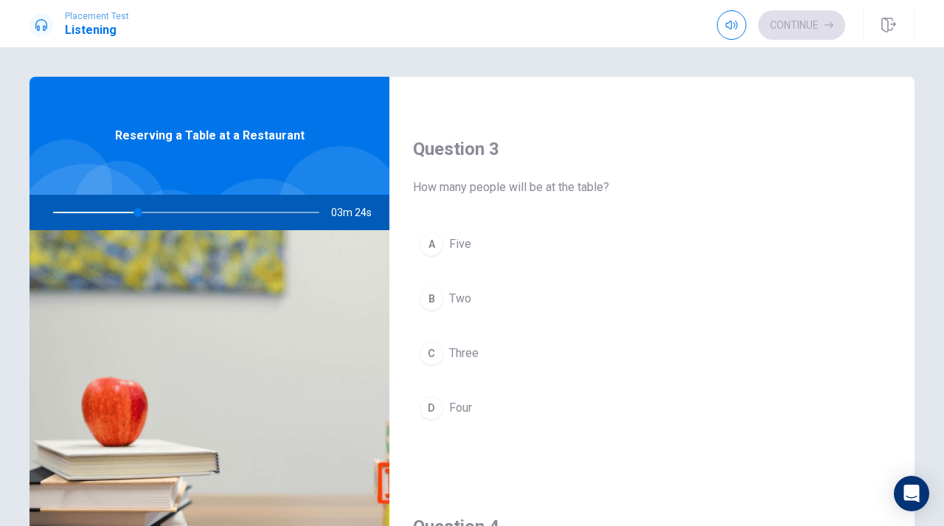
scroll to position [758, 0]
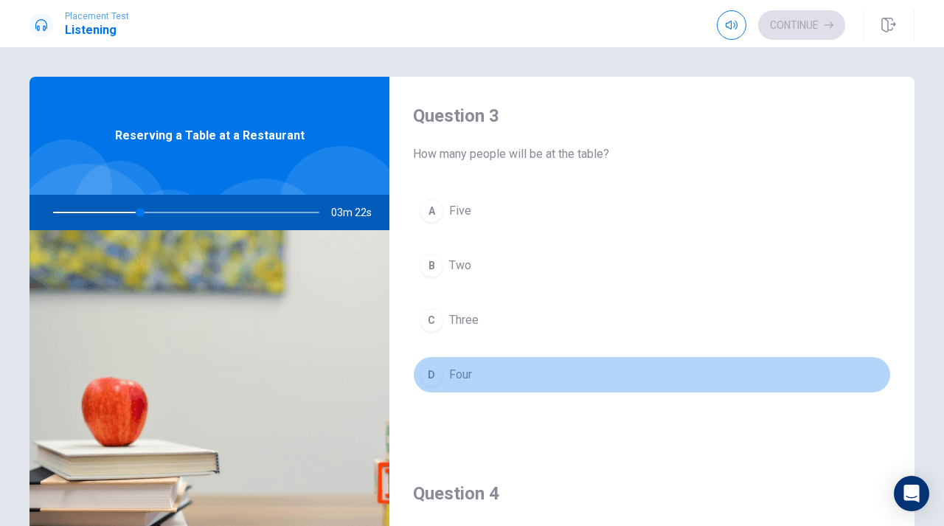
click at [528, 373] on button "D Four" at bounding box center [652, 374] width 478 height 37
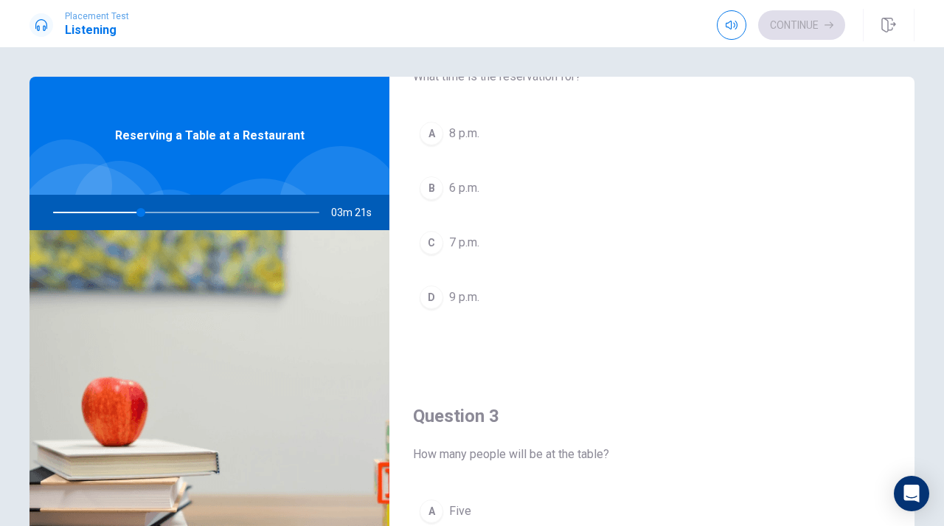
scroll to position [452, 0]
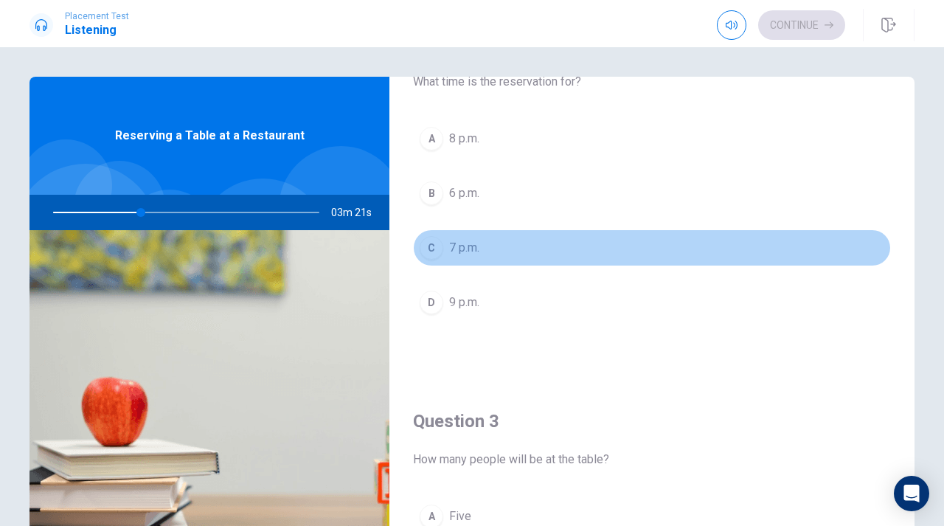
click at [528, 249] on button "C 7 p.m." at bounding box center [652, 247] width 478 height 37
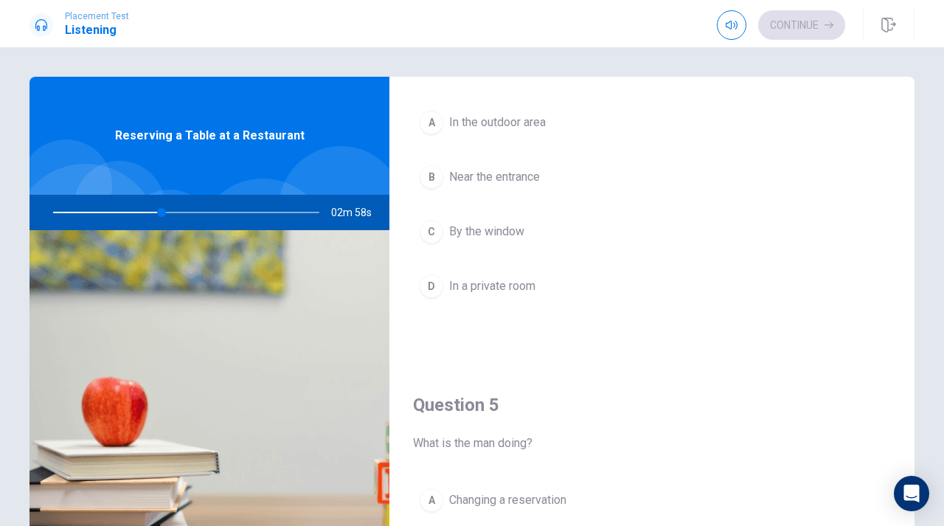
scroll to position [1216, 0]
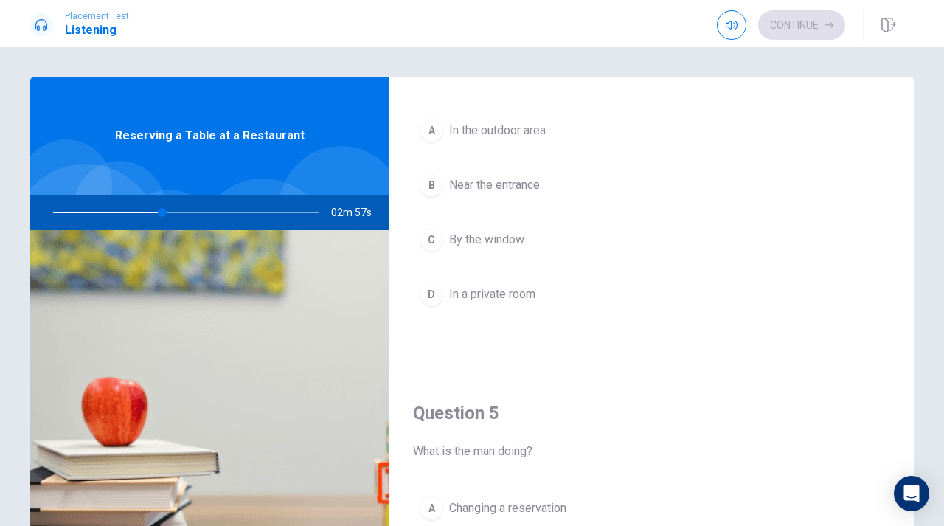
click at [552, 238] on button "C By the window" at bounding box center [652, 239] width 478 height 37
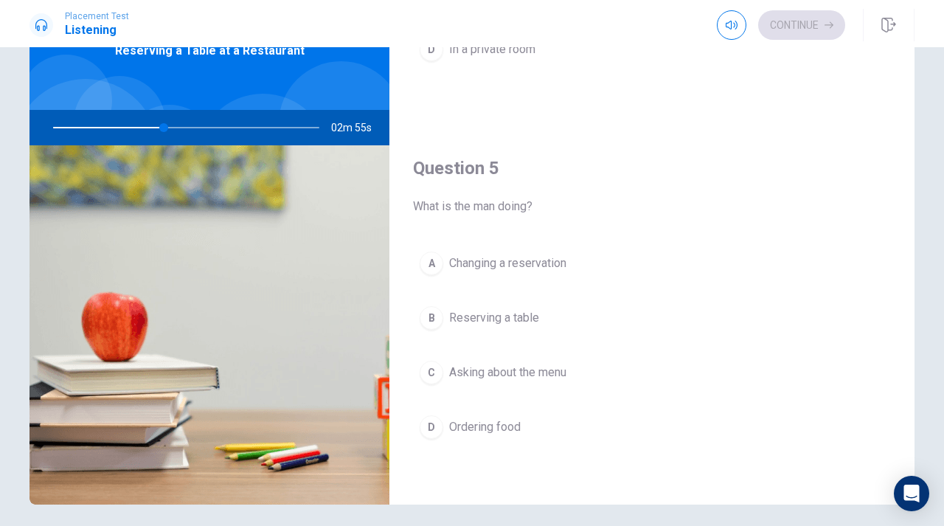
scroll to position [87, 0]
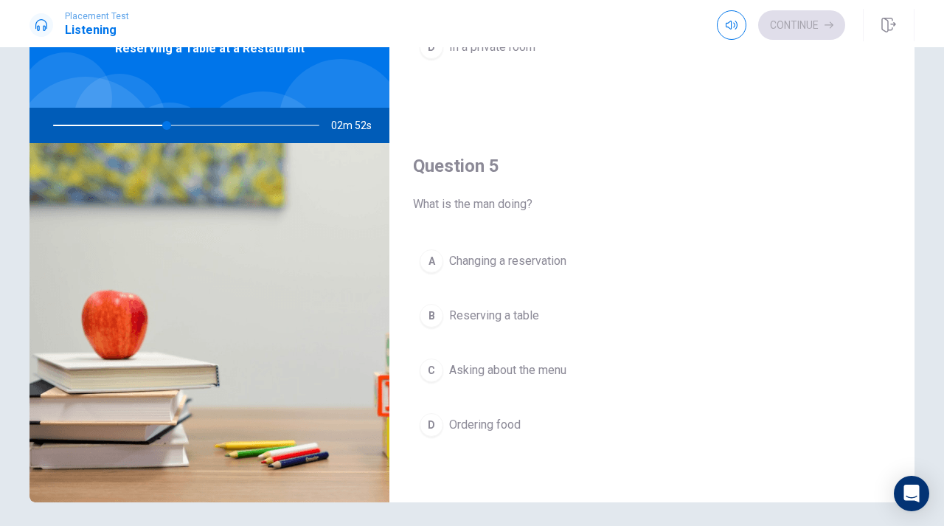
click at [552, 322] on button "B Reserving a table" at bounding box center [652, 315] width 478 height 37
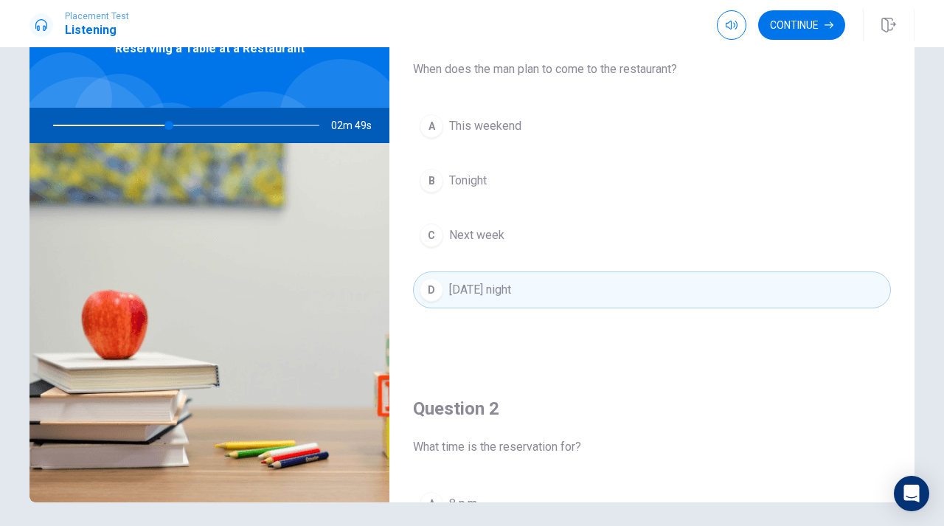
scroll to position [0, 0]
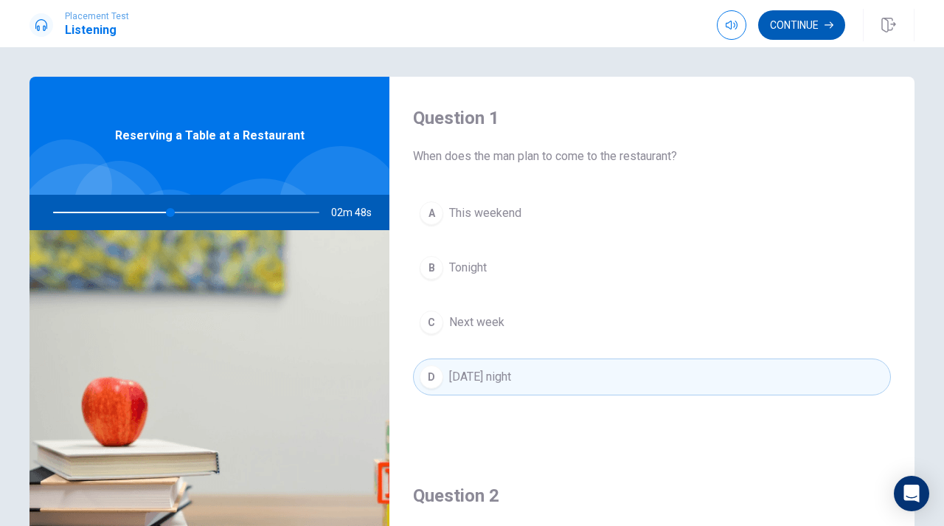
click at [812, 27] on button "Continue" at bounding box center [801, 25] width 87 height 30
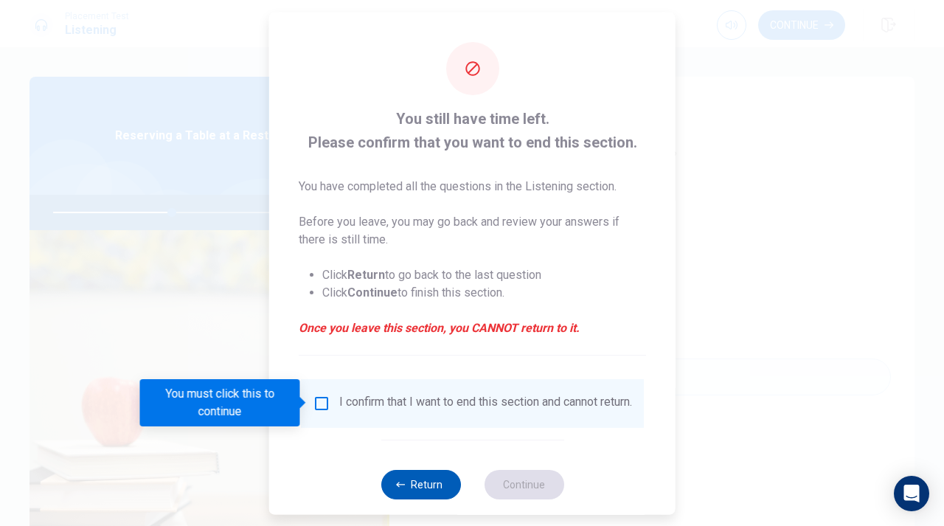
click at [427, 493] on button "Return" at bounding box center [421, 484] width 80 height 30
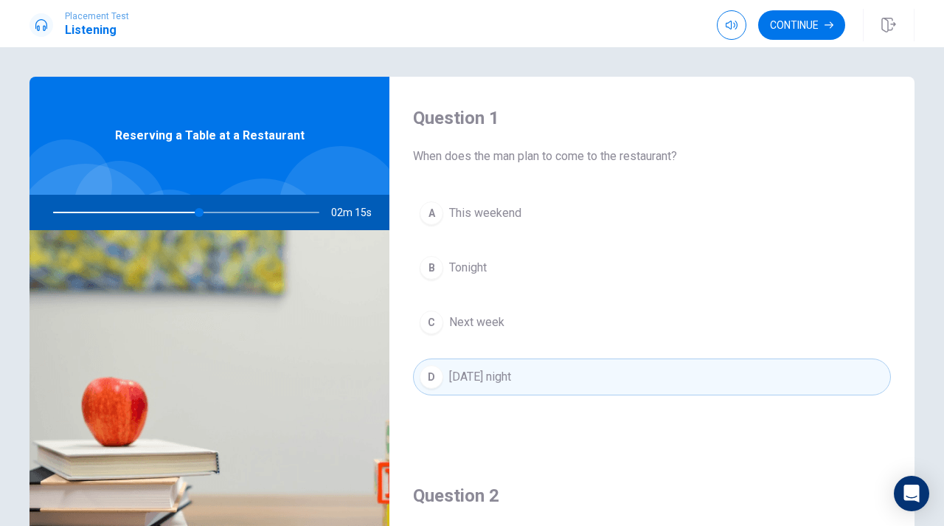
drag, startPoint x: 201, startPoint y: 213, endPoint x: 214, endPoint y: 213, distance: 13.3
click at [215, 213] on div at bounding box center [183, 212] width 296 height 35
click at [269, 217] on div at bounding box center [183, 212] width 296 height 35
click at [298, 217] on div at bounding box center [183, 212] width 296 height 35
click at [380, 217] on span "02m 13s" at bounding box center [357, 212] width 52 height 35
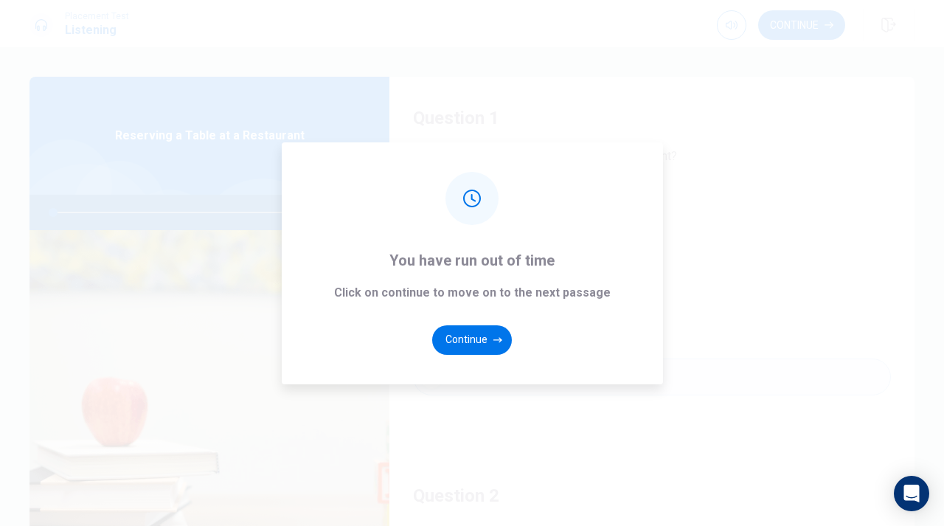
type input "0"
click at [467, 337] on button "Continue" at bounding box center [472, 340] width 80 height 30
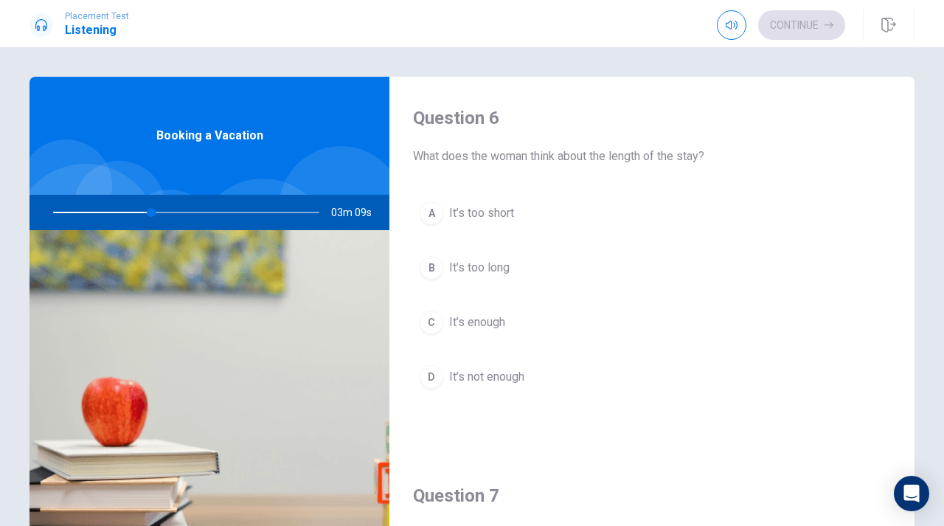
click at [538, 269] on button "B It’s too long" at bounding box center [652, 267] width 478 height 37
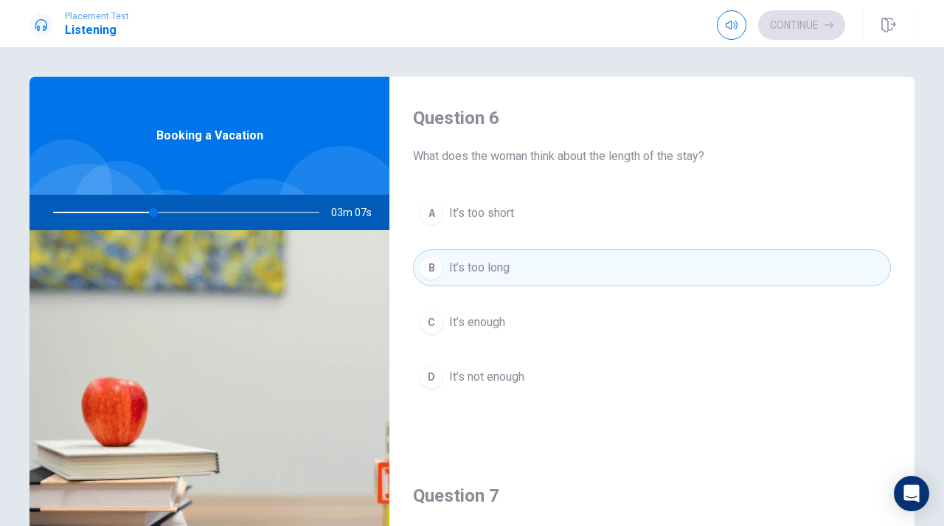
click at [537, 369] on button "D It’s not enough" at bounding box center [652, 376] width 478 height 37
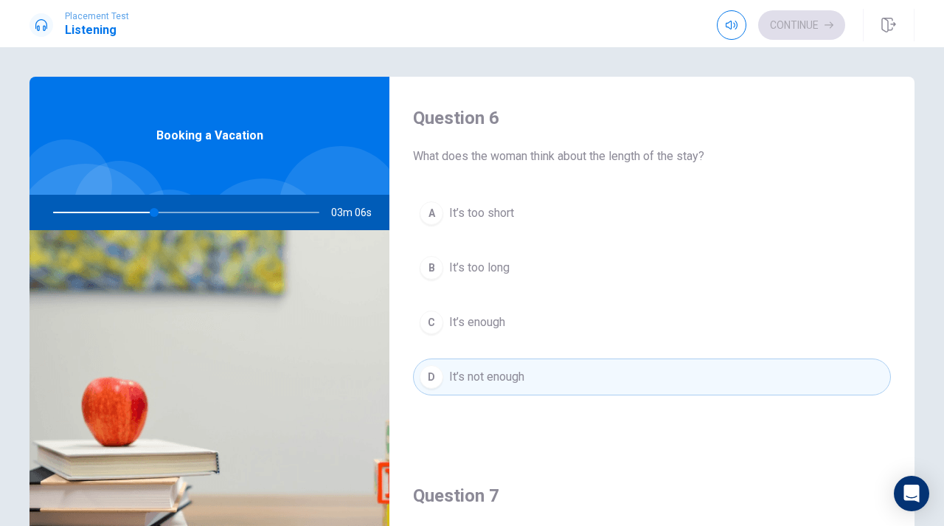
click at [536, 325] on button "C It’s enough" at bounding box center [652, 322] width 478 height 37
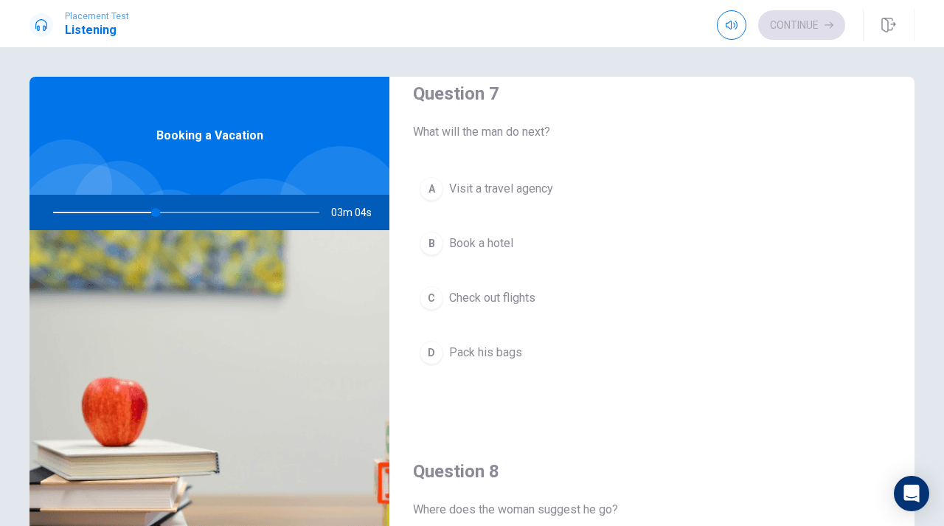
scroll to position [403, 0]
click at [561, 187] on button "A Visit a travel agency" at bounding box center [652, 188] width 478 height 37
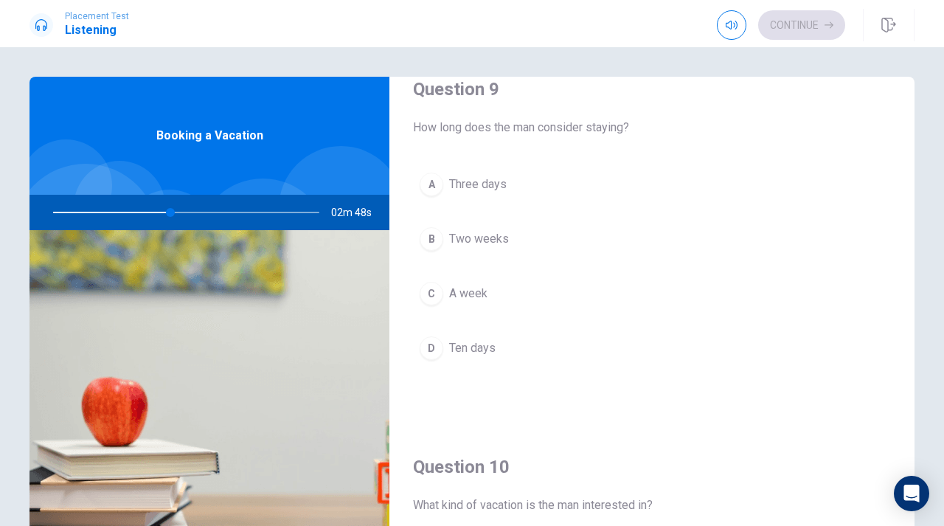
scroll to position [1149, 0]
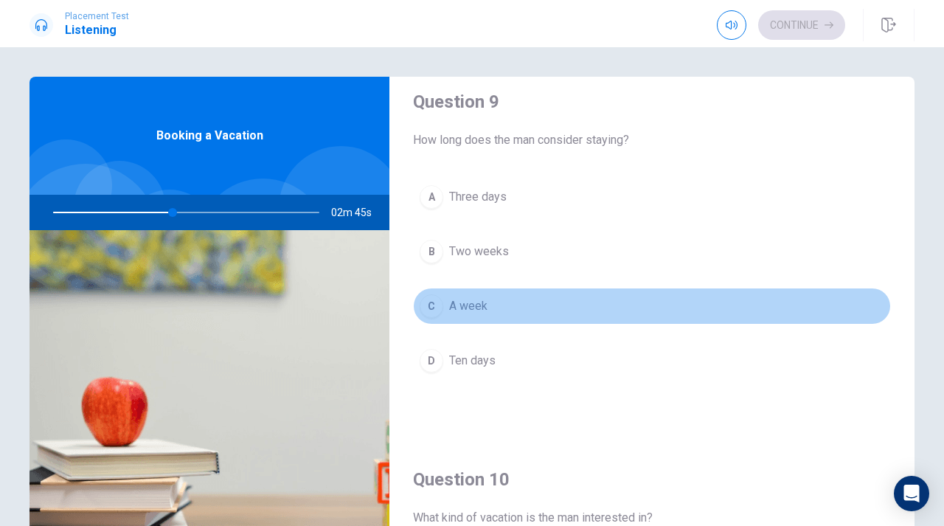
click at [512, 309] on button "C A week" at bounding box center [652, 306] width 478 height 37
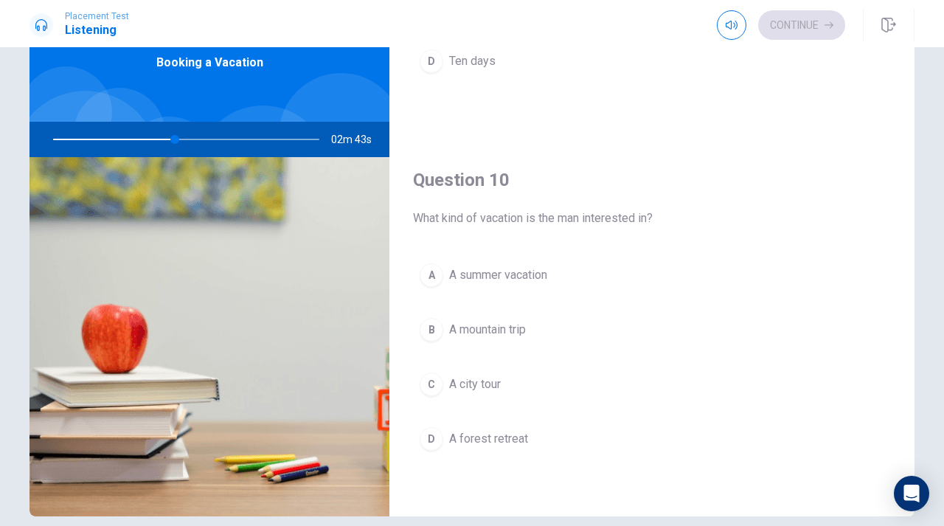
scroll to position [84, 0]
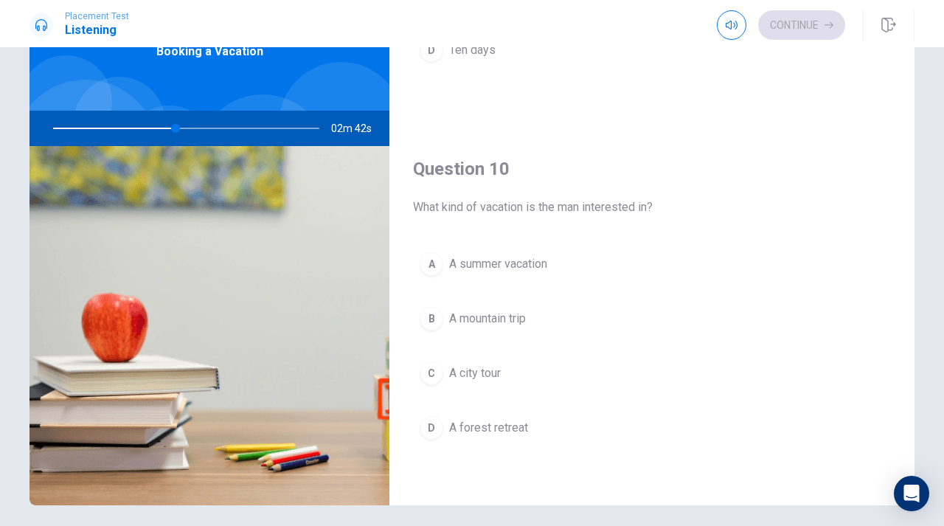
click at [564, 252] on button "A A summer vacation" at bounding box center [652, 264] width 478 height 37
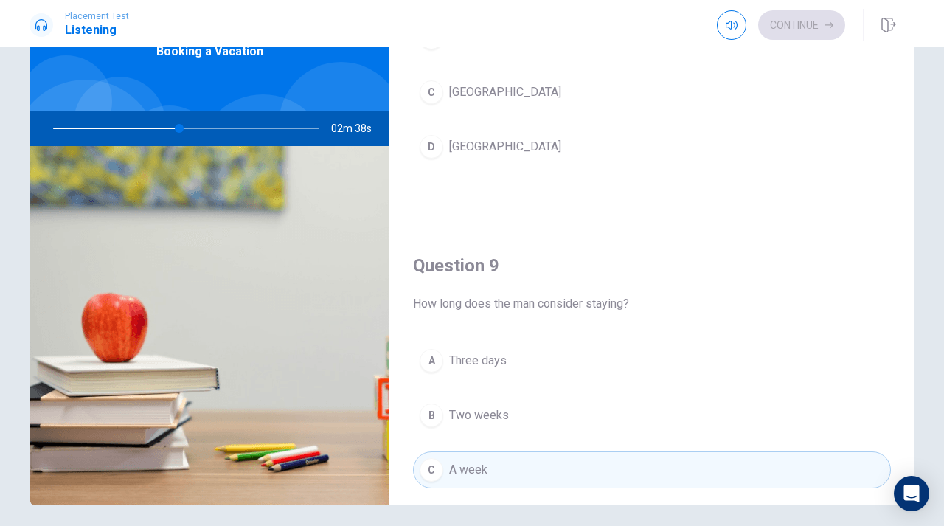
scroll to position [755, 0]
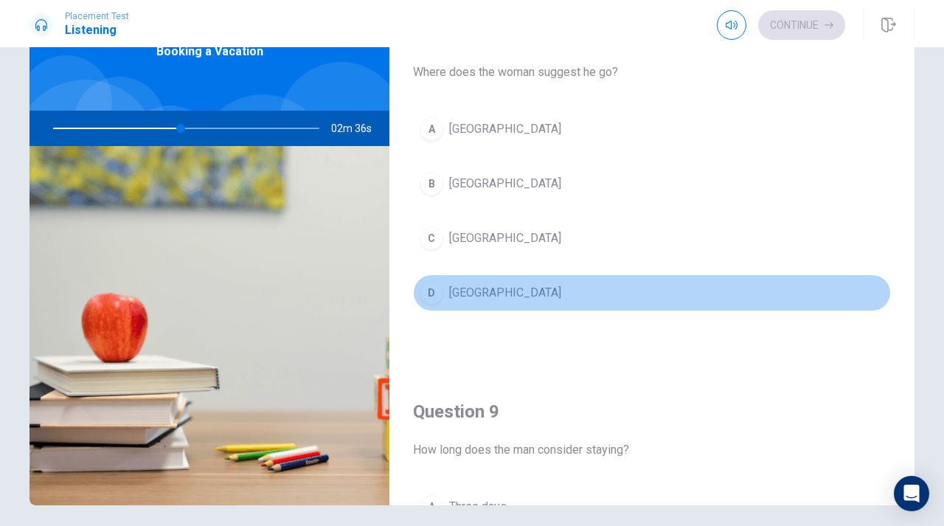
click at [538, 305] on button "D [GEOGRAPHIC_DATA]" at bounding box center [652, 292] width 478 height 37
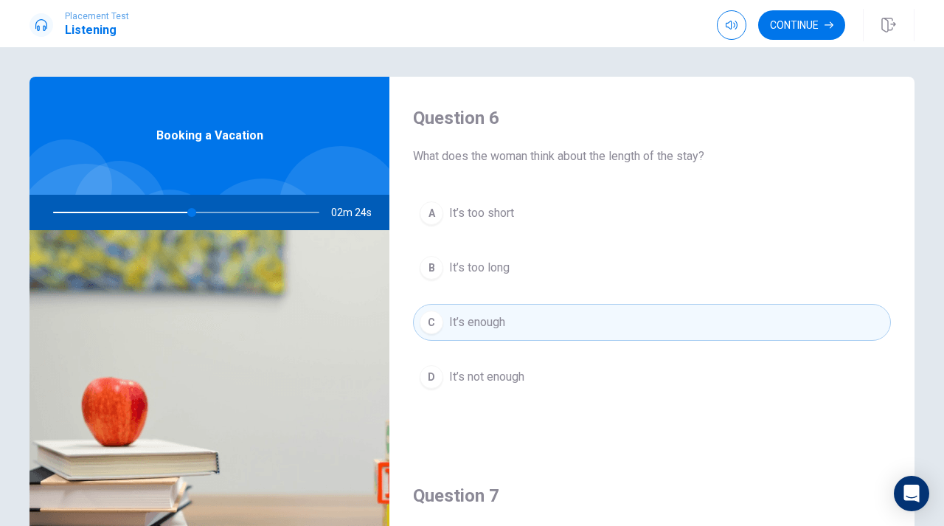
scroll to position [2, 0]
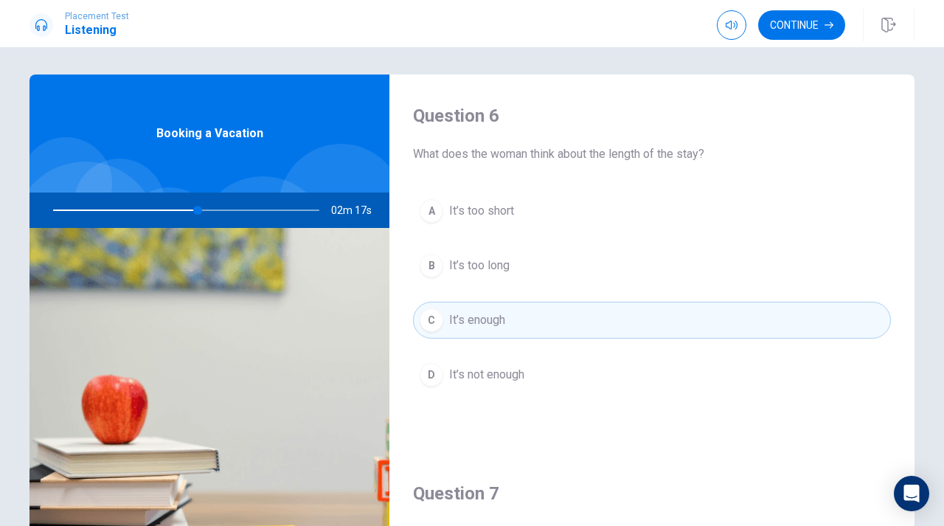
type input "55"
type input "0"
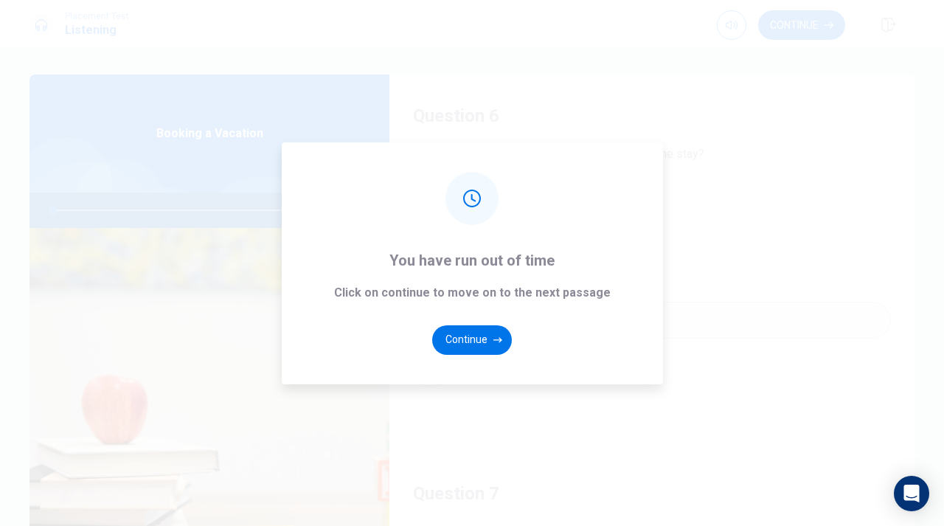
click at [470, 339] on button "Continue" at bounding box center [472, 340] width 80 height 30
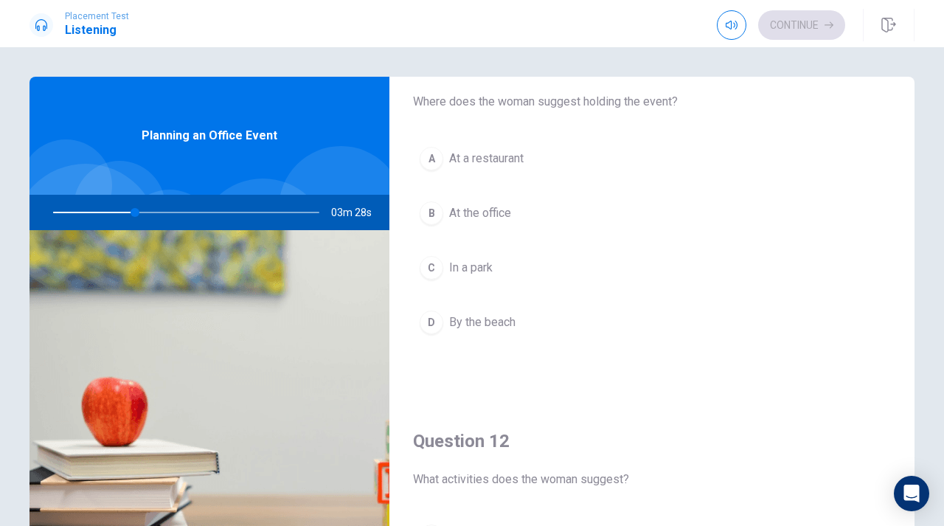
scroll to position [56, 0]
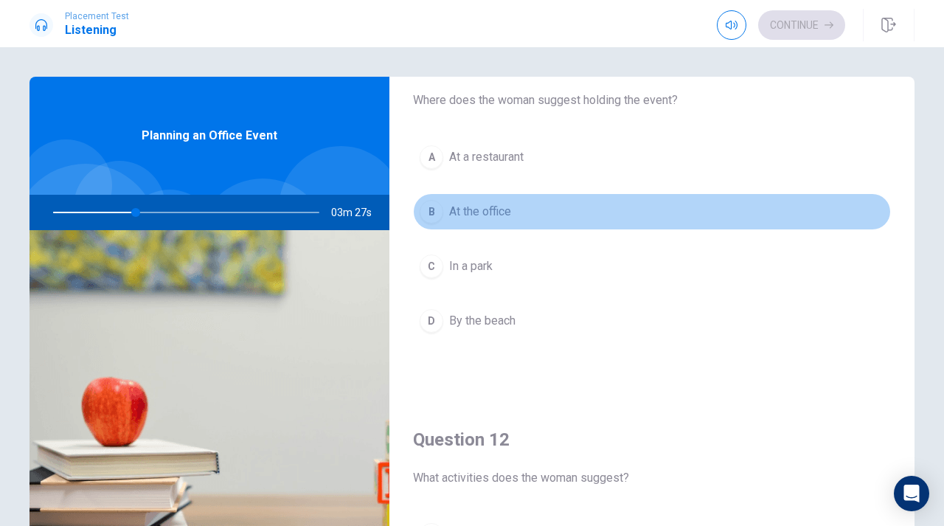
click at [552, 212] on button "B At the office" at bounding box center [652, 211] width 478 height 37
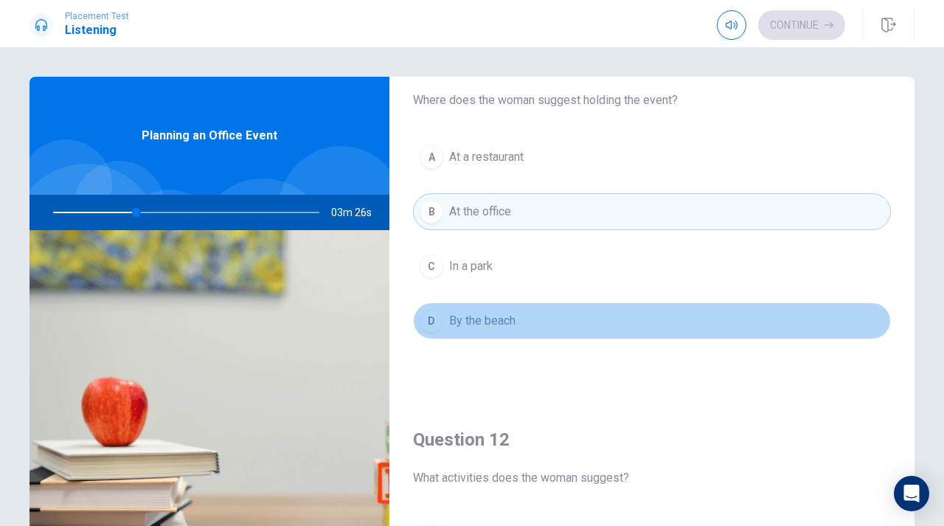
click at [561, 311] on button "D By the beach" at bounding box center [652, 320] width 478 height 37
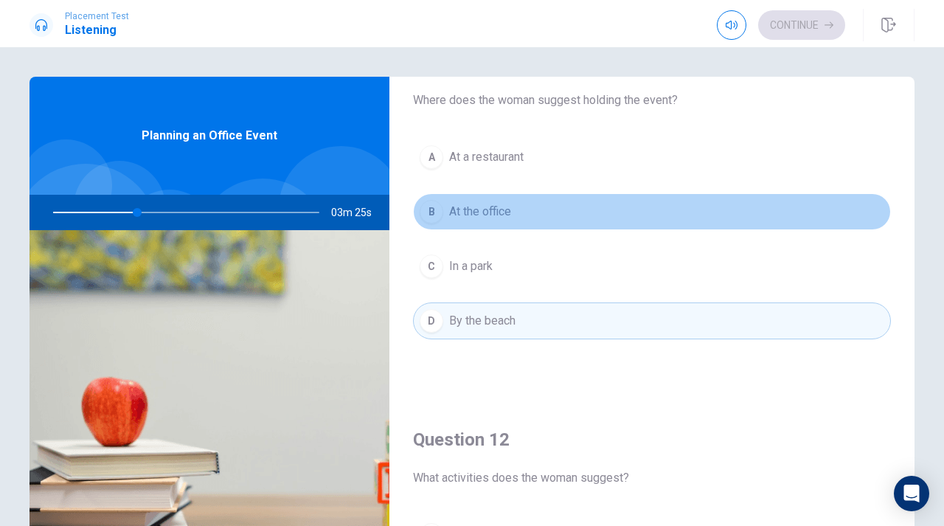
click at [567, 224] on button "B At the office" at bounding box center [652, 211] width 478 height 37
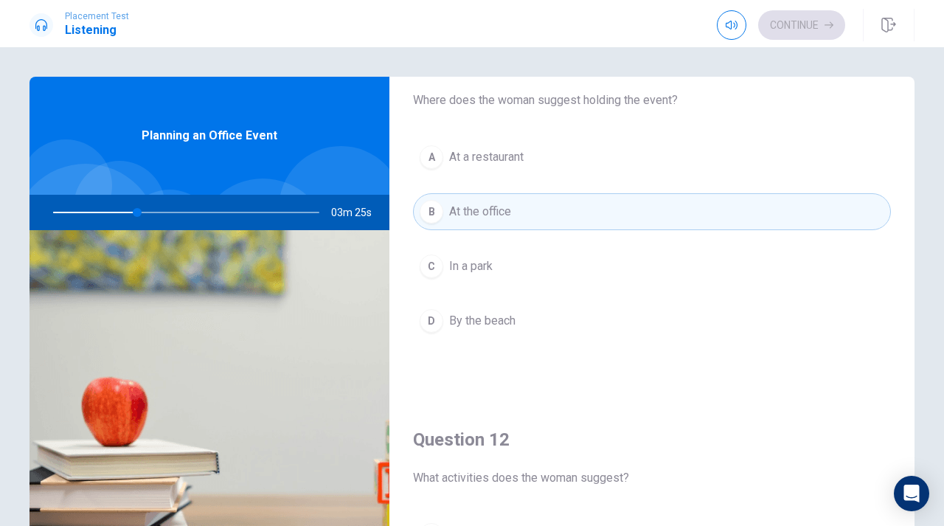
click at [567, 254] on button "C In a park" at bounding box center [652, 266] width 478 height 37
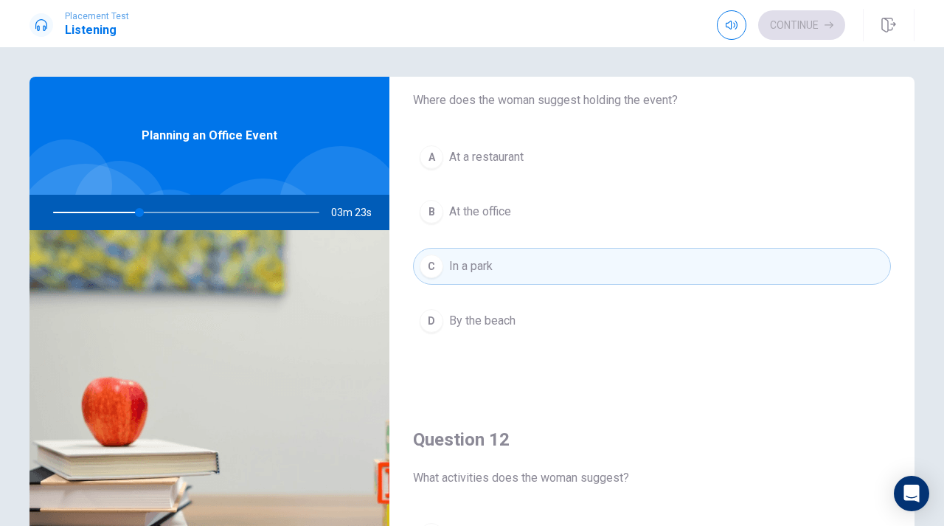
scroll to position [330, 0]
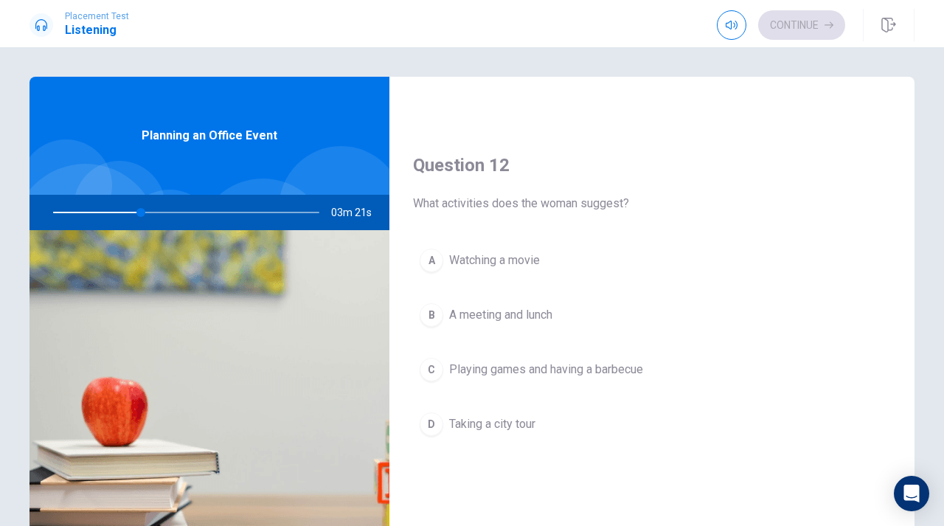
click at [584, 366] on span "Playing games and having a barbecue" at bounding box center [546, 370] width 194 height 18
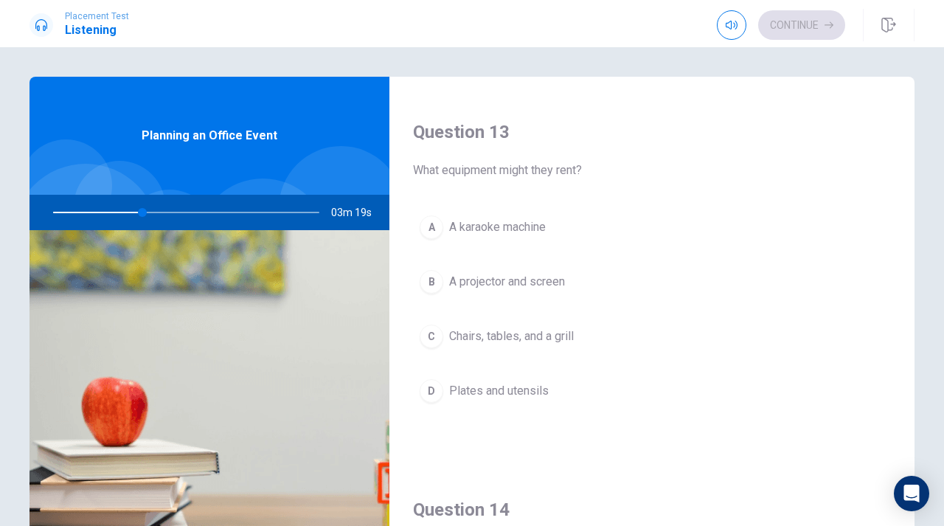
scroll to position [743, 0]
click at [595, 329] on button "C Chairs, tables, and a grill" at bounding box center [652, 334] width 478 height 37
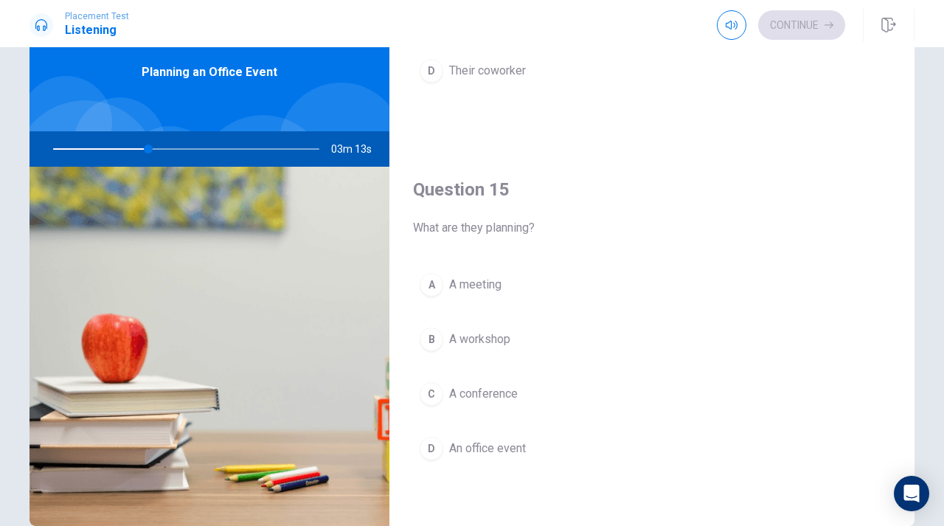
scroll to position [125, 0]
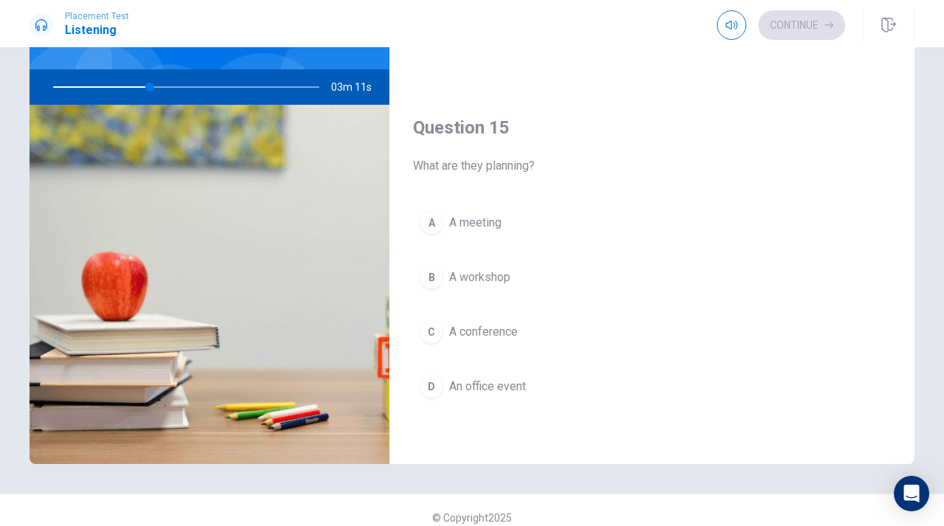
click at [544, 343] on button "C A conference" at bounding box center [652, 331] width 478 height 37
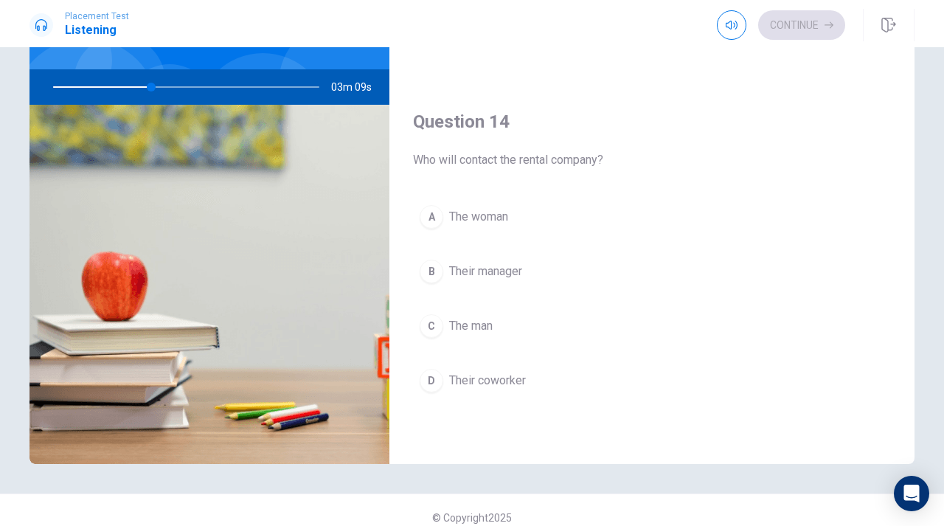
scroll to position [1002, 0]
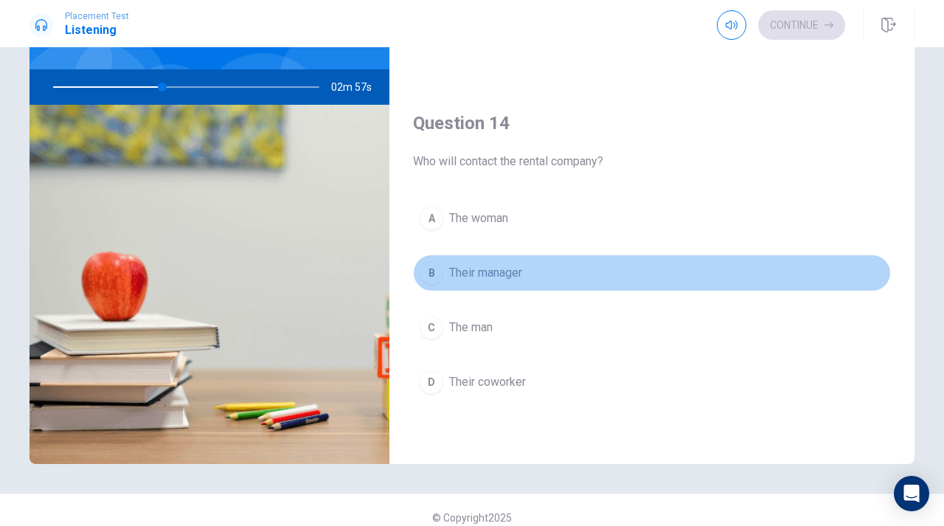
click at [544, 288] on button "B Their manager" at bounding box center [652, 272] width 478 height 37
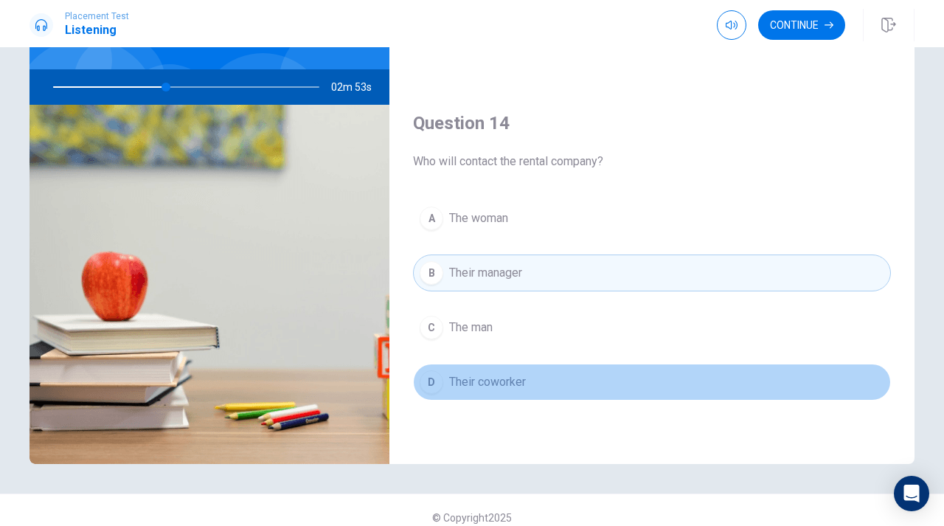
click at [555, 386] on button "D Their coworker" at bounding box center [652, 382] width 478 height 37
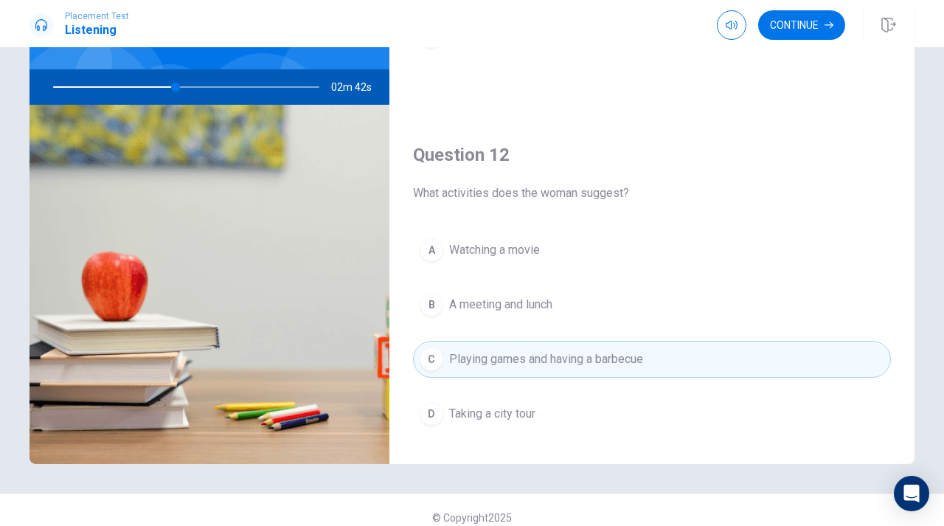
scroll to position [0, 0]
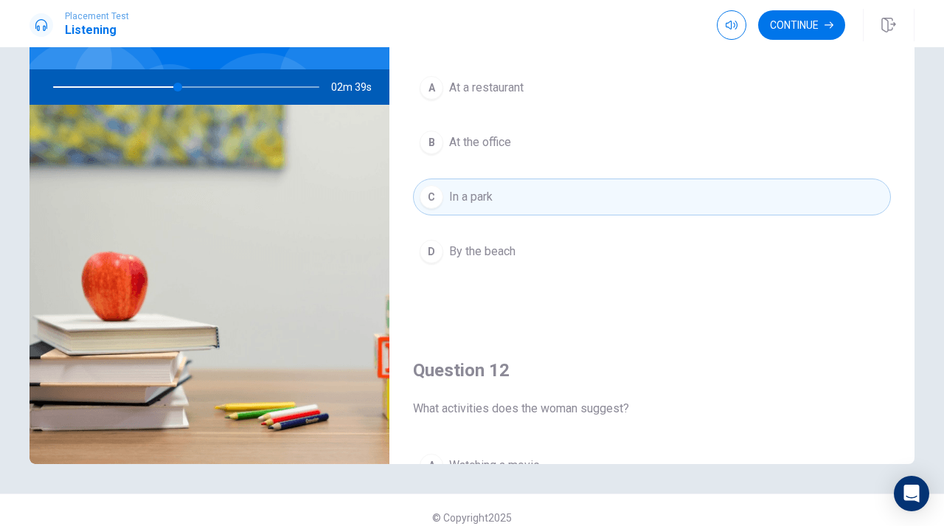
type input "47"
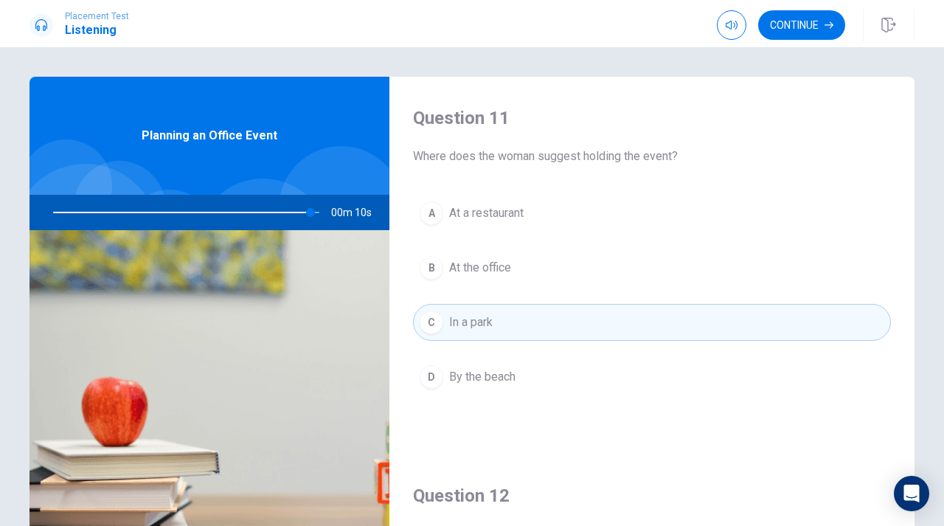
click at [221, 249] on img at bounding box center [210, 409] width 360 height 359
type input "0"
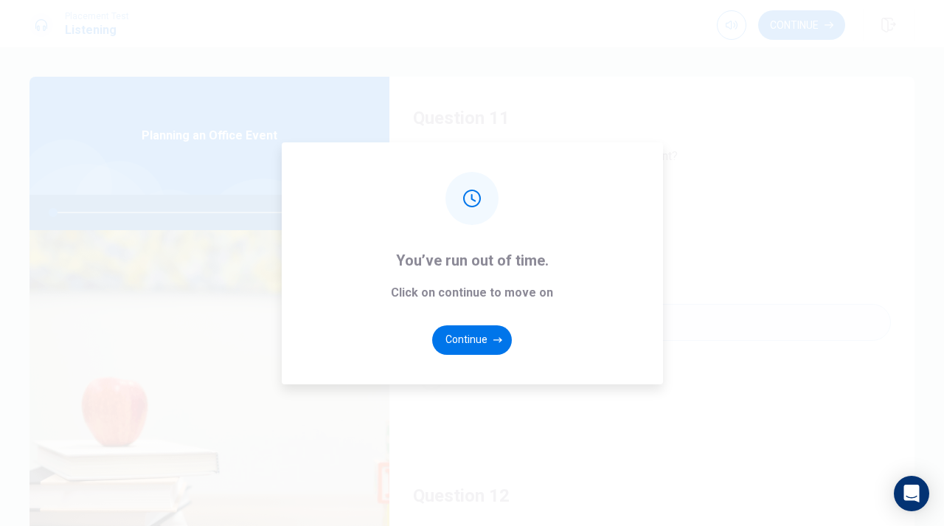
click at [479, 322] on div "You’ve run out of time. Click on continue to move on Continue" at bounding box center [472, 263] width 381 height 242
click at [479, 336] on button "Continue" at bounding box center [472, 340] width 80 height 30
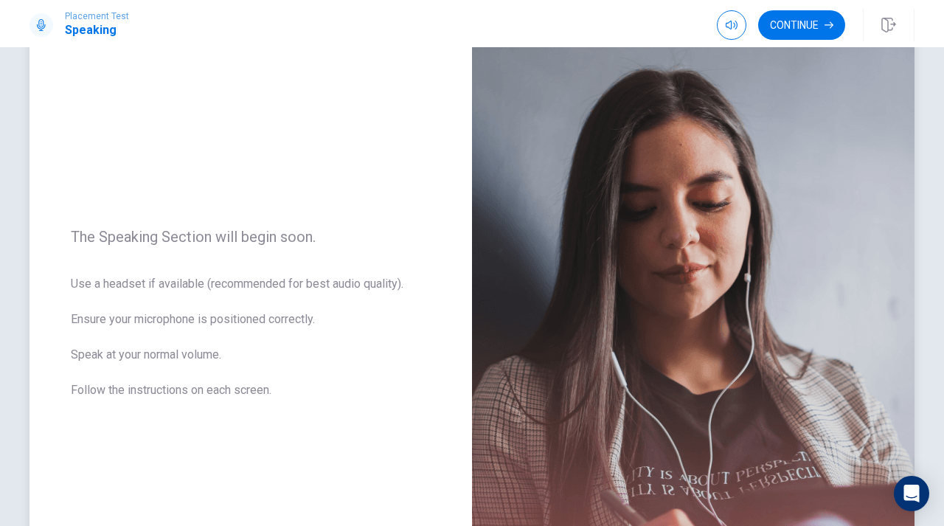
scroll to position [78, 0]
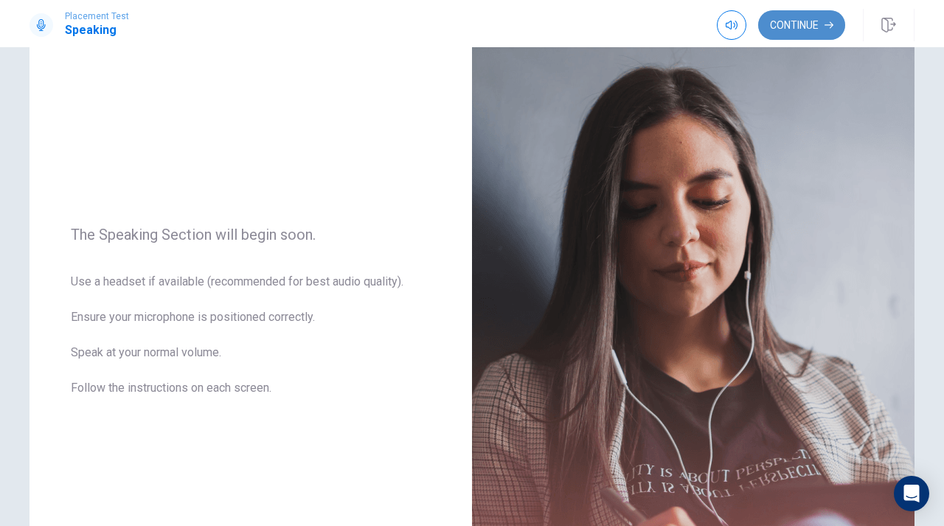
click at [801, 27] on button "Continue" at bounding box center [801, 25] width 87 height 30
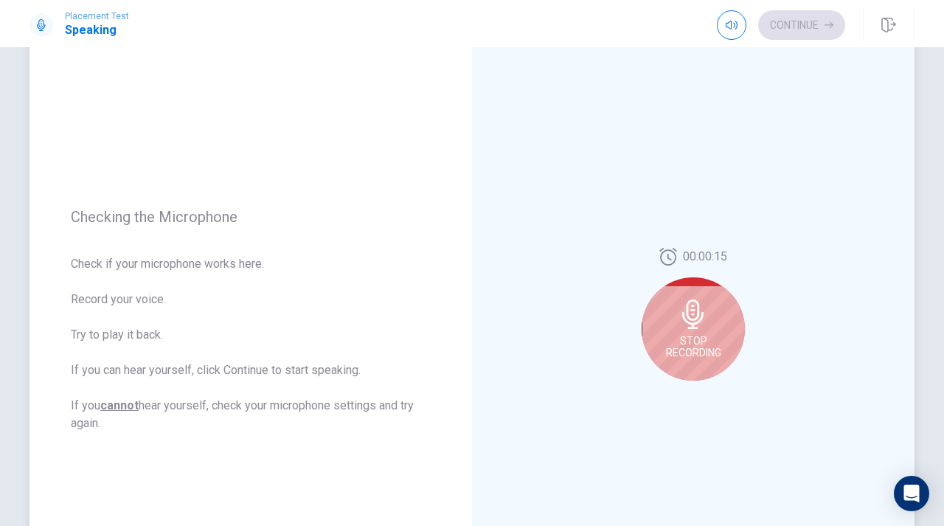
click at [712, 339] on span "Stop Recording" at bounding box center [693, 347] width 55 height 24
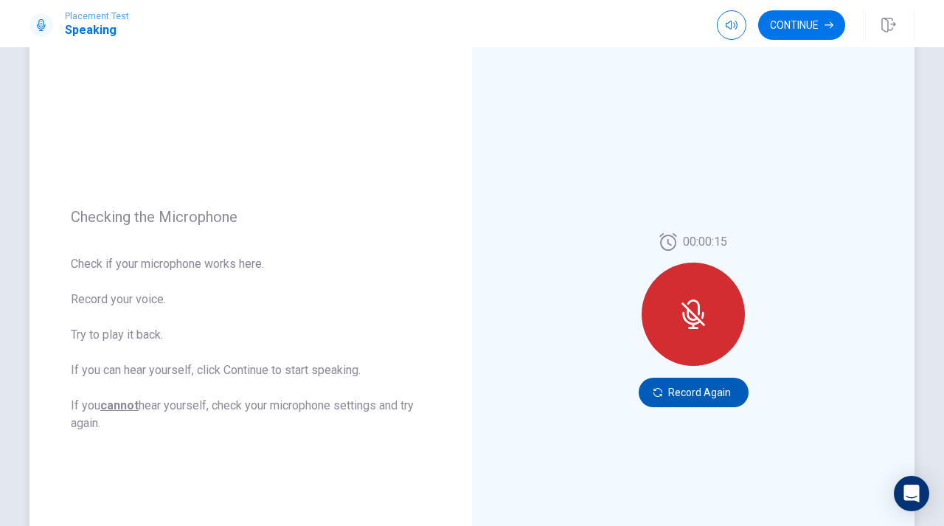
click at [682, 393] on button "Record Again" at bounding box center [694, 393] width 110 height 30
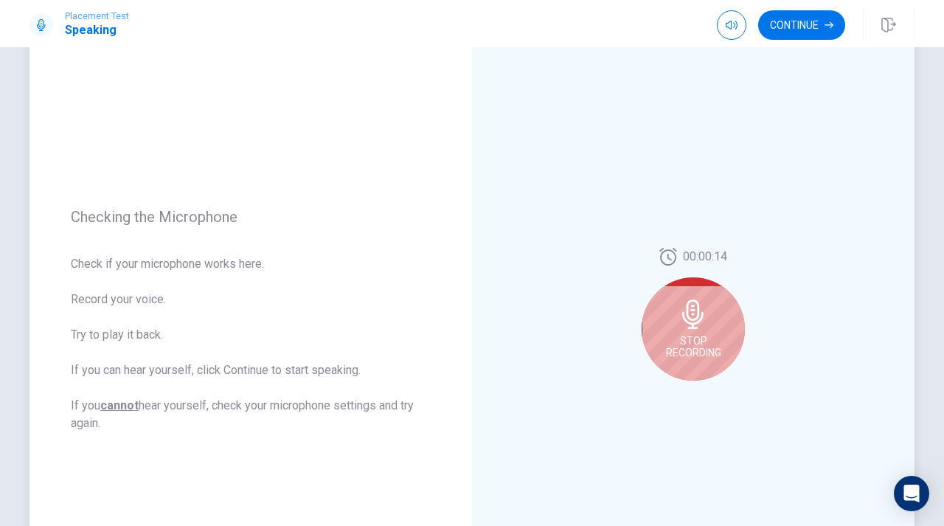
click at [510, 139] on div "00:00:14 Stop Recording" at bounding box center [693, 320] width 443 height 643
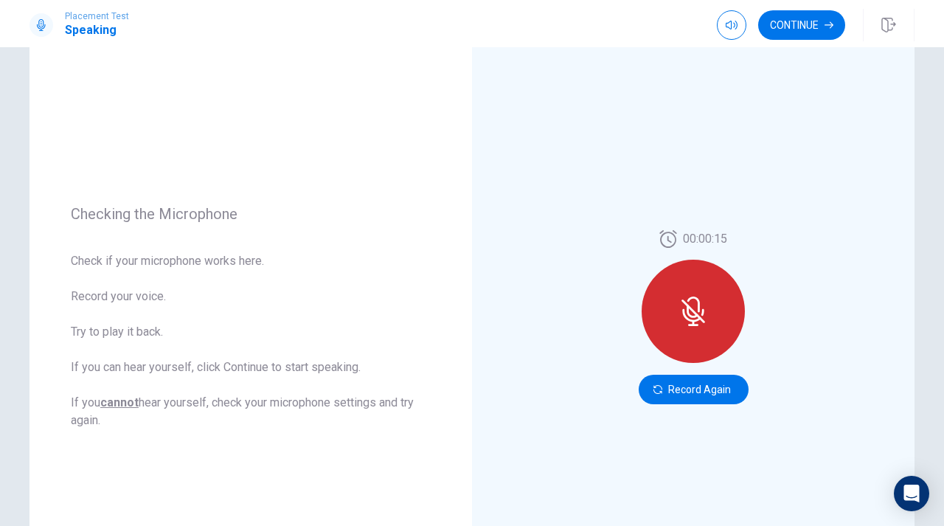
scroll to position [197, 0]
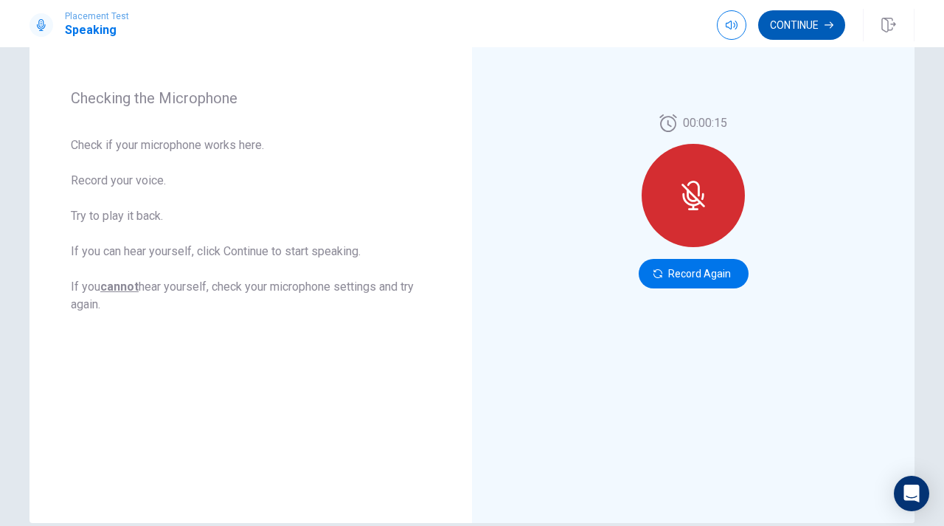
click at [797, 27] on button "Continue" at bounding box center [801, 25] width 87 height 30
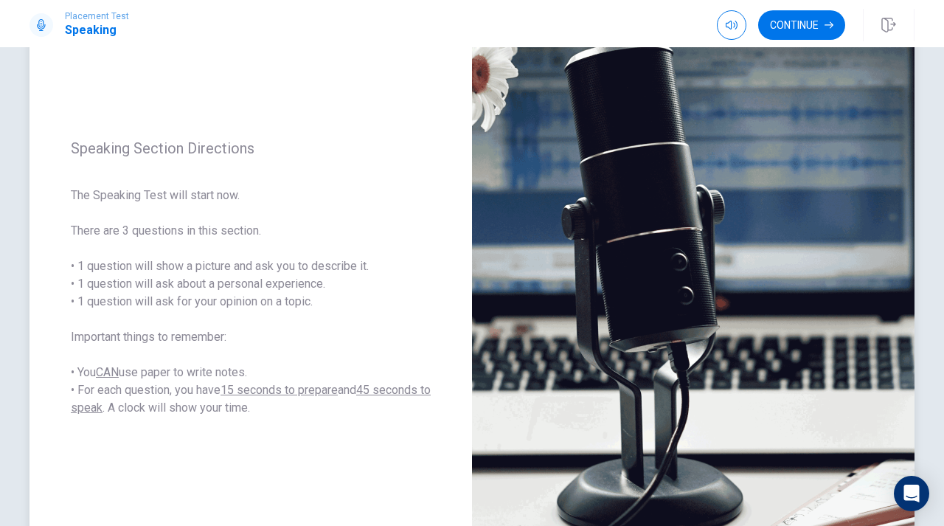
scroll to position [115, 0]
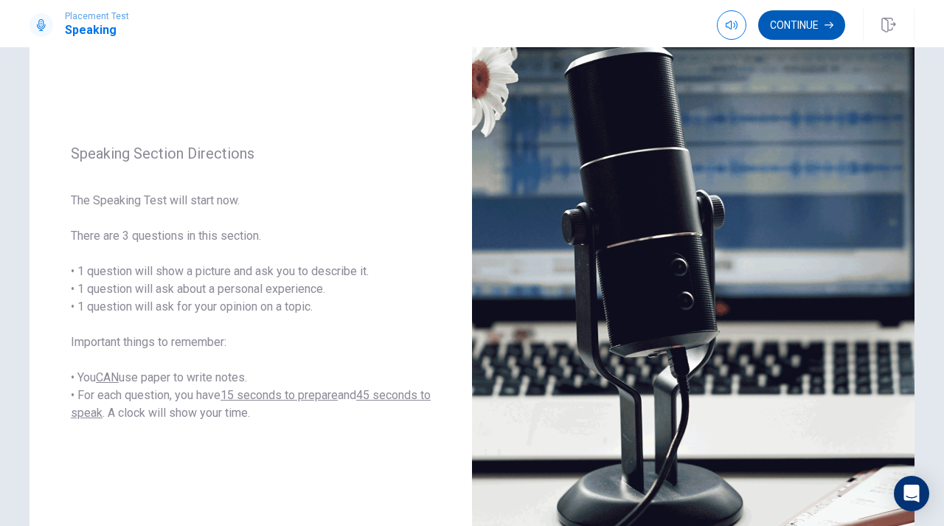
click at [819, 27] on button "Continue" at bounding box center [801, 25] width 87 height 30
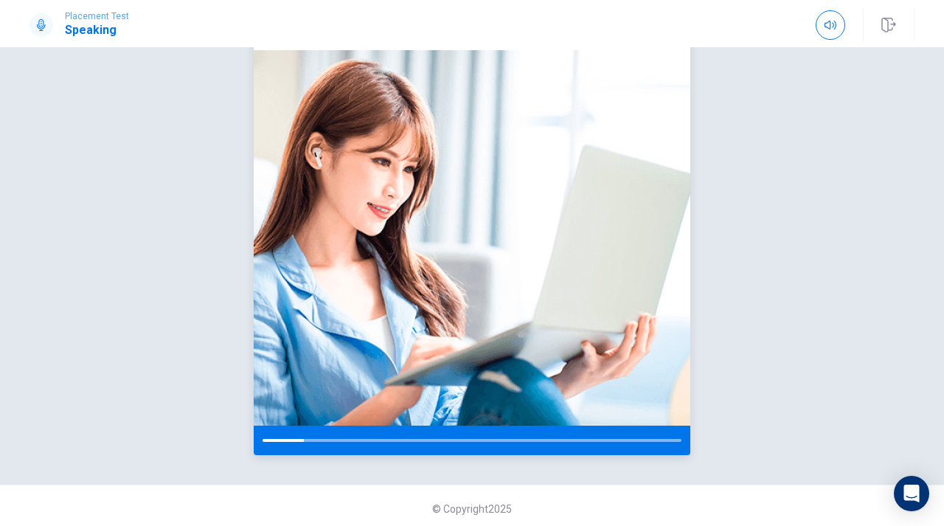
scroll to position [121, 0]
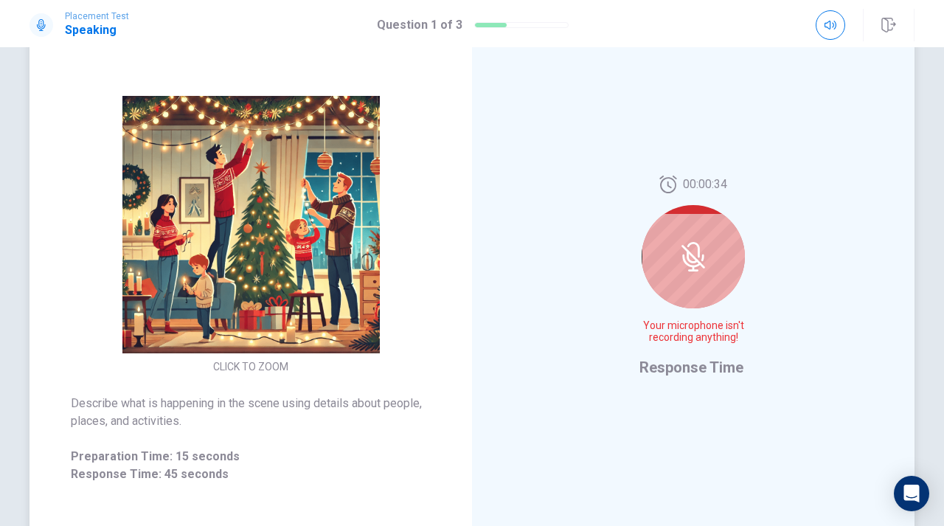
click at [726, 249] on div at bounding box center [693, 256] width 103 height 103
click at [826, 402] on div "00:00:31 Your microphone isn't recording anything! Response Time" at bounding box center [693, 277] width 443 height 643
click at [716, 249] on div at bounding box center [693, 256] width 103 height 103
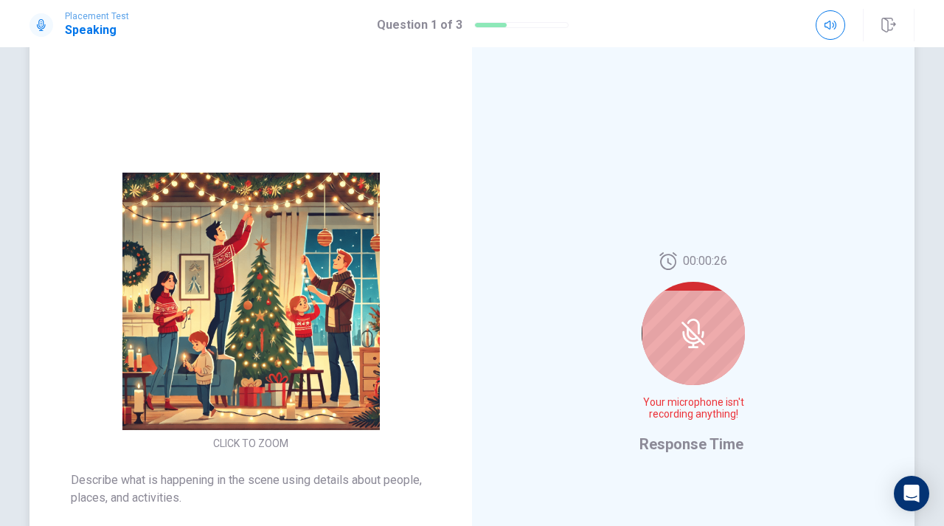
scroll to position [0, 0]
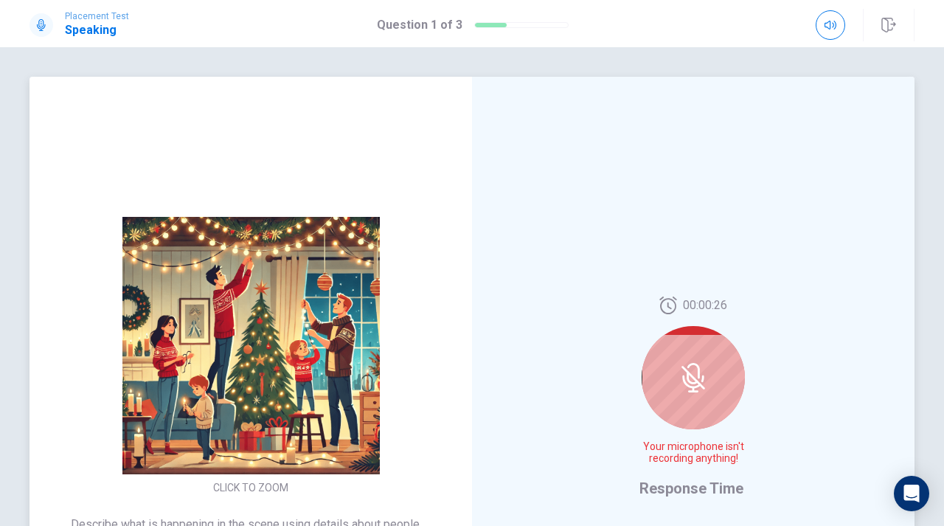
click at [710, 336] on div at bounding box center [693, 377] width 103 height 103
click at [695, 369] on icon at bounding box center [694, 378] width 30 height 30
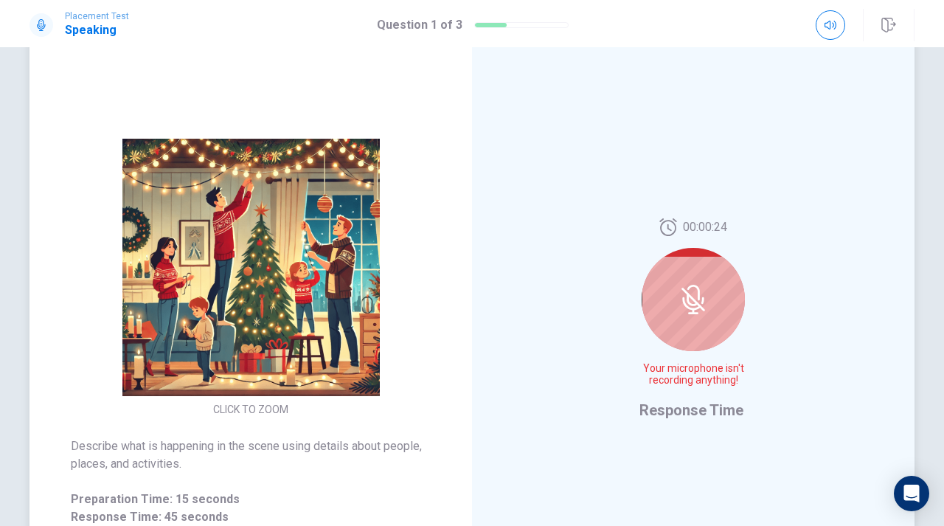
scroll to position [271, 0]
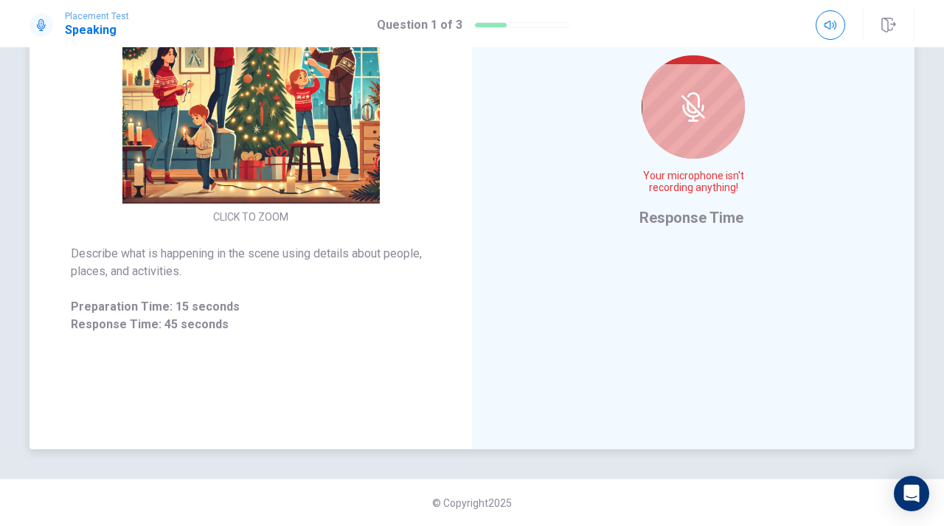
click at [288, 294] on div "Describe what is happening in the scene using details about people, places, and…" at bounding box center [251, 289] width 360 height 89
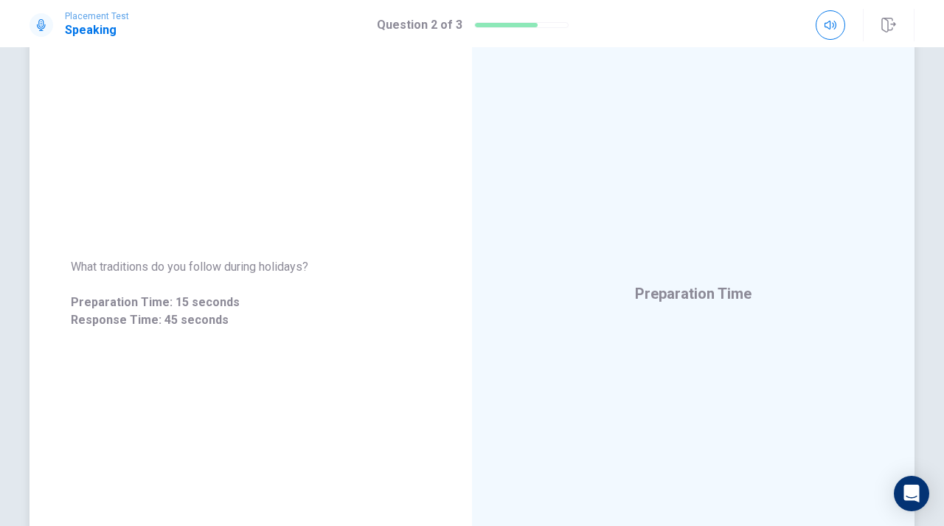
scroll to position [116, 0]
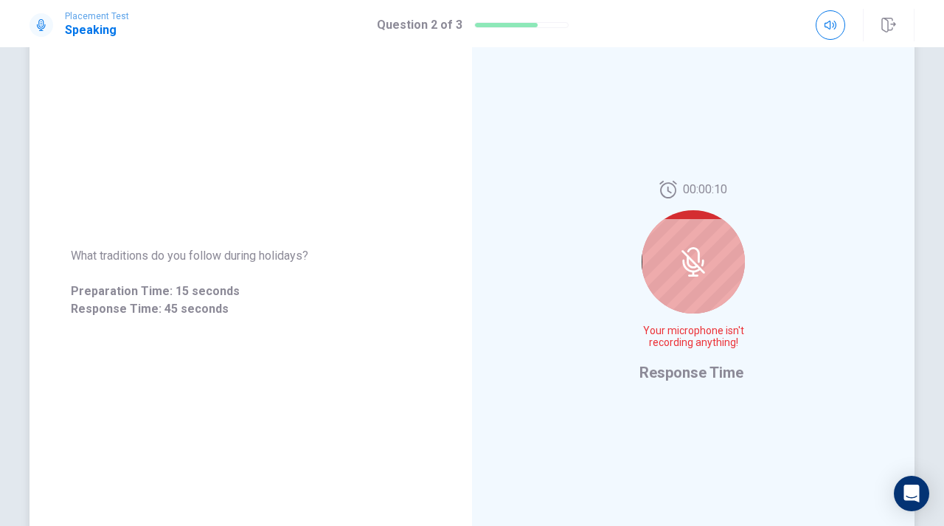
click at [710, 287] on div at bounding box center [693, 261] width 103 height 103
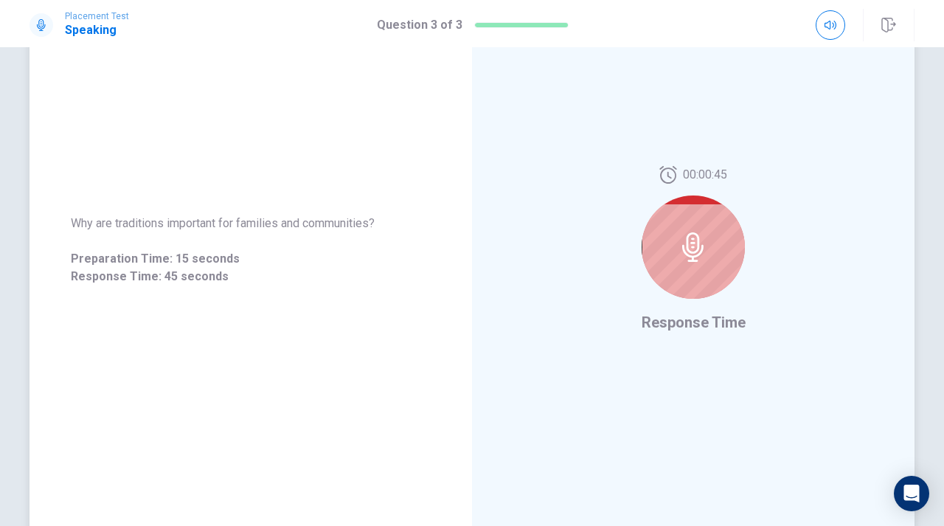
scroll to position [0, 0]
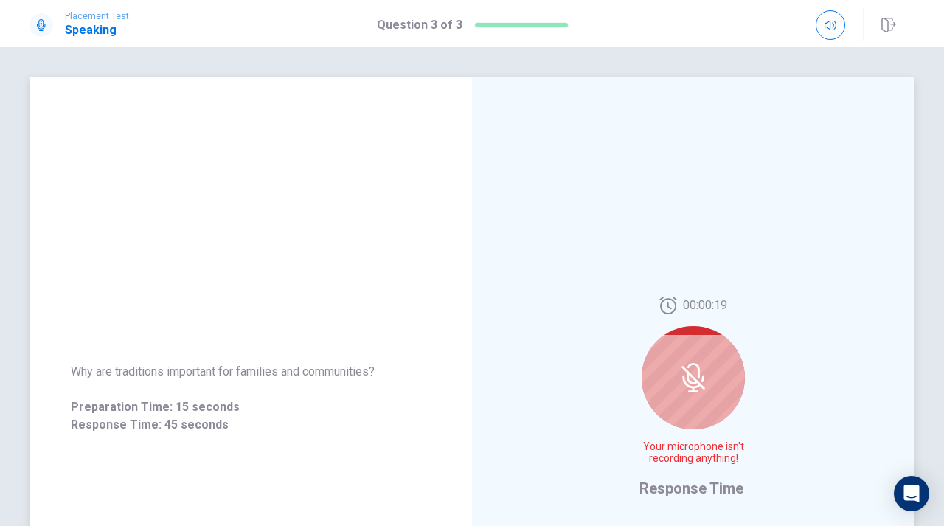
click at [787, 375] on div "00:00:19 Your microphone isn't recording anything! Response Time" at bounding box center [693, 398] width 443 height 643
click at [718, 392] on div at bounding box center [693, 377] width 103 height 103
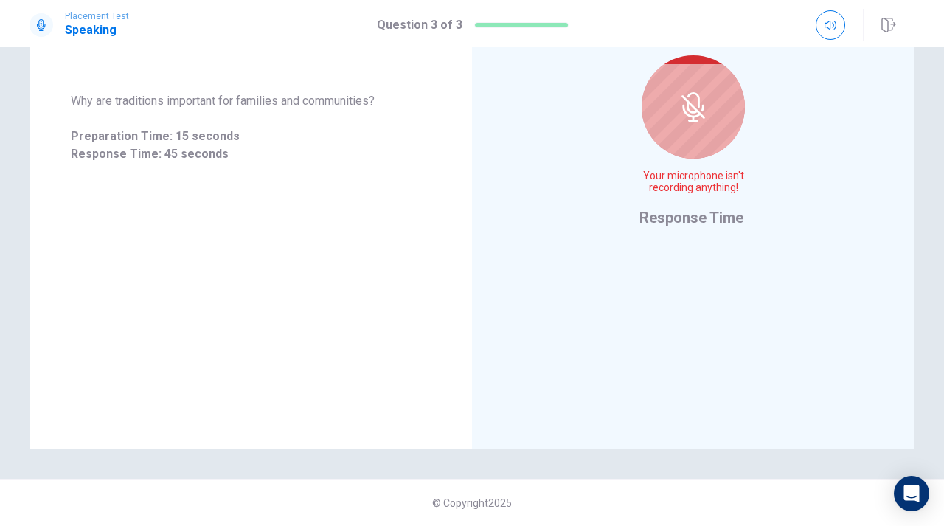
click at [620, 308] on div "00:00:13 Your microphone isn't recording anything! Response Time" at bounding box center [693, 127] width 443 height 643
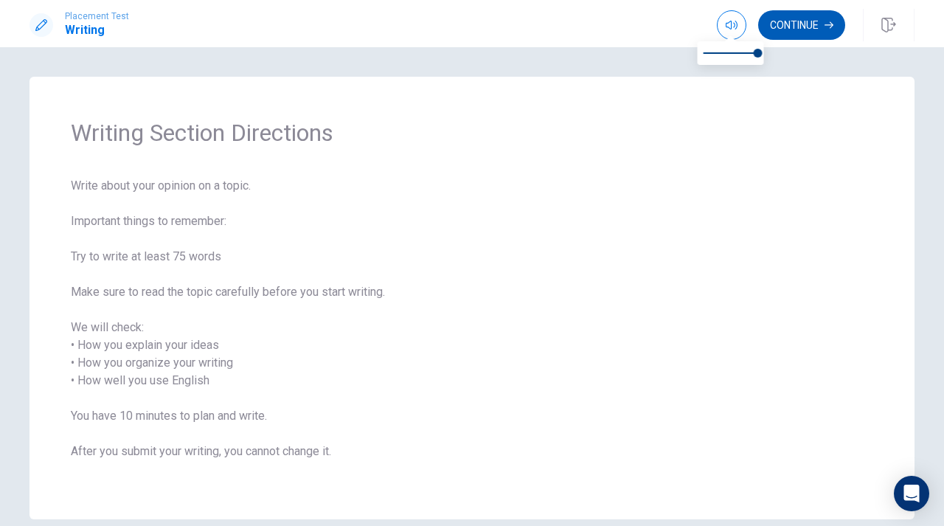
click at [783, 26] on button "Continue" at bounding box center [801, 25] width 87 height 30
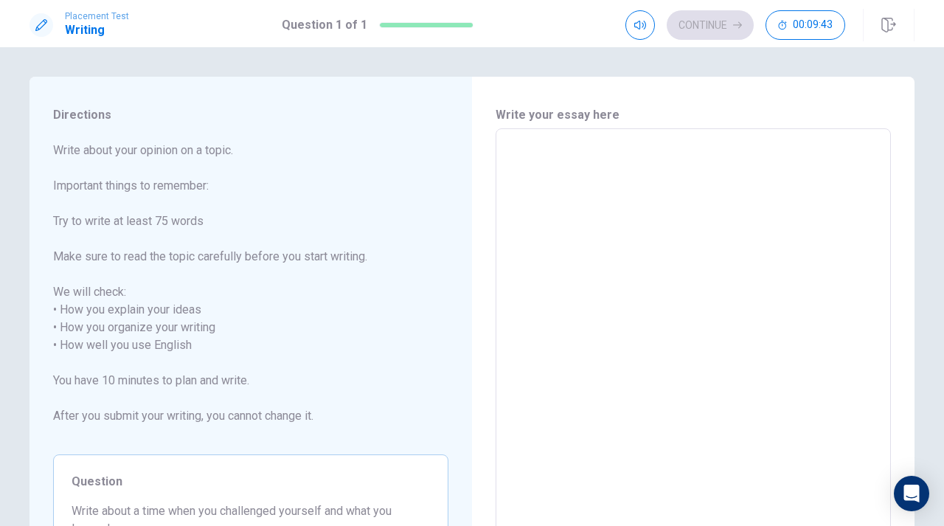
drag, startPoint x: 55, startPoint y: 194, endPoint x: 194, endPoint y: 191, distance: 138.7
click at [194, 191] on span "Write about your opinion on a topic. Important things to remember: Try to write…" at bounding box center [250, 292] width 395 height 301
click at [526, 190] on textarea at bounding box center [693, 345] width 375 height 409
type textarea "i"
type textarea "x"
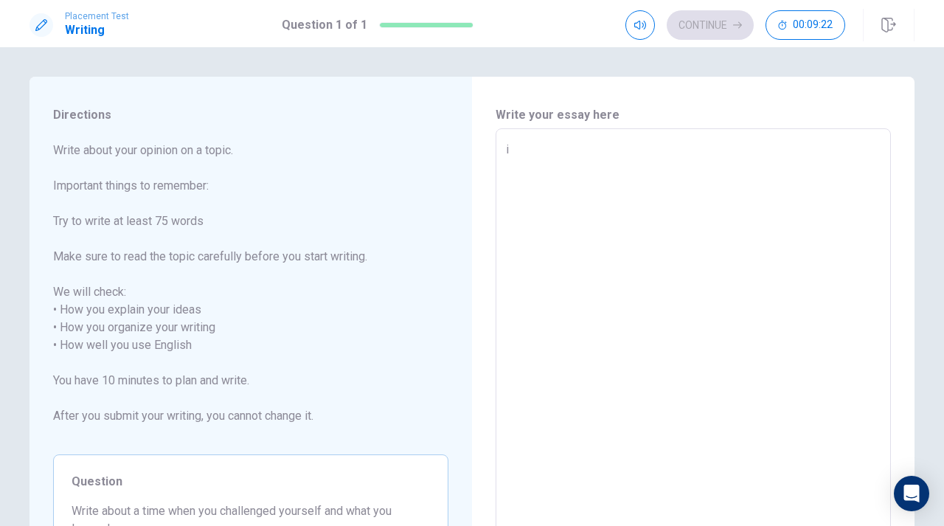
type textarea "in"
type textarea "x"
type textarea "i"
type textarea "x"
type textarea "i"
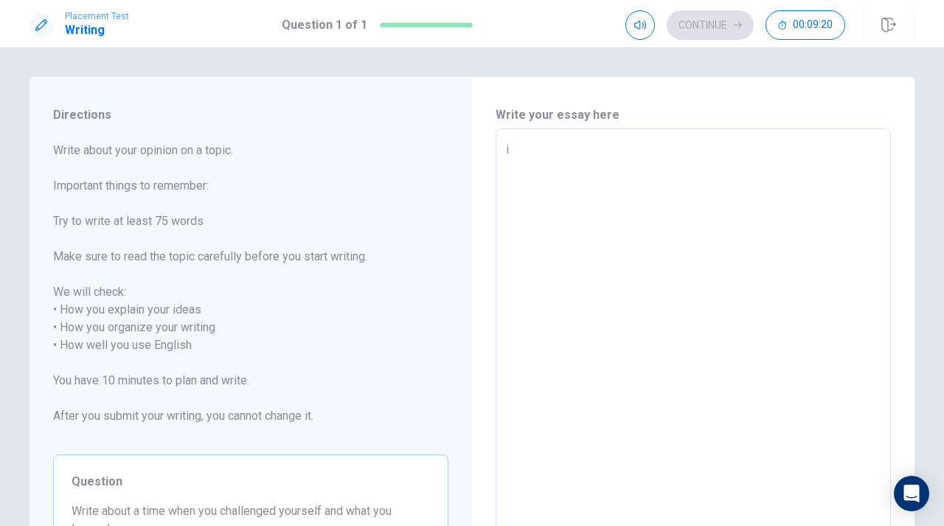
type textarea "x"
type textarea "in"
type textarea "x"
type textarea "in"
type textarea "x"
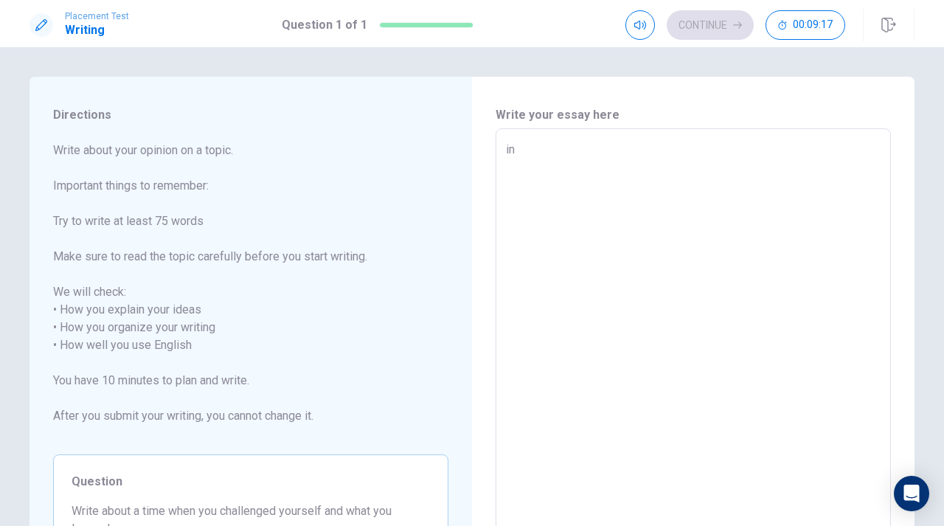
type textarea "in m"
type textarea "x"
type textarea "in mu"
type textarea "x"
type textarea "in m"
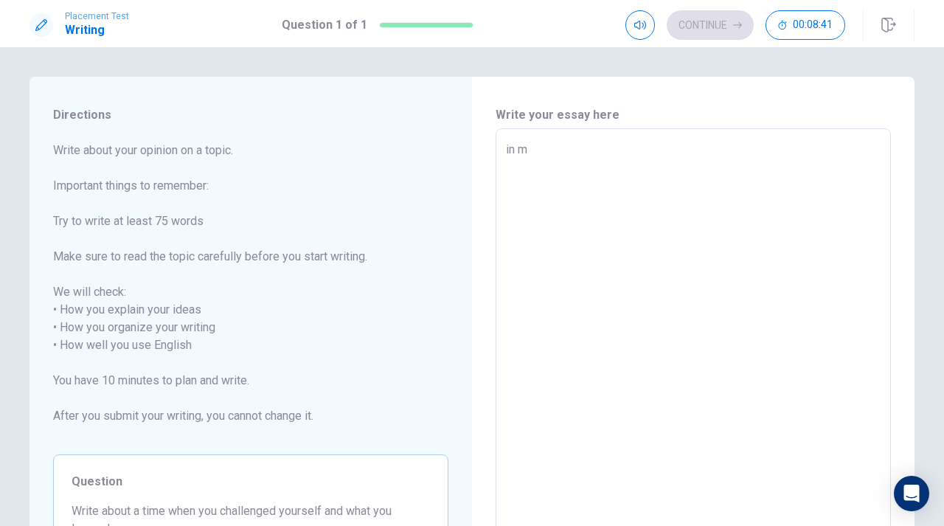
type textarea "x"
type textarea "in my"
type textarea "x"
type textarea "in my"
type textarea "x"
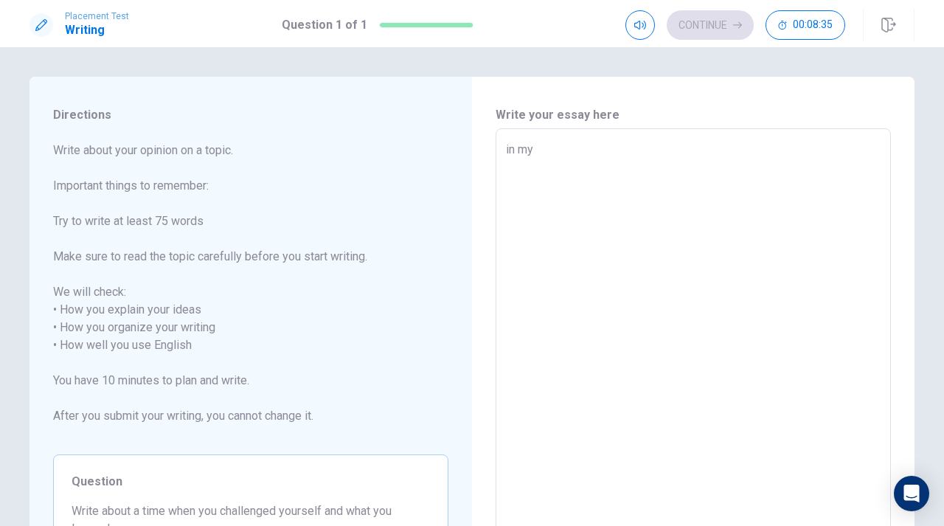
type textarea "in my 9"
type textarea "x"
type textarea "in my 9y"
type textarea "x"
type textarea "in my 9ye"
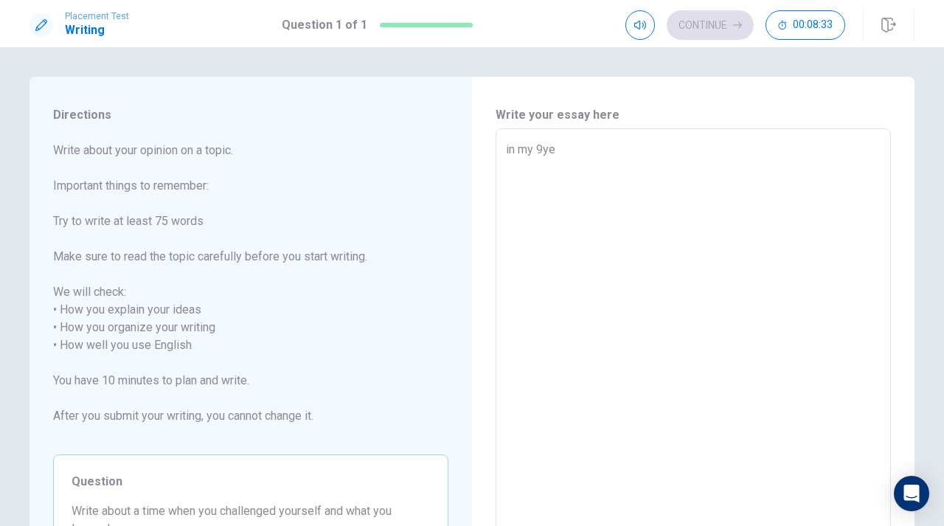
type textarea "x"
type textarea "in my 9y"
type textarea "x"
type textarea "in my 9"
type textarea "x"
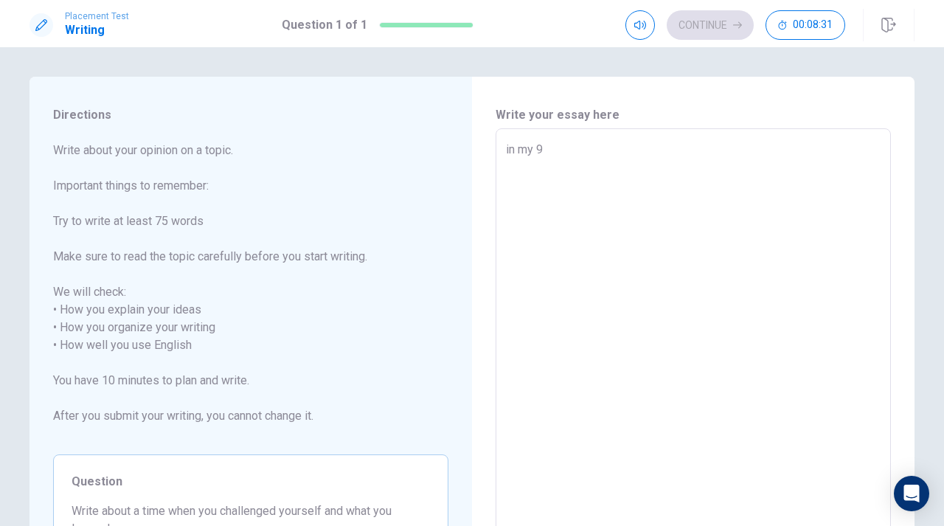
type textarea "in my 9"
type textarea "x"
type textarea "in my 9 y"
type textarea "x"
type textarea "in my 9 ye"
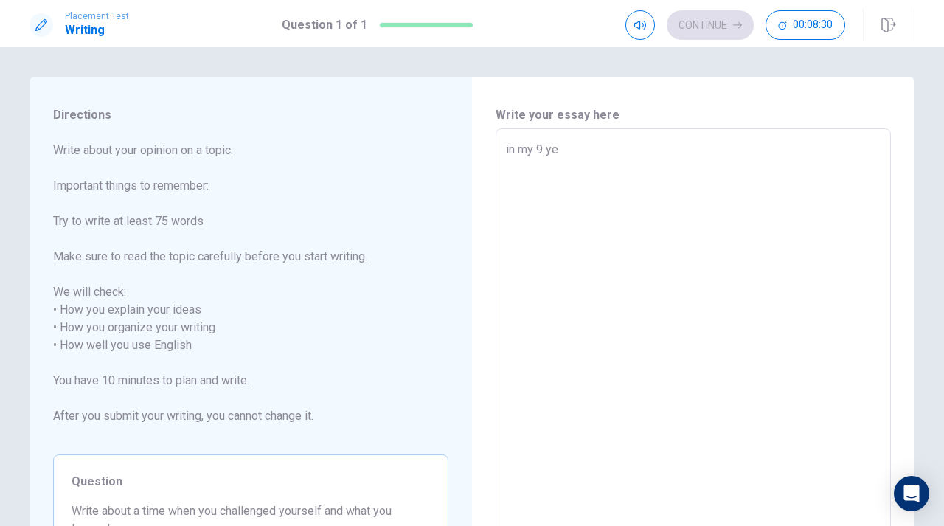
type textarea "x"
type textarea "in my 9 ye s"
type textarea "x"
type textarea "in my 9 ye s r"
type textarea "x"
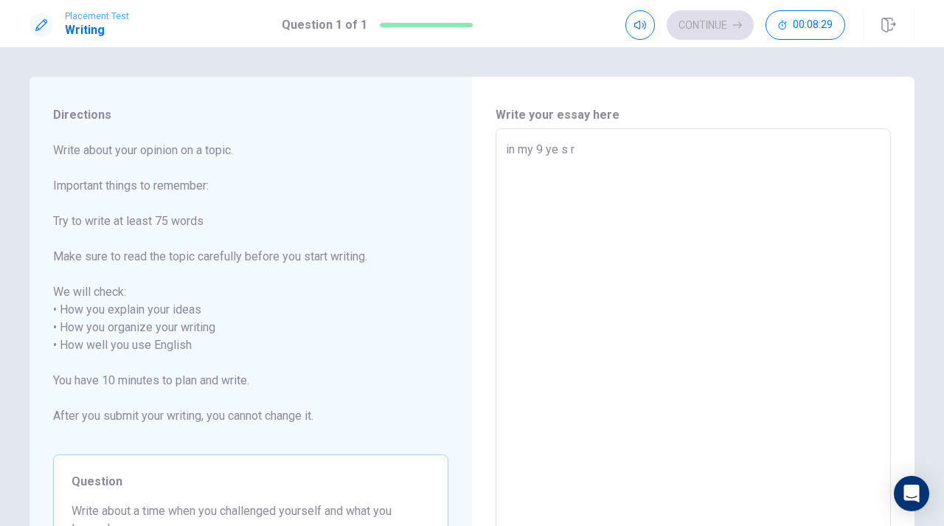
type textarea "in my 9 yesrs"
type textarea "x"
type textarea "in my 9 years"
type textarea "x"
type textarea "in my 9 years"
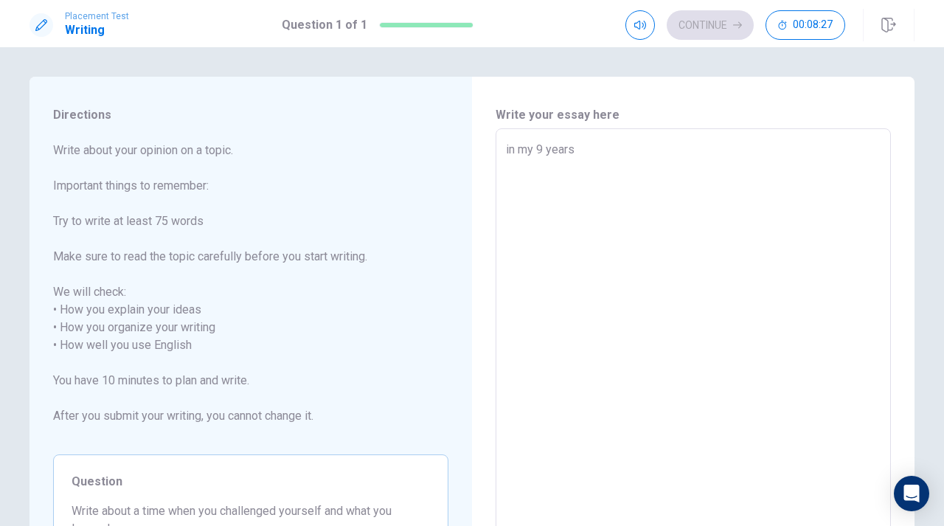
type textarea "x"
type textarea "in my 9 years a"
type textarea "x"
type textarea "in my 9 years a g"
type textarea "x"
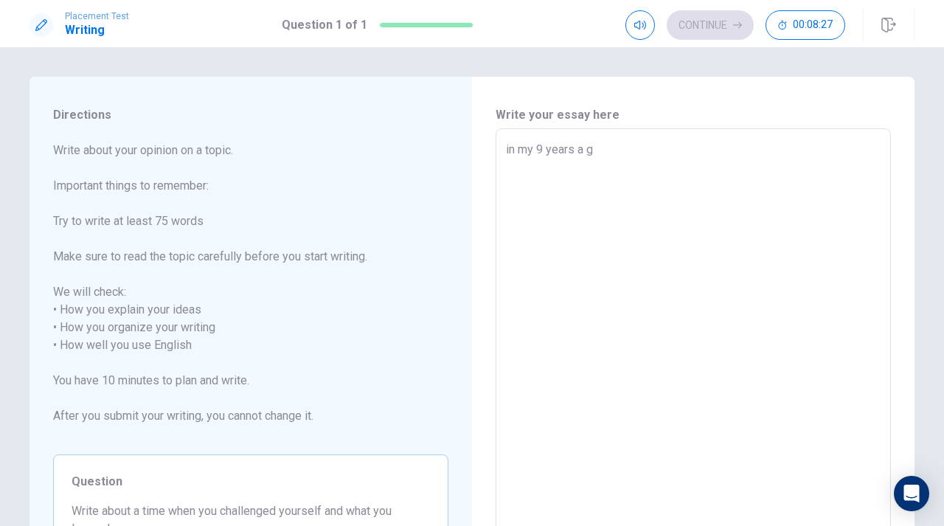
type textarea "in my 9 years a go"
type textarea "x"
type textarea "in my [DATE]"
type textarea "x"
type textarea "in my [DATE]"
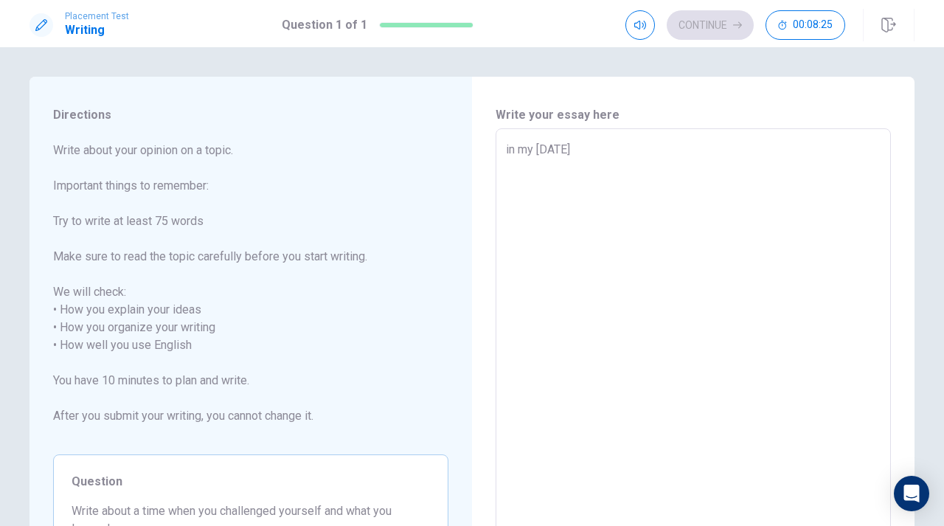
type textarea "x"
type textarea "in my [DATE] i"
type textarea "x"
type textarea "in my [DATE]"
type textarea "x"
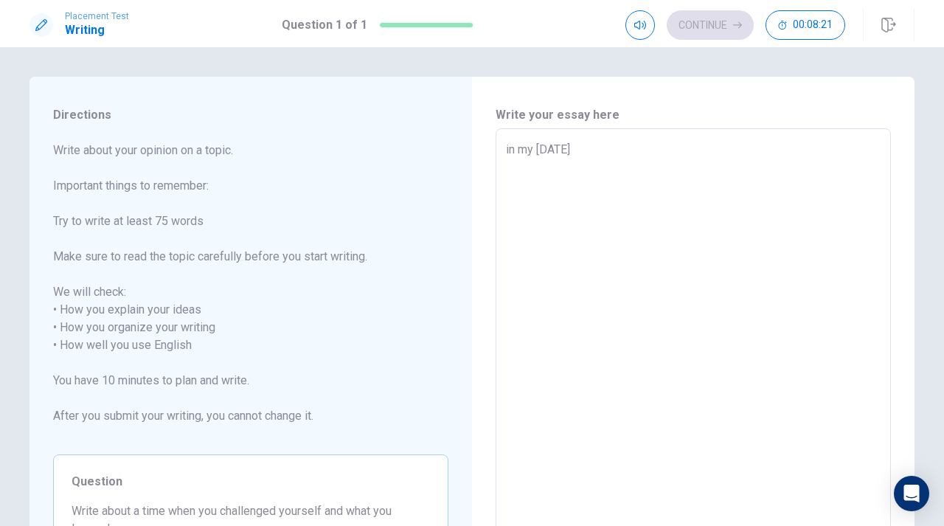
type textarea "in my [DATE] i"
type textarea "x"
type textarea "in my [DATE] i"
type textarea "x"
type textarea "in my [DATE] i w"
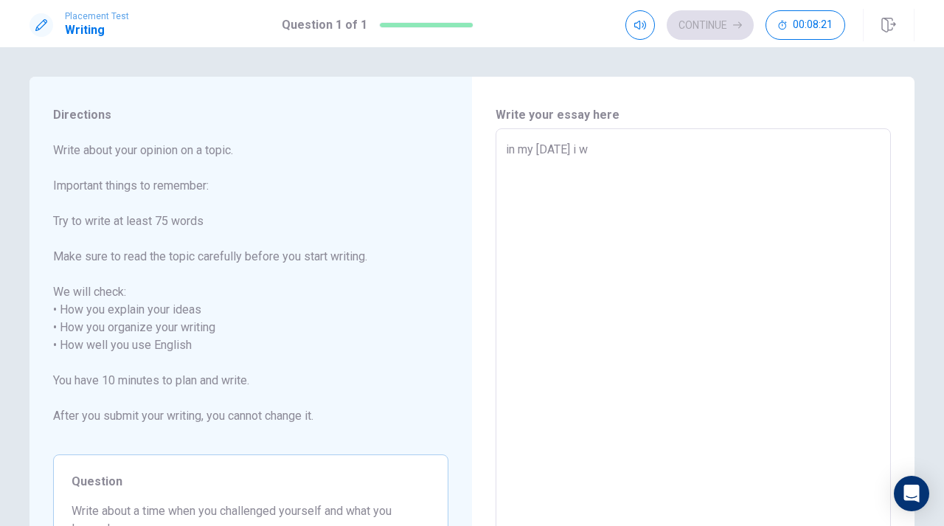
type textarea "x"
type textarea "in my [DATE] i we"
type textarea "x"
type textarea "in my [DATE] i wen"
type textarea "x"
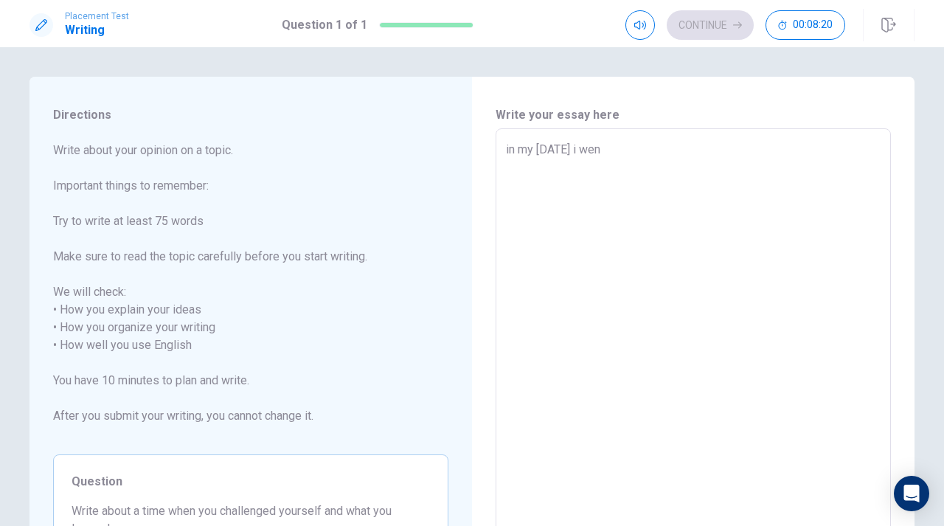
type textarea "in my [DATE] i went"
type textarea "x"
type textarea "in my [DATE] i went"
type textarea "x"
type textarea "in my [DATE] i went t"
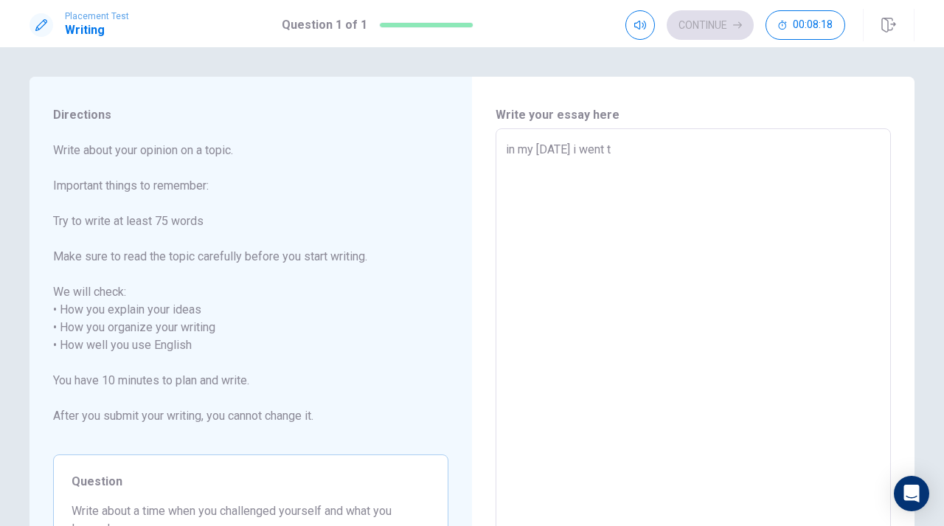
type textarea "x"
type textarea "in my [DATE] i went to"
type textarea "x"
type textarea "in my [DATE] i went toa"
type textarea "x"
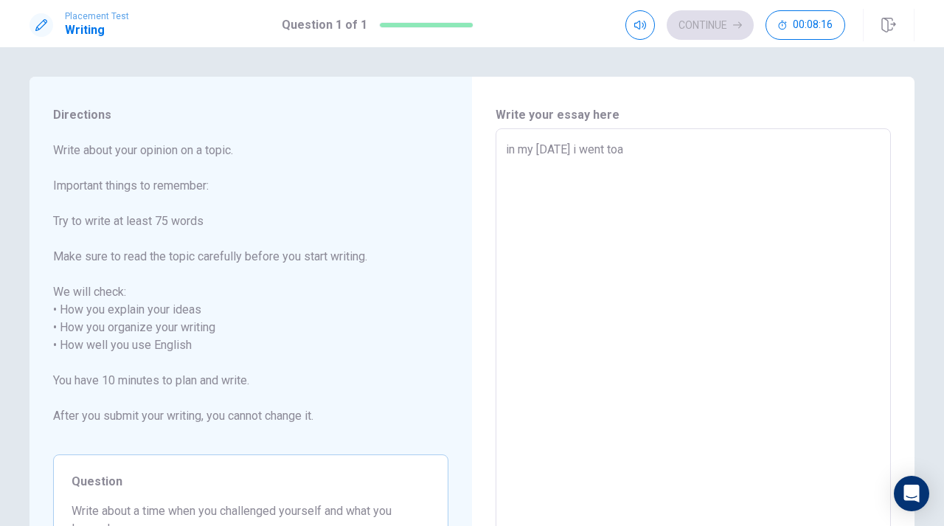
type textarea "in my [DATE] i went toa1"
type textarea "x"
type textarea "in my [DATE] i went toa"
type textarea "x"
type textarea "in my [DATE] i went to"
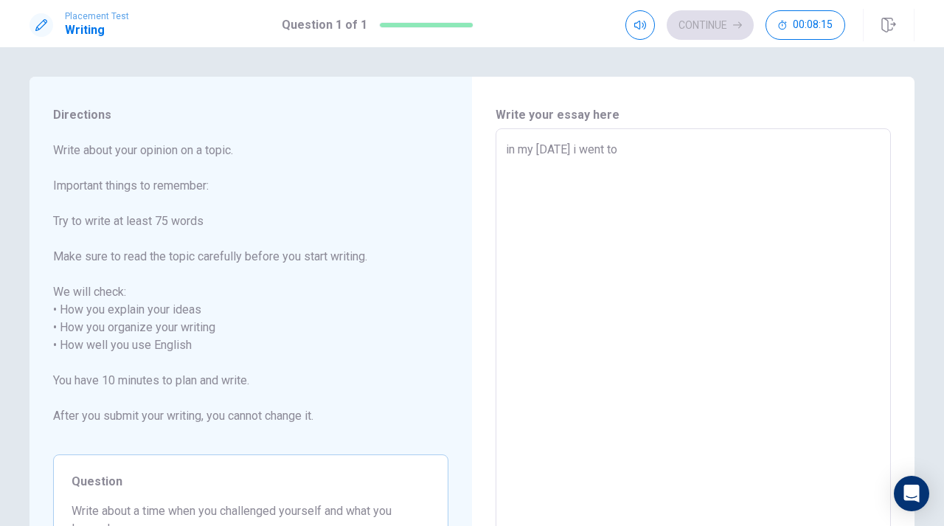
type textarea "x"
type textarea "in my [DATE] i went to"
type textarea "x"
type textarea "in my [DATE] i went to y"
type textarea "x"
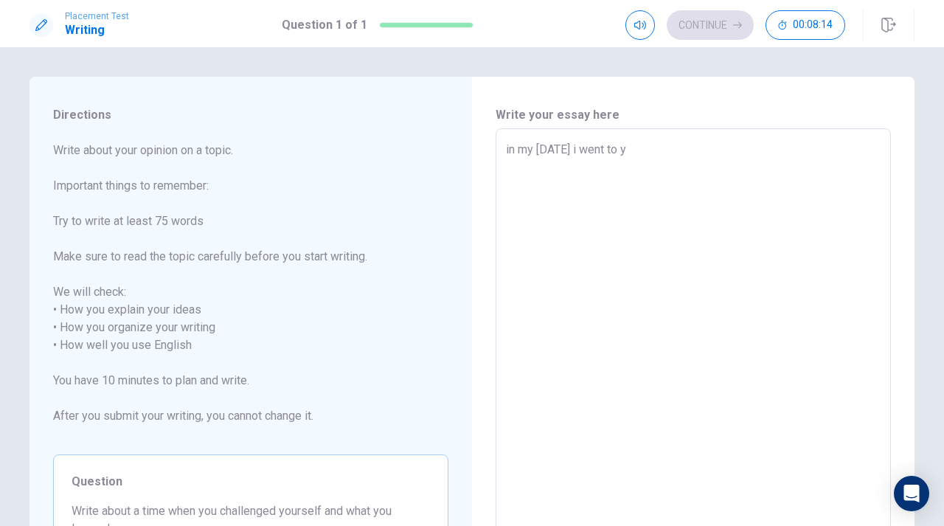
type textarea "in my [DATE] i went to [GEOGRAPHIC_DATA]"
type textarea "x"
type textarea "in my [DATE] i went to yhe"
type textarea "x"
type textarea "in my [DATE] i went to yhe"
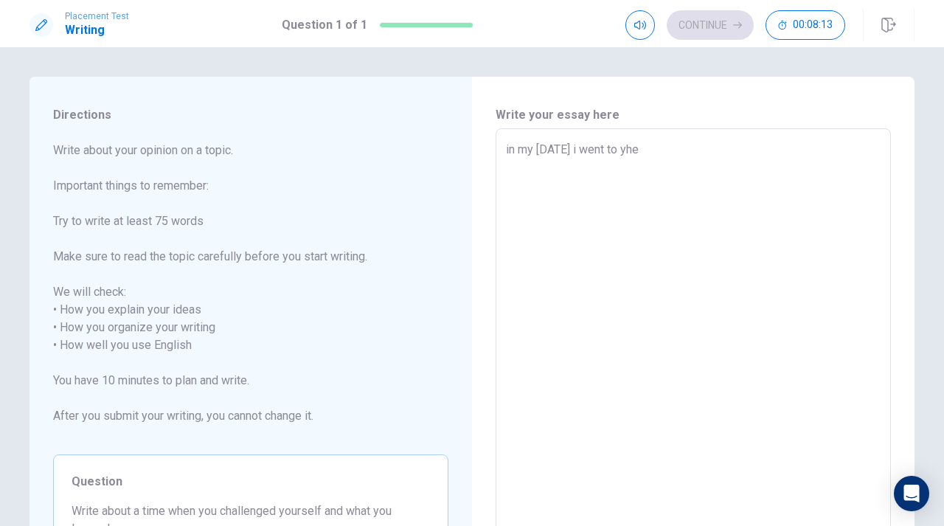
type textarea "x"
type textarea "in my [DATE] i went to yhe d"
type textarea "x"
type textarea "in my [DATE] i went to yhe da"
type textarea "x"
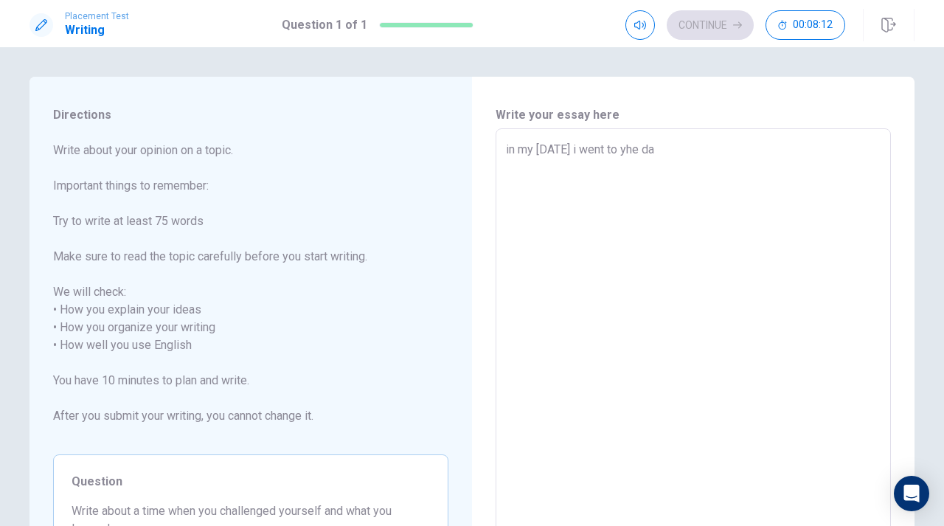
type textarea "in my [DATE] i went to [GEOGRAPHIC_DATA] [PERSON_NAME]"
type textarea "x"
type textarea "in my [DATE] i went to [GEOGRAPHIC_DATA] danc"
type textarea "x"
type textarea "in my [DATE] i went to yhe dance"
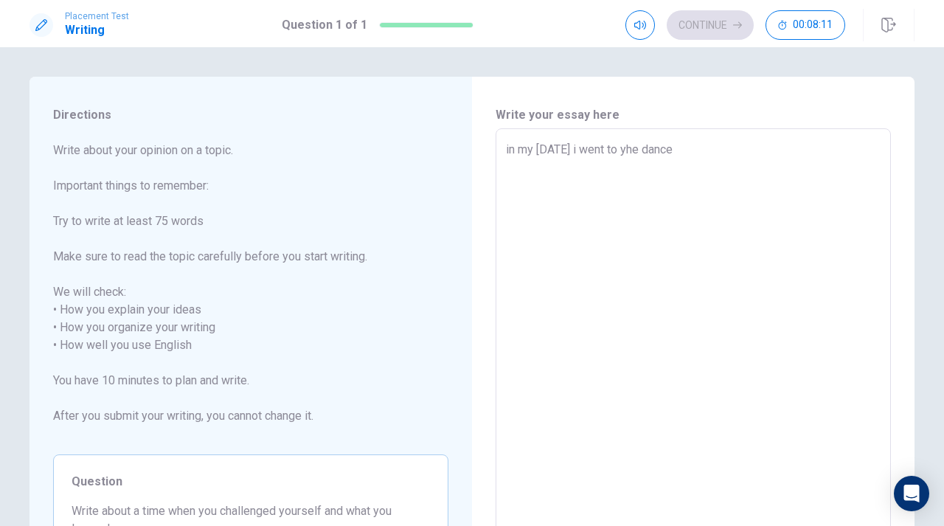
type textarea "x"
type textarea "in my [DATE] i went to yhe dance"
type textarea "x"
type textarea "in my [DATE] i went to yhe dance r"
type textarea "x"
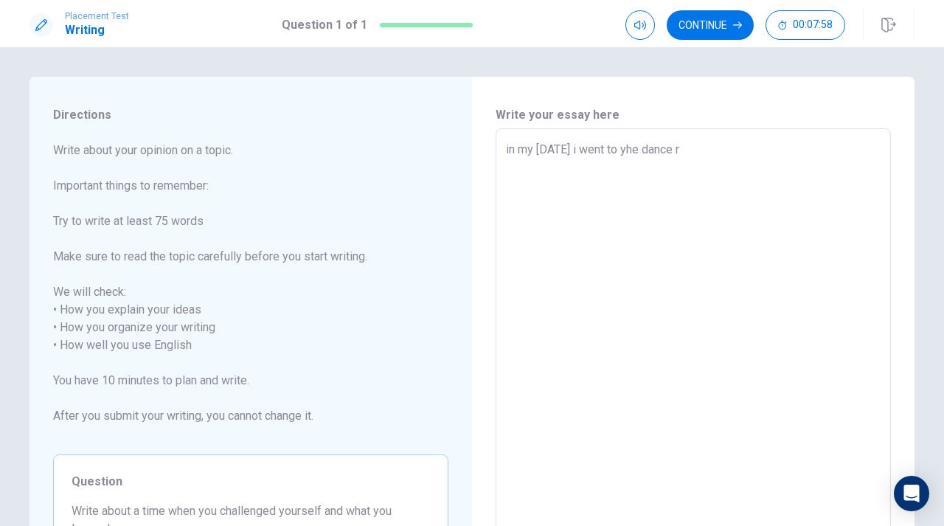
type textarea "in my [DATE] i went to yhe dance ra"
type textarea "x"
type textarea "in my [DATE] i went to yhe dance rac"
type textarea "x"
type textarea "in my [DATE] i went to yhe dance race"
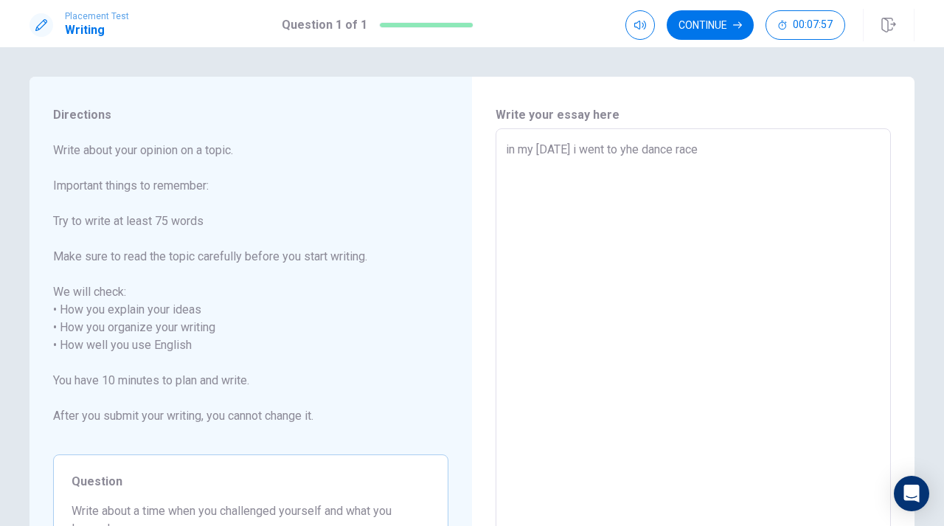
type textarea "x"
type textarea "in my [DATE] i went to yhe dance race"
type textarea "x"
type textarea "in my [DATE] i went to yhe dance race t"
type textarea "x"
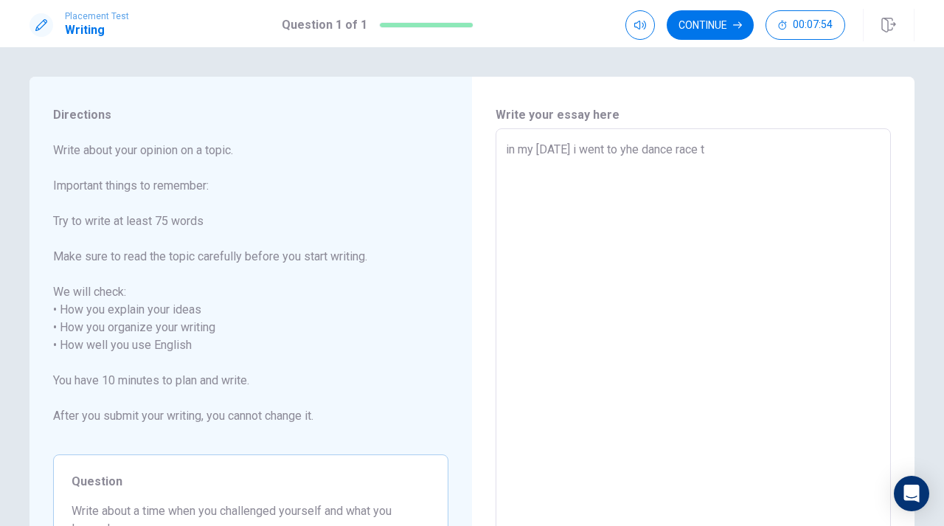
type textarea "in my [DATE] i went to yhe dance race th"
type textarea "x"
type textarea "in my [DATE] i went to yhe dance race thi"
type textarea "x"
type textarea "in my [DATE] i went to yhe dance race this"
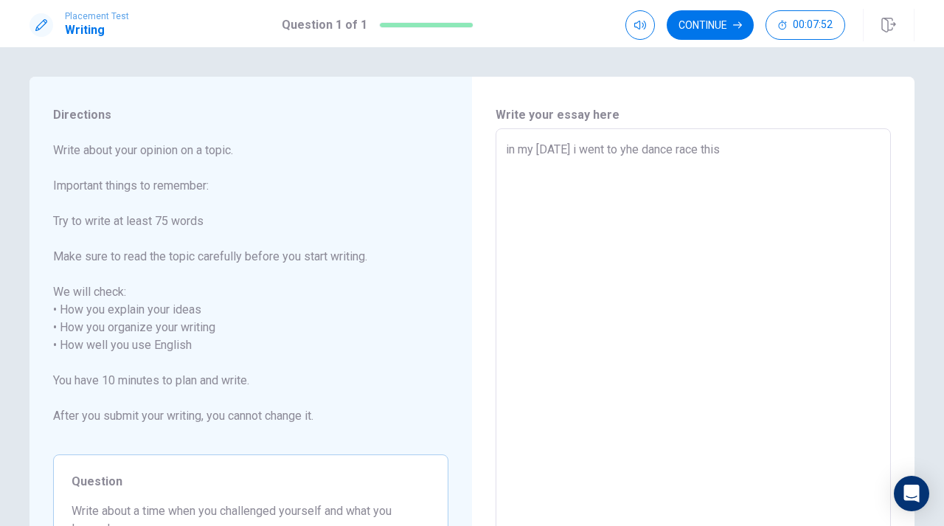
type textarea "x"
type textarea "in my [DATE] i went to yhe dance race this"
type textarea "x"
type textarea "in my [DATE] i went to yhe dance race this i"
type textarea "x"
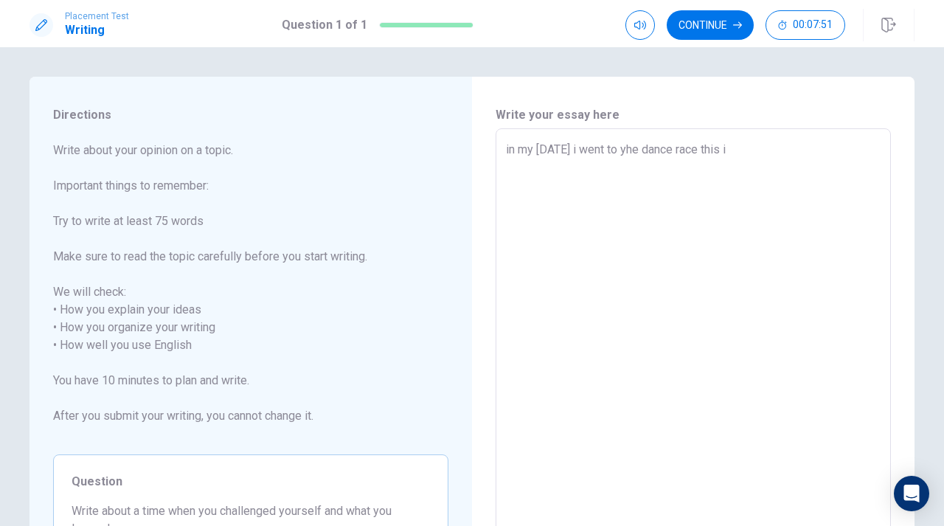
type textarea "in my [DATE] i went to yhe dance race this is"
type textarea "x"
type textarea "in my [DATE] i went to yhe dance race this is"
type textarea "x"
type textarea "in my [DATE] i went to yhe dance race this is m"
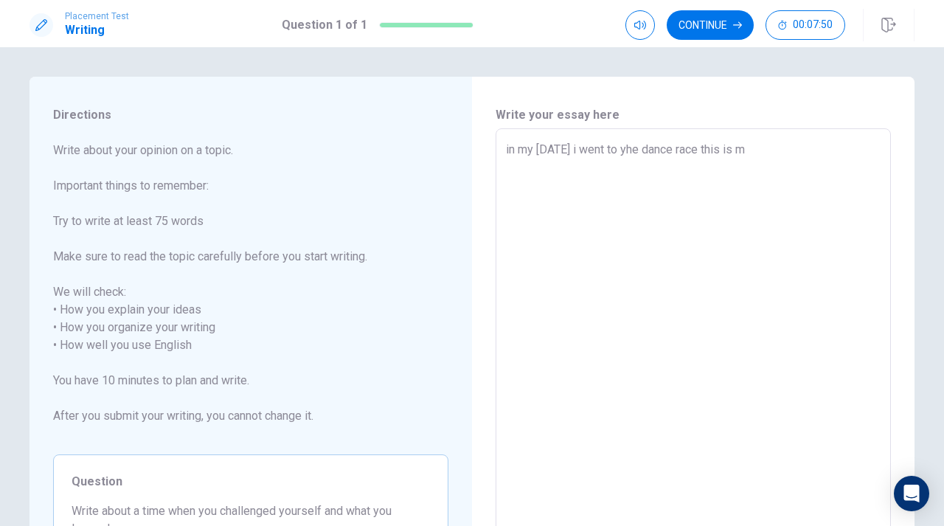
type textarea "x"
type textarea "in my [DATE] i went to yhe dance race this is my"
type textarea "x"
type textarea "in my [DATE] i went to yhe dance race this is my"
type textarea "x"
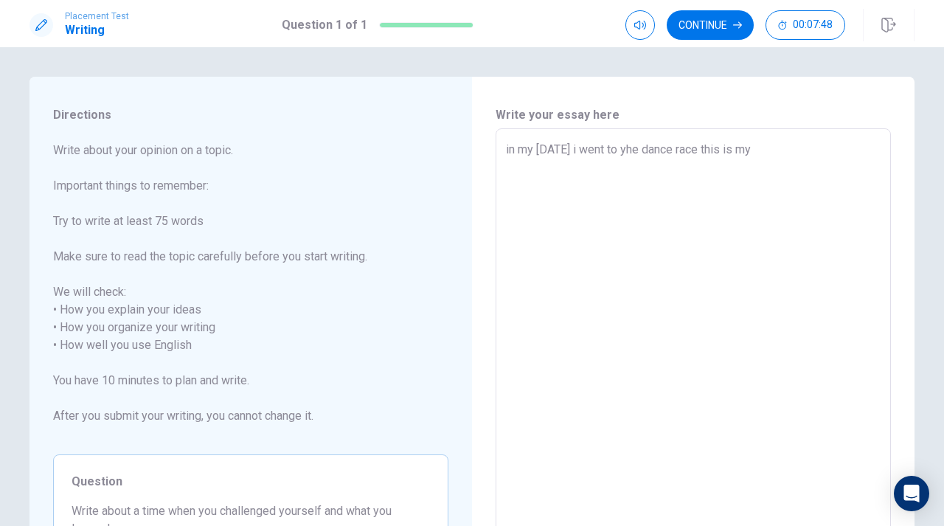
type textarea "in my [DATE] i went to yhe dance race this is my f"
type textarea "x"
type textarea "in my [DATE] i went to yhe dance race this is my fi"
type textarea "x"
type textarea "in my [DATE] i went to yhe dance race this is my fir"
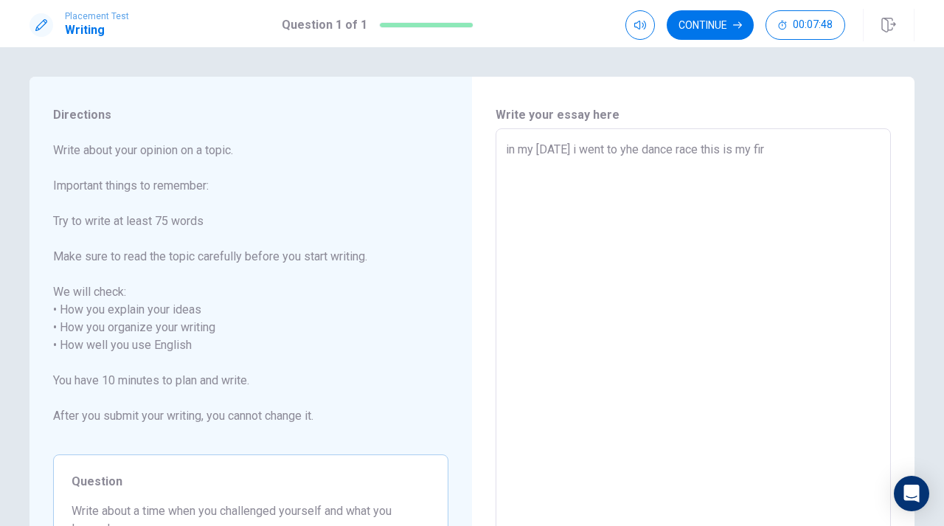
type textarea "x"
type textarea "in my [DATE] i went to yhe dance race this is my firs"
type textarea "x"
type textarea "in my [DATE] i went to yhe dance race this is my first"
type textarea "x"
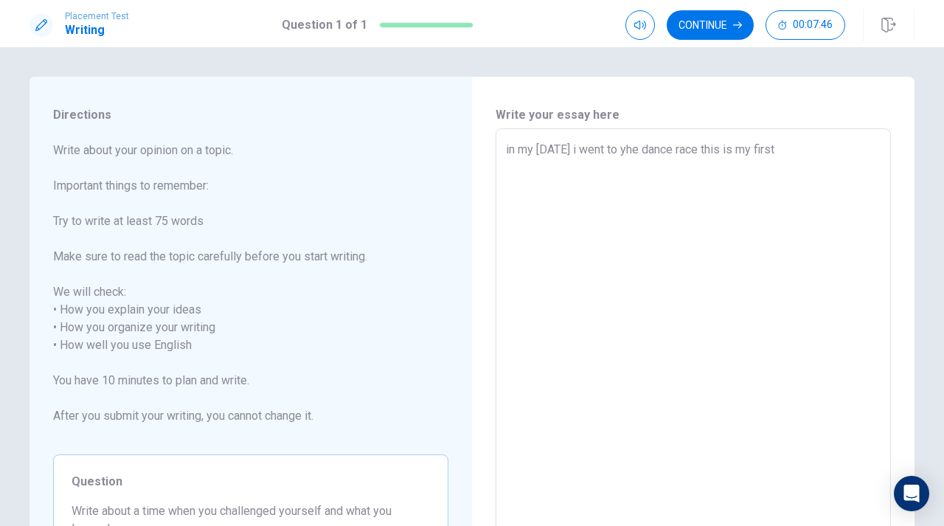
type textarea "in my [DATE] i went to yhe dance race this is my first"
type textarea "x"
type textarea "in my [DATE] i went to yhe dance race this is my first c"
type textarea "x"
type textarea "in my [DATE] i went to yhe dance race this is my first"
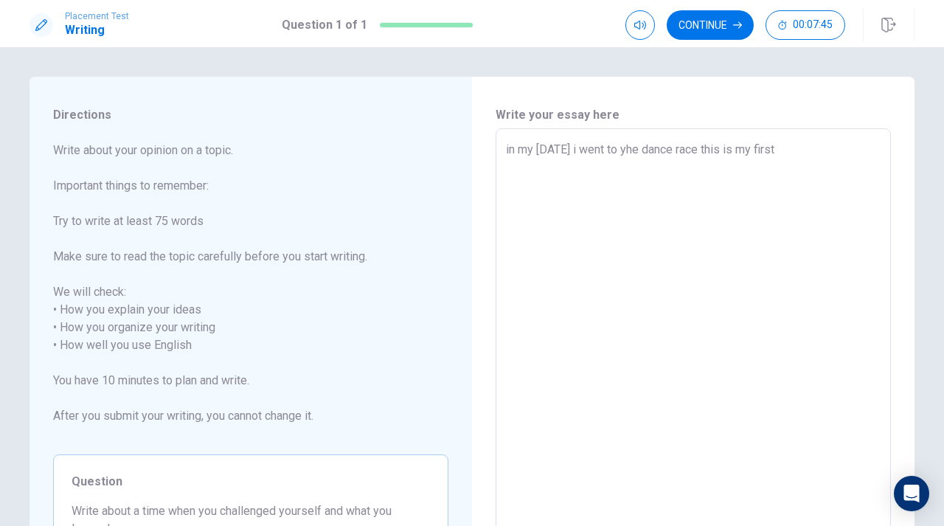
type textarea "x"
type textarea "in my [DATE] i went to yhe dance race this is my first r"
type textarea "x"
type textarea "in my [DATE] i went to yhe dance race this is my first ra"
type textarea "x"
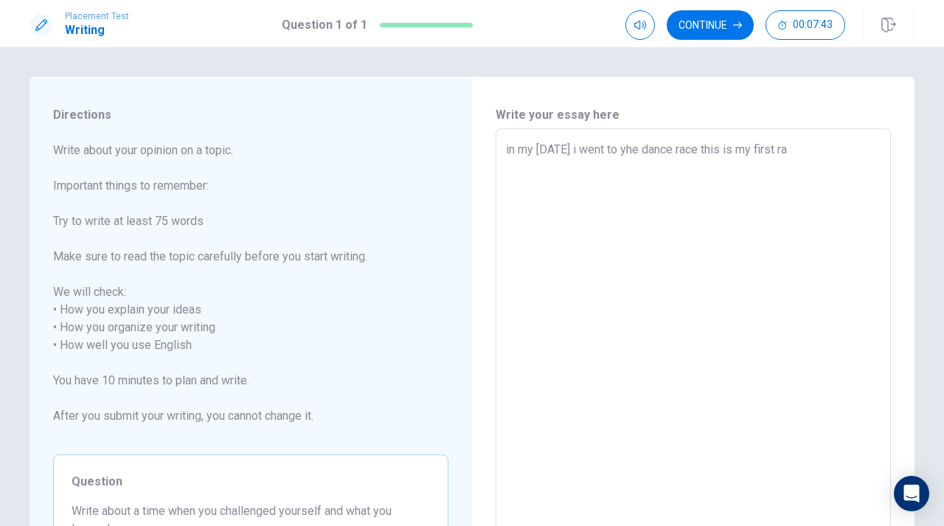
type textarea "in my [DATE] i went to yhe dance race this is my first rac"
type textarea "x"
type textarea "in my [DATE] i went to yhe dance race this is my first race"
type textarea "x"
type textarea "in my [DATE] i went to yhe dance race this is my first race"
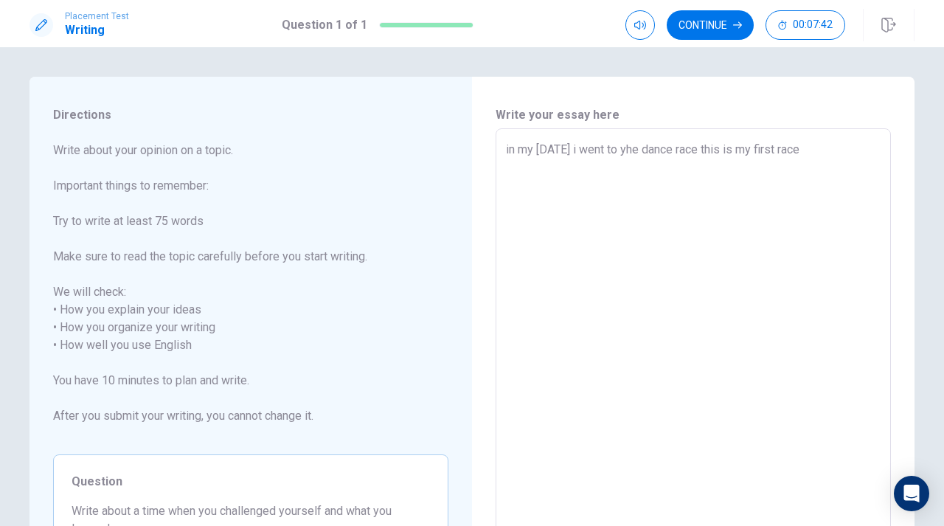
type textarea "x"
type textarea "in my [DATE] i went to yhe dance race this is my first race i"
type textarea "x"
type textarea "in my [DATE] i went to yhe dance race this is my first race im"
type textarea "x"
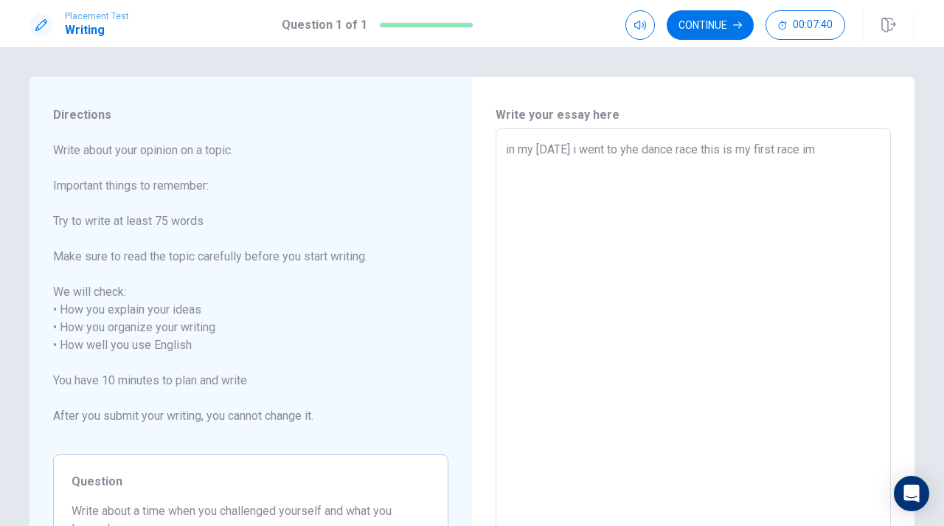
type textarea "in my [DATE] i went to yhe dance race this is my first race i"
type textarea "x"
type textarea "in my [DATE] i went to yhe dance race this is my first race i""
type textarea "x"
type textarea "in my [DATE] i went to yhe dance race this is my first race i"
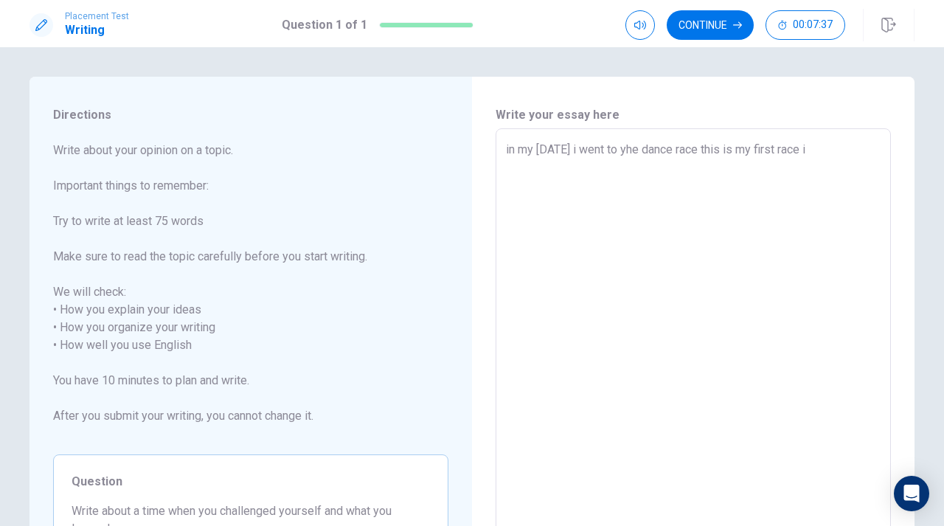
type textarea "x"
type textarea "in my [DATE] i went to yhe dance race this is my first race i'"
type textarea "x"
type textarea "in my [DATE] i went to yhe dance race this is my first race i'm"
type textarea "x"
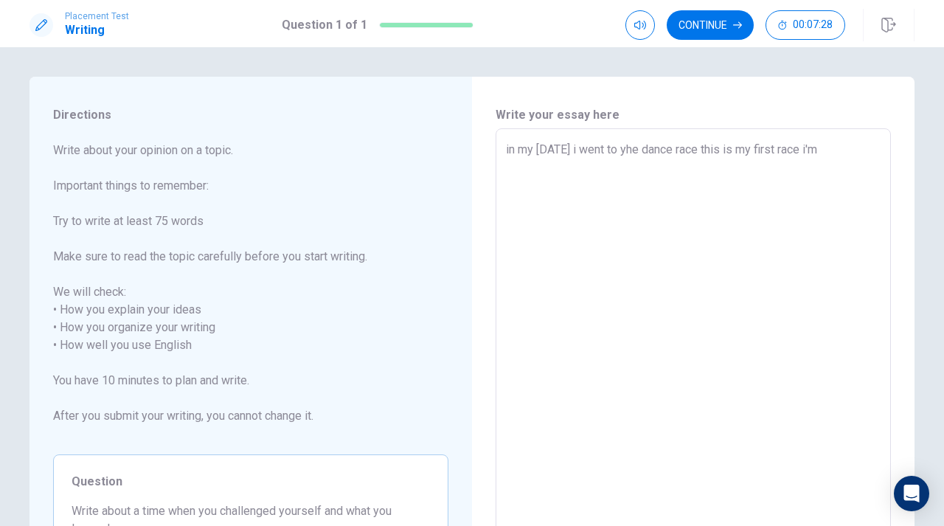
type textarea "in my [DATE] i went to yhe dance race this is my first race i'mv"
type textarea "x"
type textarea "in my [DATE] i went to yhe dance race this is my first race i'mve"
type textarea "x"
type textarea "in my [DATE] i went to yhe dance race this is my first race i'mver"
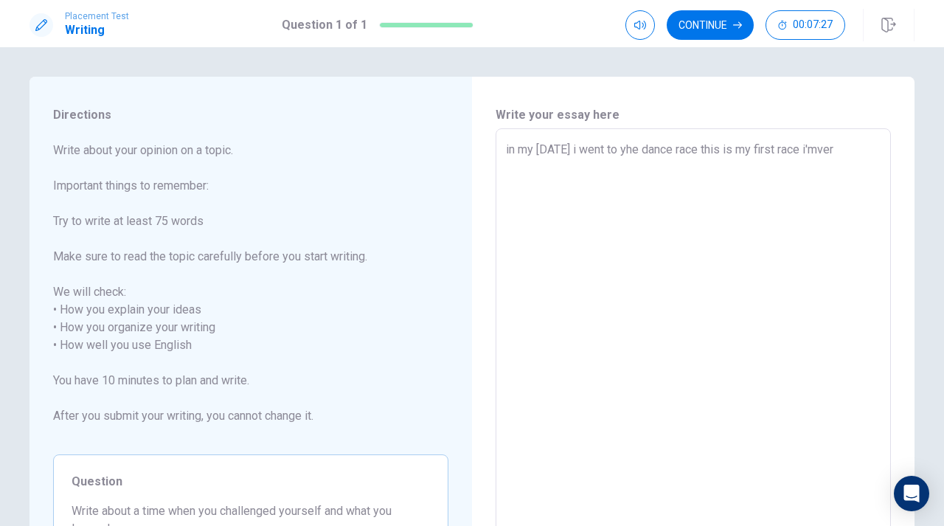
type textarea "x"
type textarea "in my [DATE] i went to yhe dance race this is my first race i'mvery"
type textarea "x"
type textarea "in my [DATE] i went to yhe dance race this is my first race i'mvery"
type textarea "x"
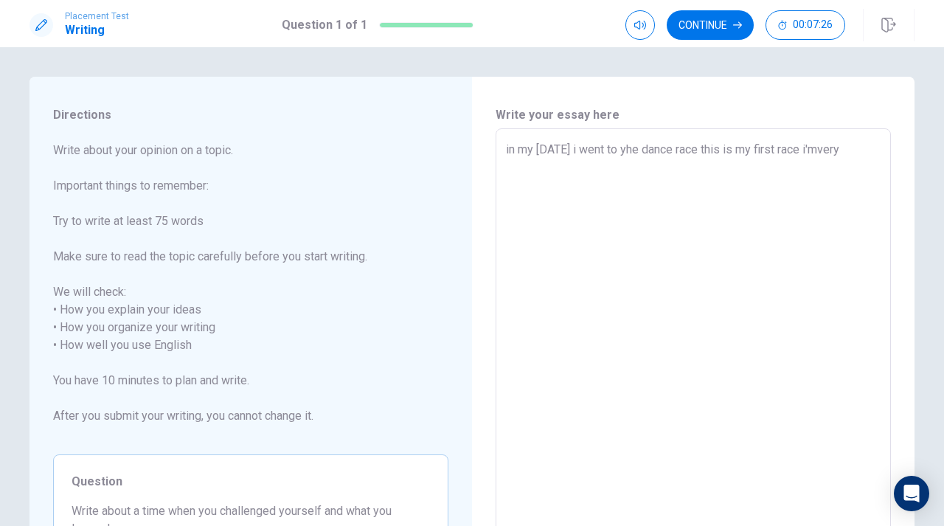
type textarea "in my [DATE] i went to yhe dance race this is my first race i'mvery w"
click at [687, 173] on textarea "in my [DATE] i went to yhe dance race this is my first race i'mvery worry in my…" at bounding box center [693, 344] width 375 height 409
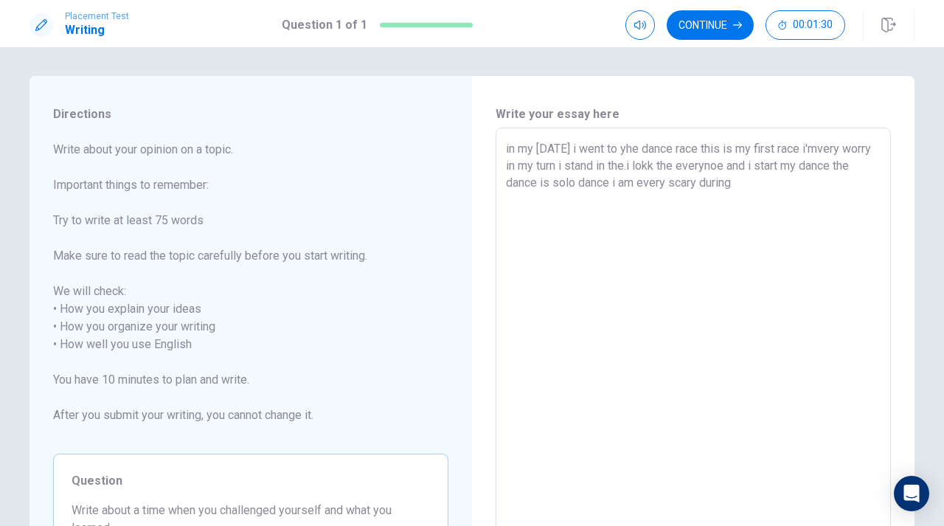
click at [524, 277] on button "Click to reconnect" at bounding box center [579, 292] width 111 height 30
click at [769, 201] on textarea "in my [DATE] i went to yhe dance race this is my first race i'mvery worry in my…" at bounding box center [693, 344] width 375 height 409
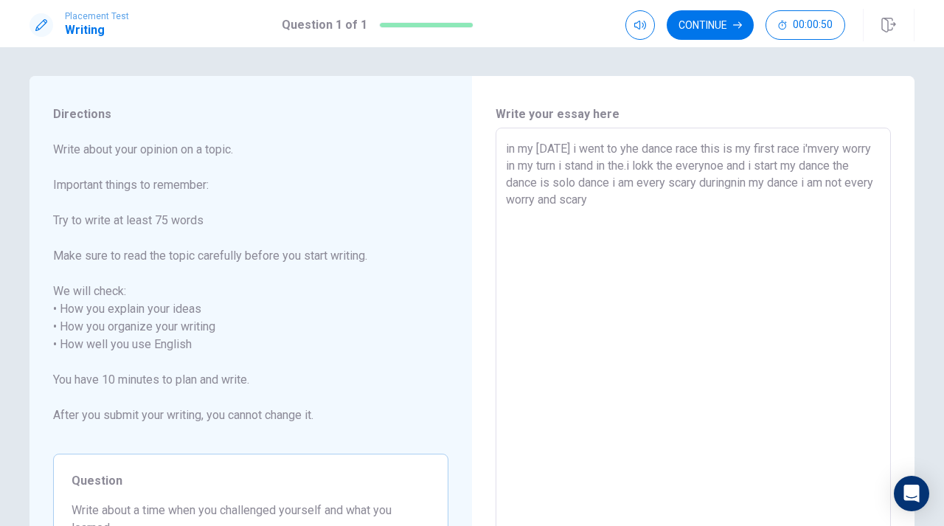
click at [543, 148] on textarea "in my [DATE] i went to yhe dance race this is my first race i'mvery worry in my…" at bounding box center [693, 344] width 375 height 409
click at [646, 193] on textarea "in my [DATE] i went to yhe dance race this is my first race i'mvery worry in my…" at bounding box center [693, 344] width 375 height 409
click at [595, 149] on textarea "in my [DATE] i went to yhe dance race this is my first race i'mvery worry in my…" at bounding box center [693, 344] width 375 height 409
click at [635, 230] on textarea "in my [DEMOGRAPHIC_DATA] i went to yhe dance race this is my first race i'mvery…" at bounding box center [693, 344] width 375 height 409
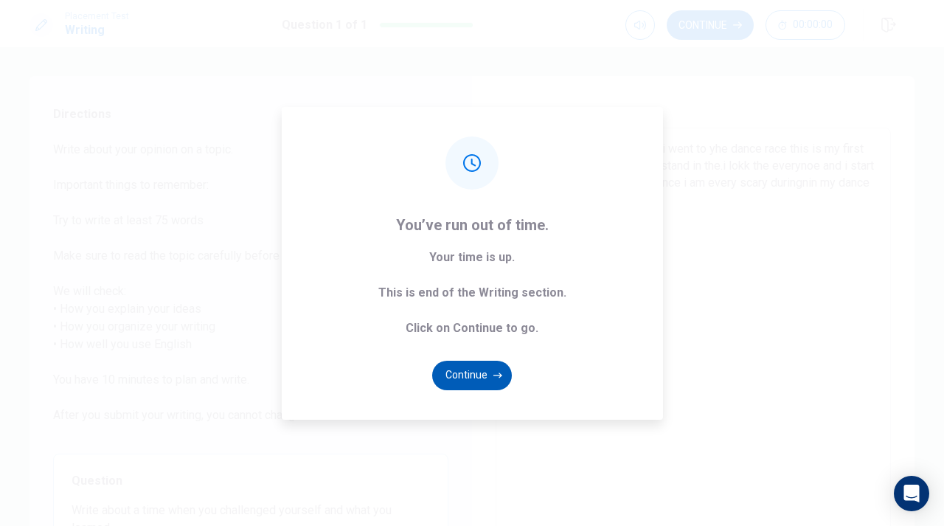
click at [481, 381] on button "Continue" at bounding box center [472, 376] width 80 height 30
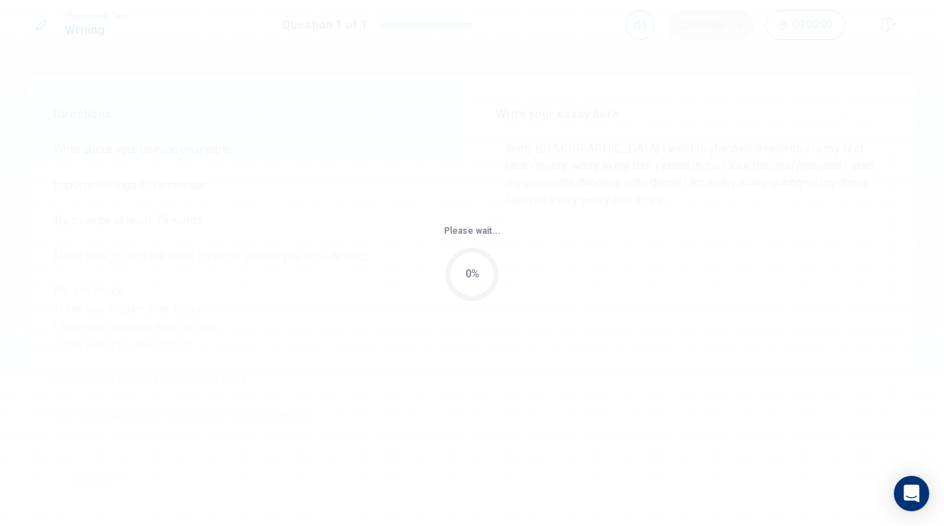
scroll to position [0, 0]
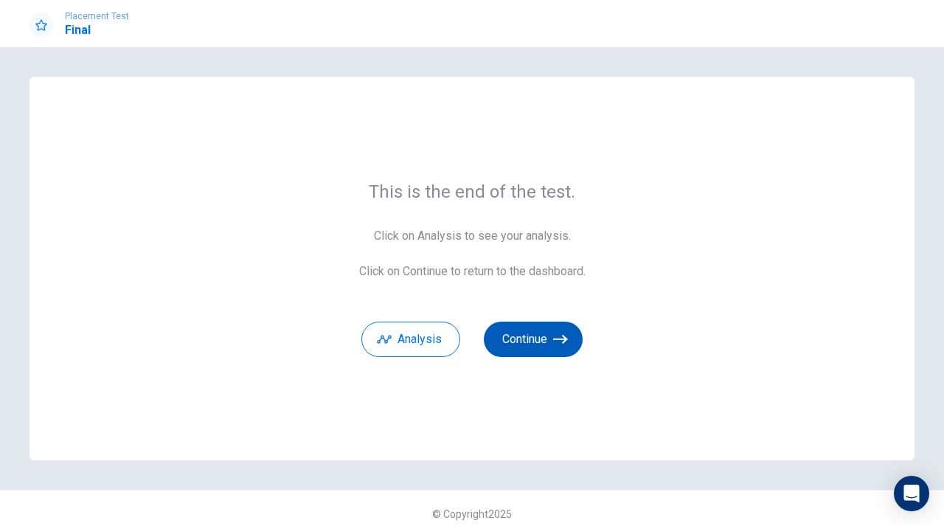
click at [542, 331] on button "Continue" at bounding box center [533, 339] width 99 height 35
